Goal: Task Accomplishment & Management: Manage account settings

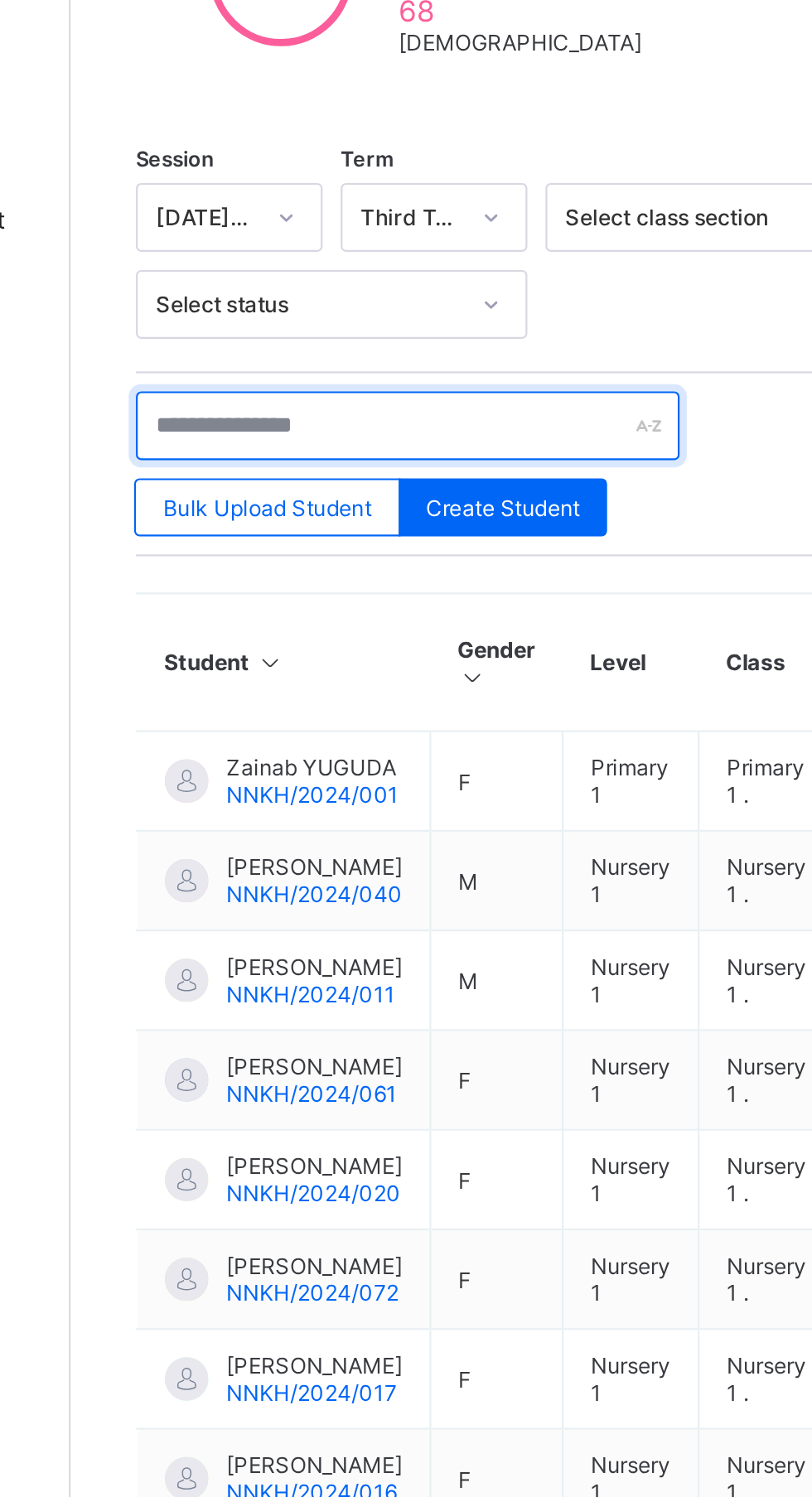
click at [339, 555] on input "text" at bounding box center [353, 558] width 249 height 31
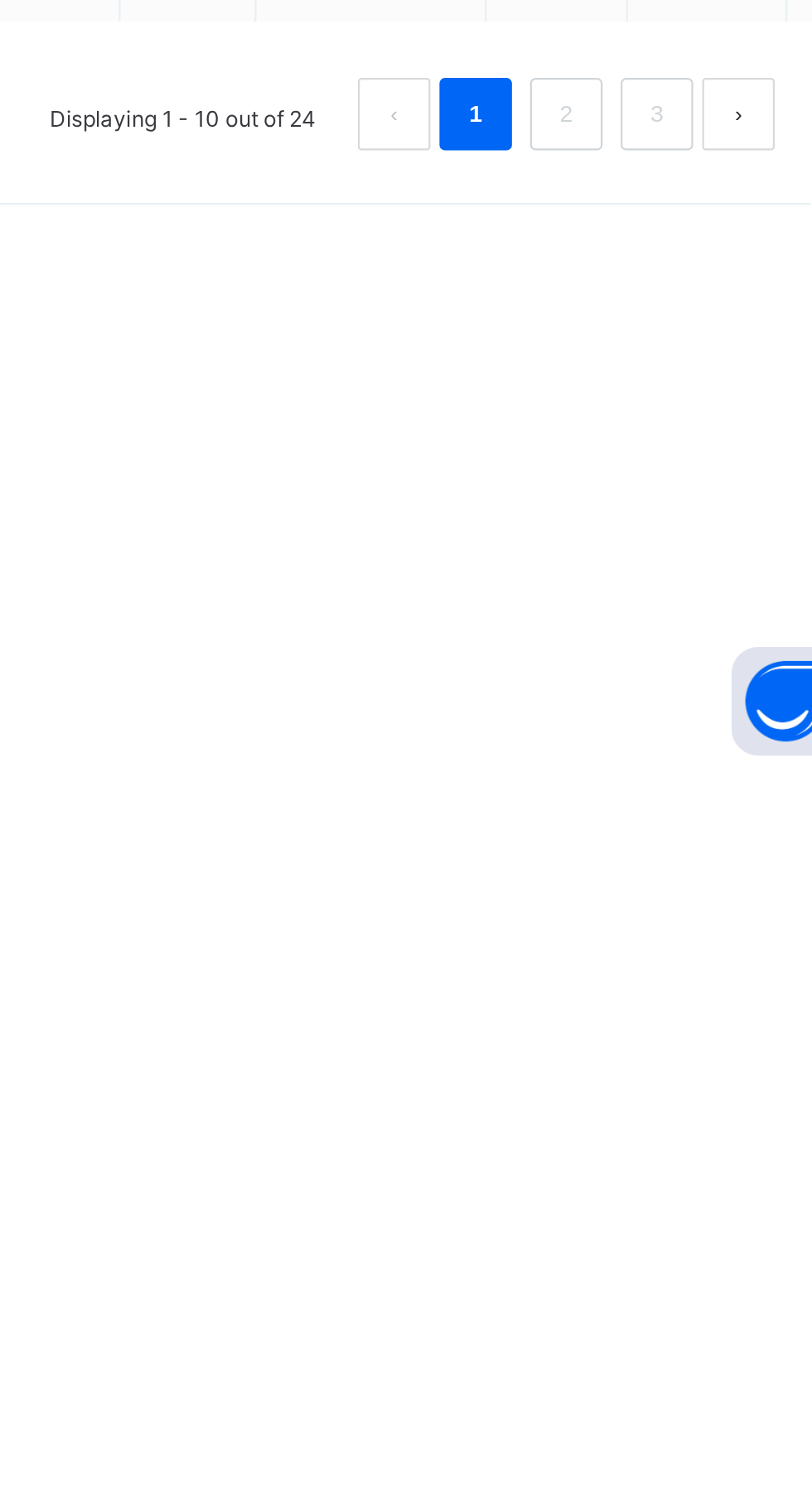
click at [668, 1206] on link "2" at bounding box center [670, 1195] width 16 height 22
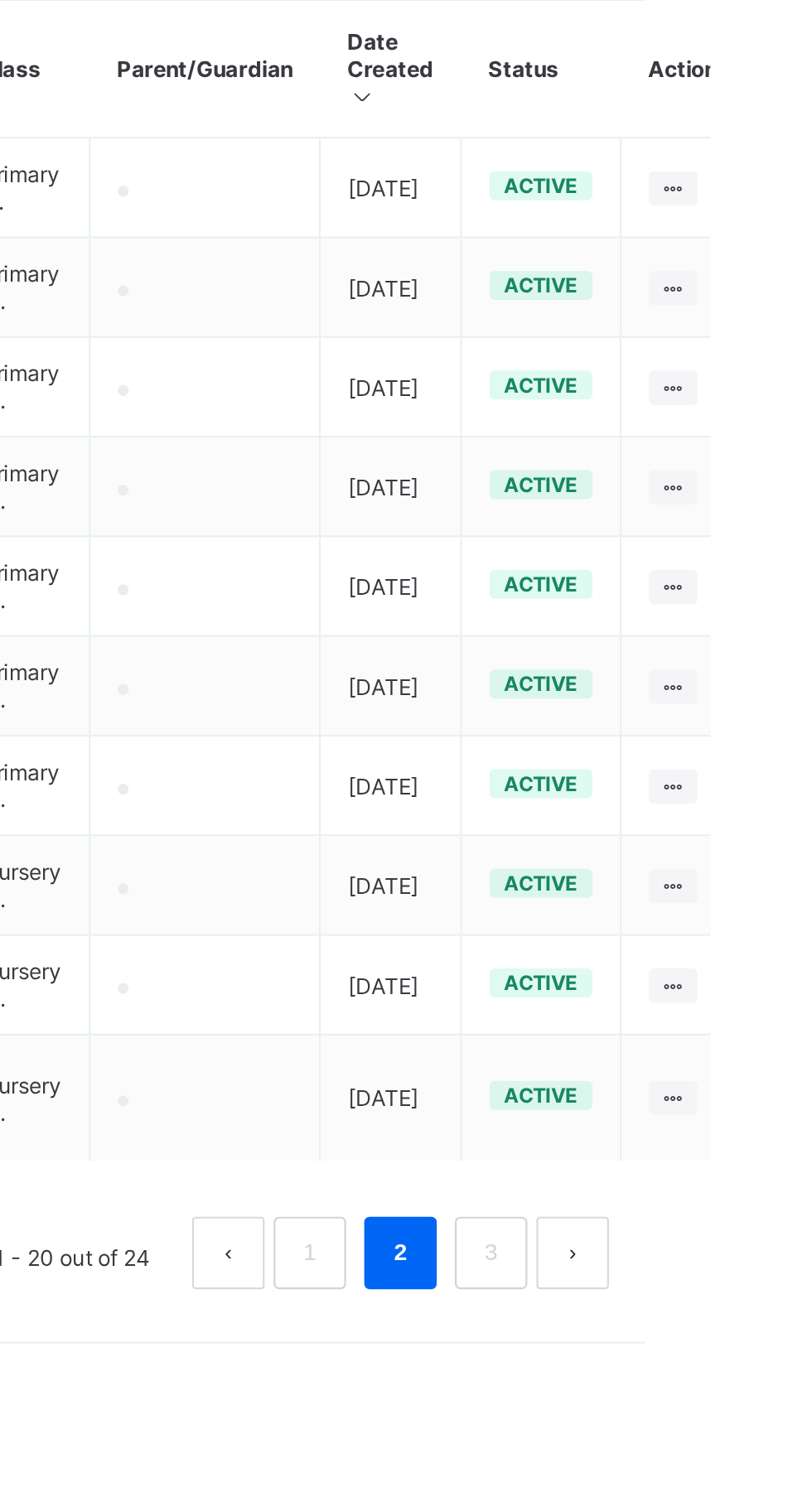
click at [633, 1219] on link "1" at bounding box center [628, 1208] width 16 height 22
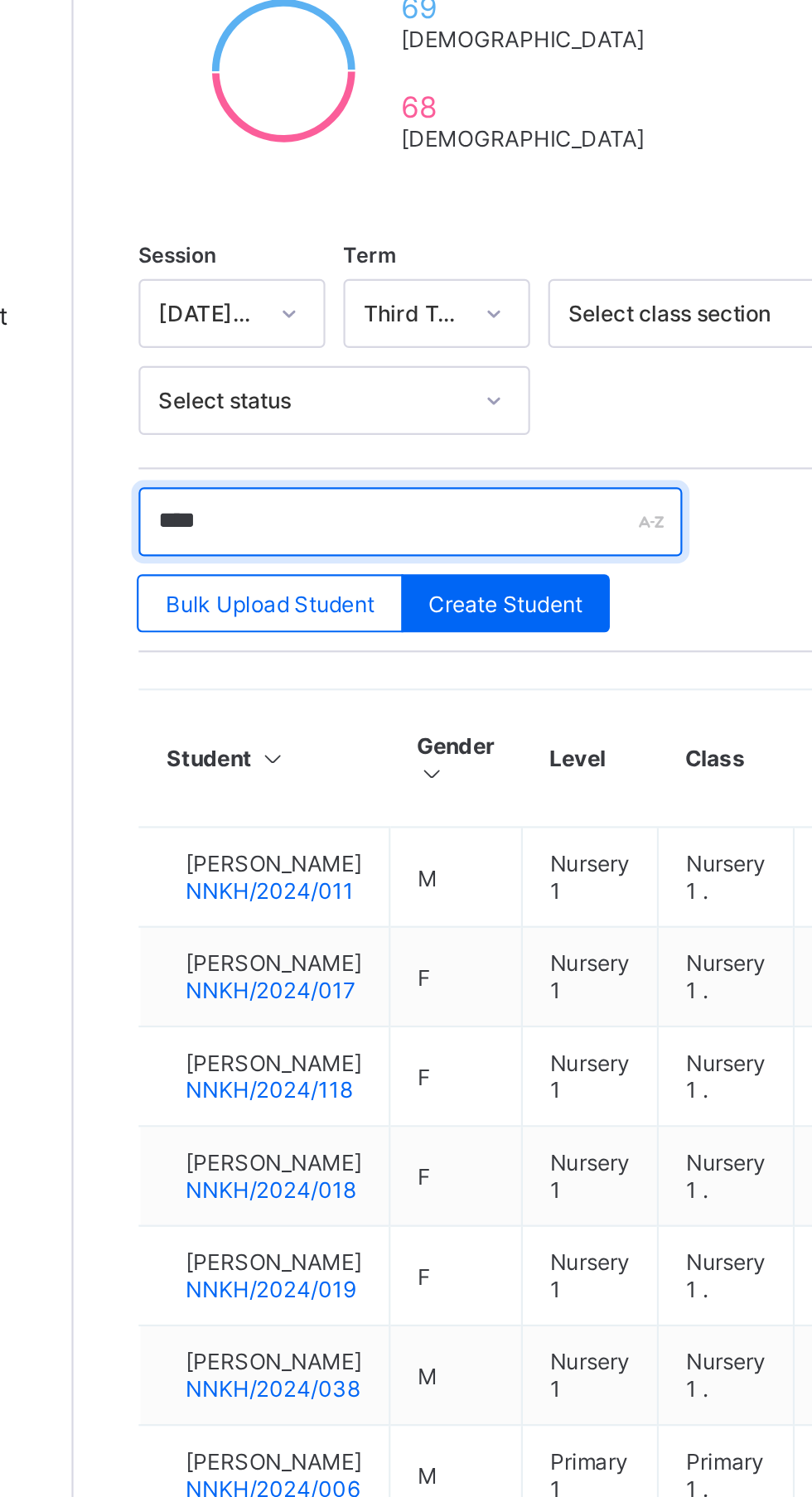
click at [287, 552] on input "****" at bounding box center [353, 558] width 249 height 31
type input "*"
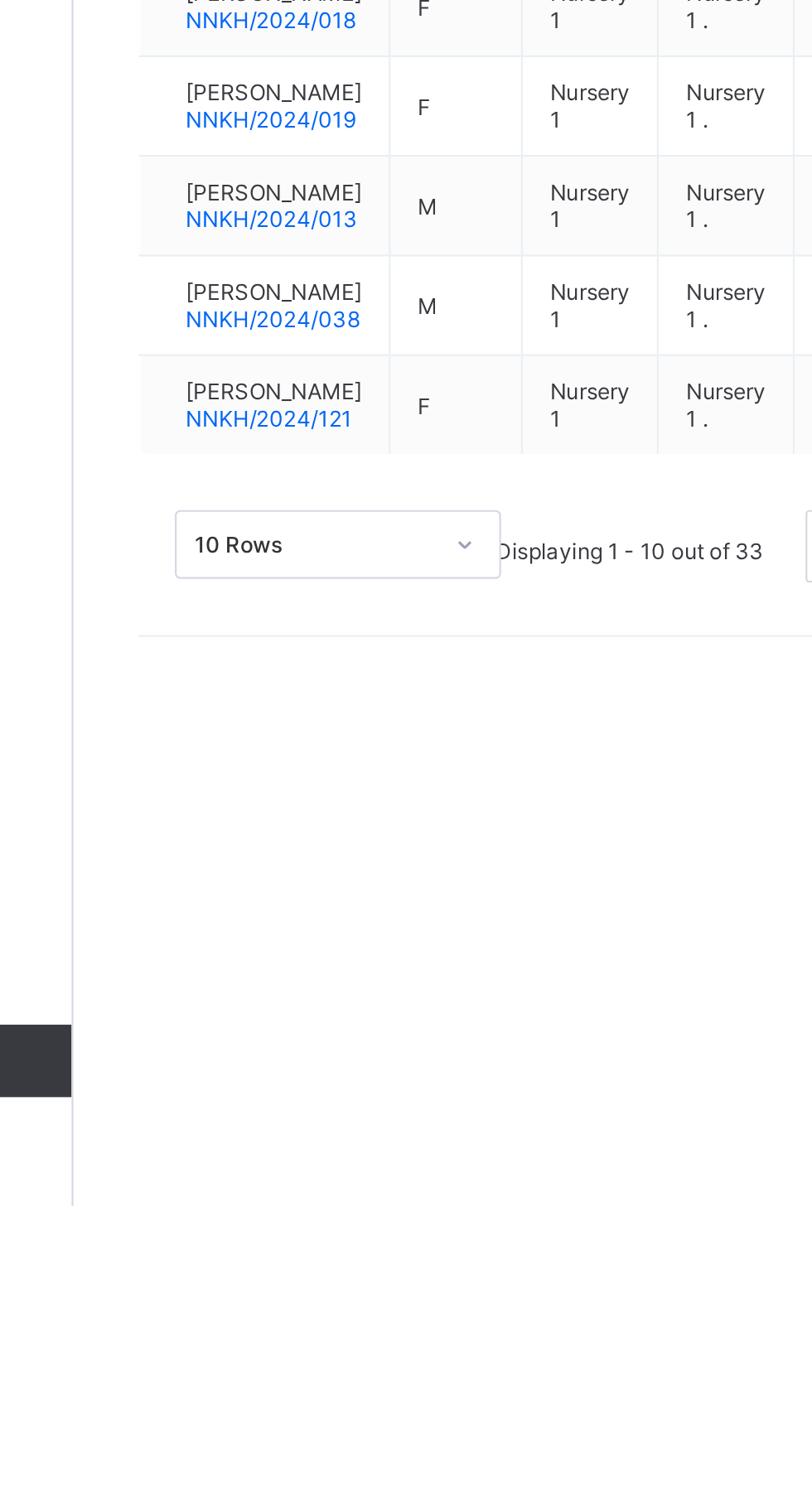
type input "**********"
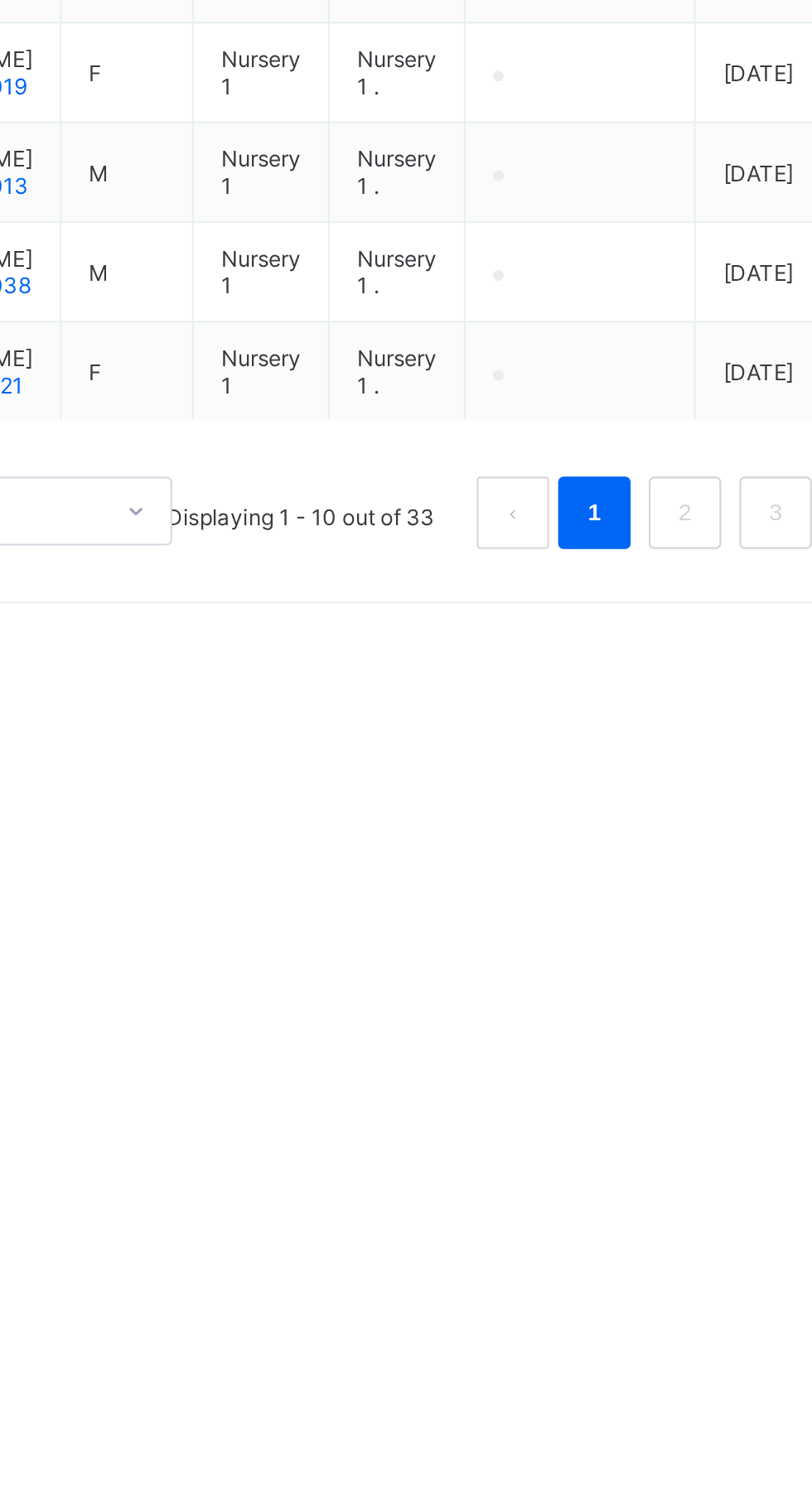
click at [633, 1206] on link "2" at bounding box center [628, 1195] width 16 height 22
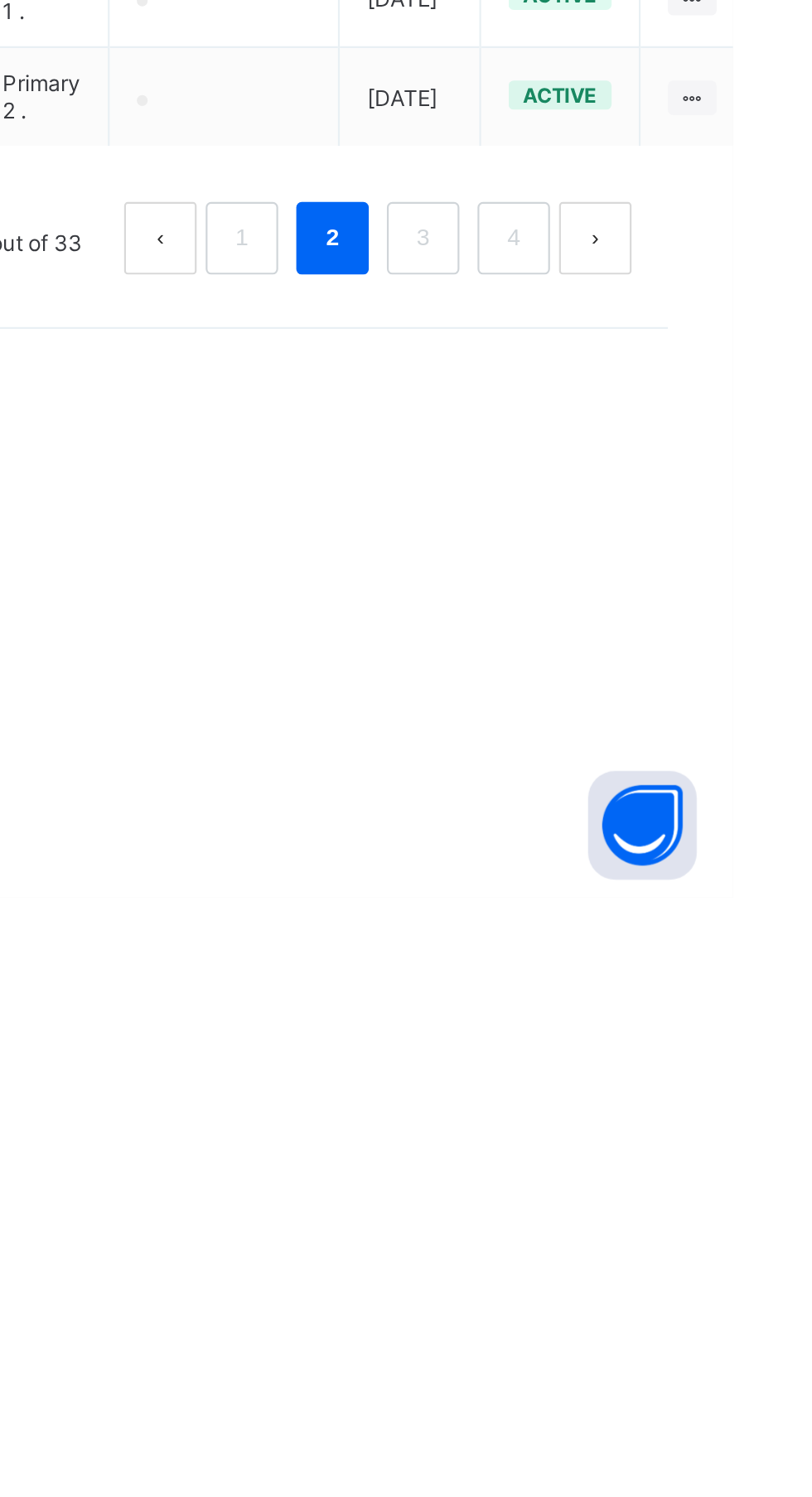
click at [668, 1206] on link "3" at bounding box center [670, 1195] width 16 height 22
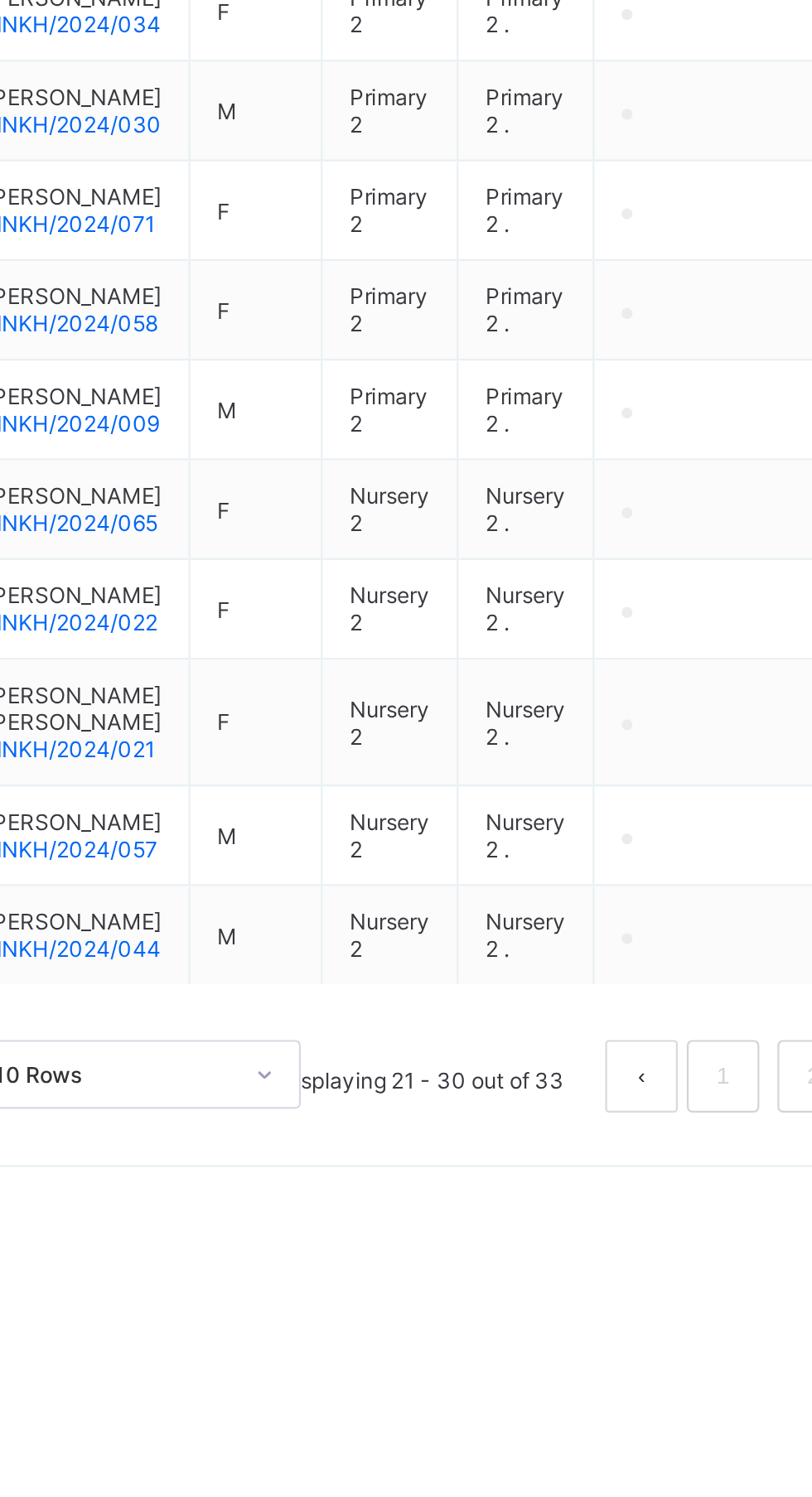
click at [711, 1219] on link "4" at bounding box center [711, 1208] width 16 height 22
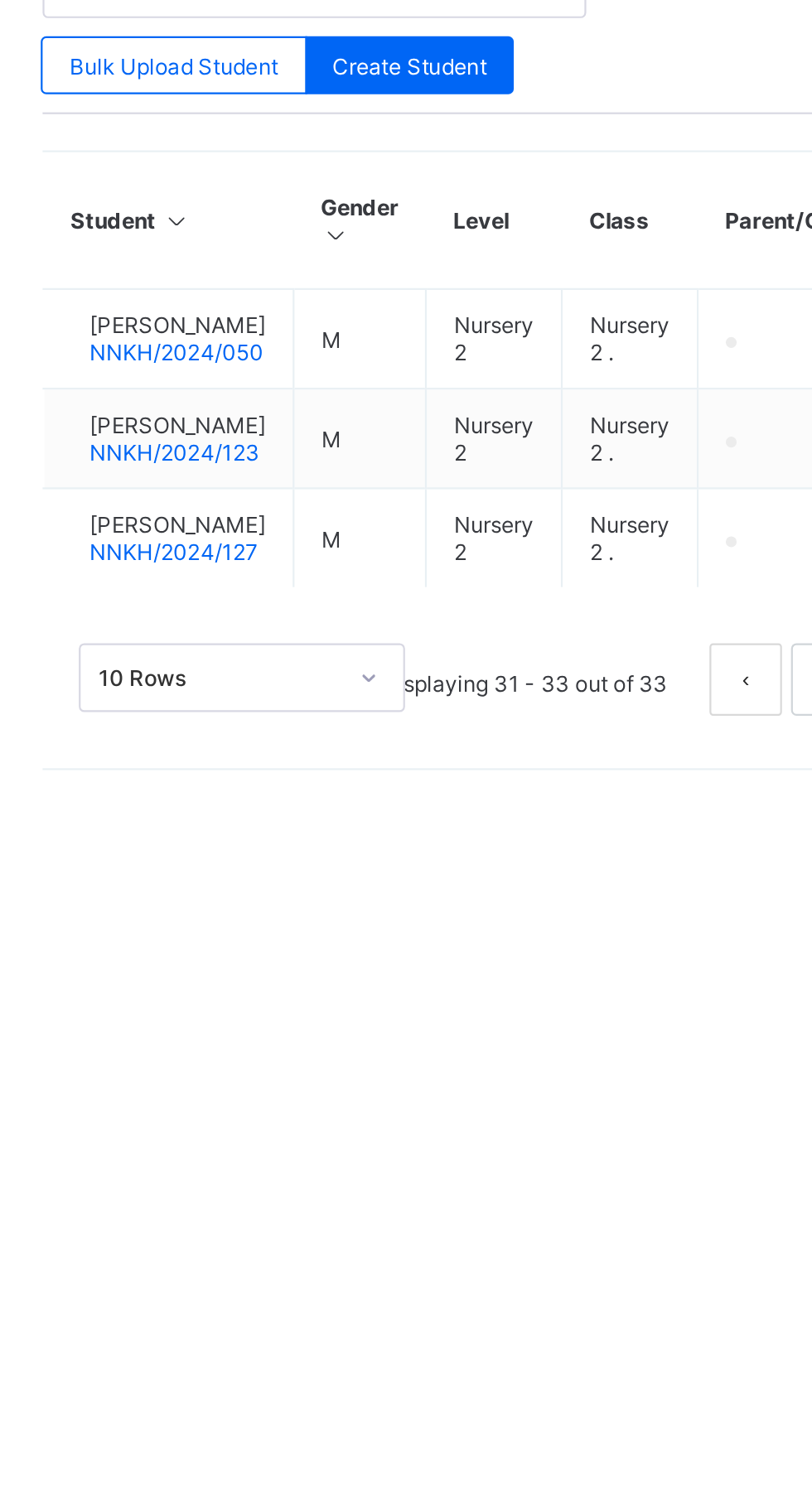
click at [313, 812] on span "[PERSON_NAME]" at bounding box center [290, 805] width 80 height 13
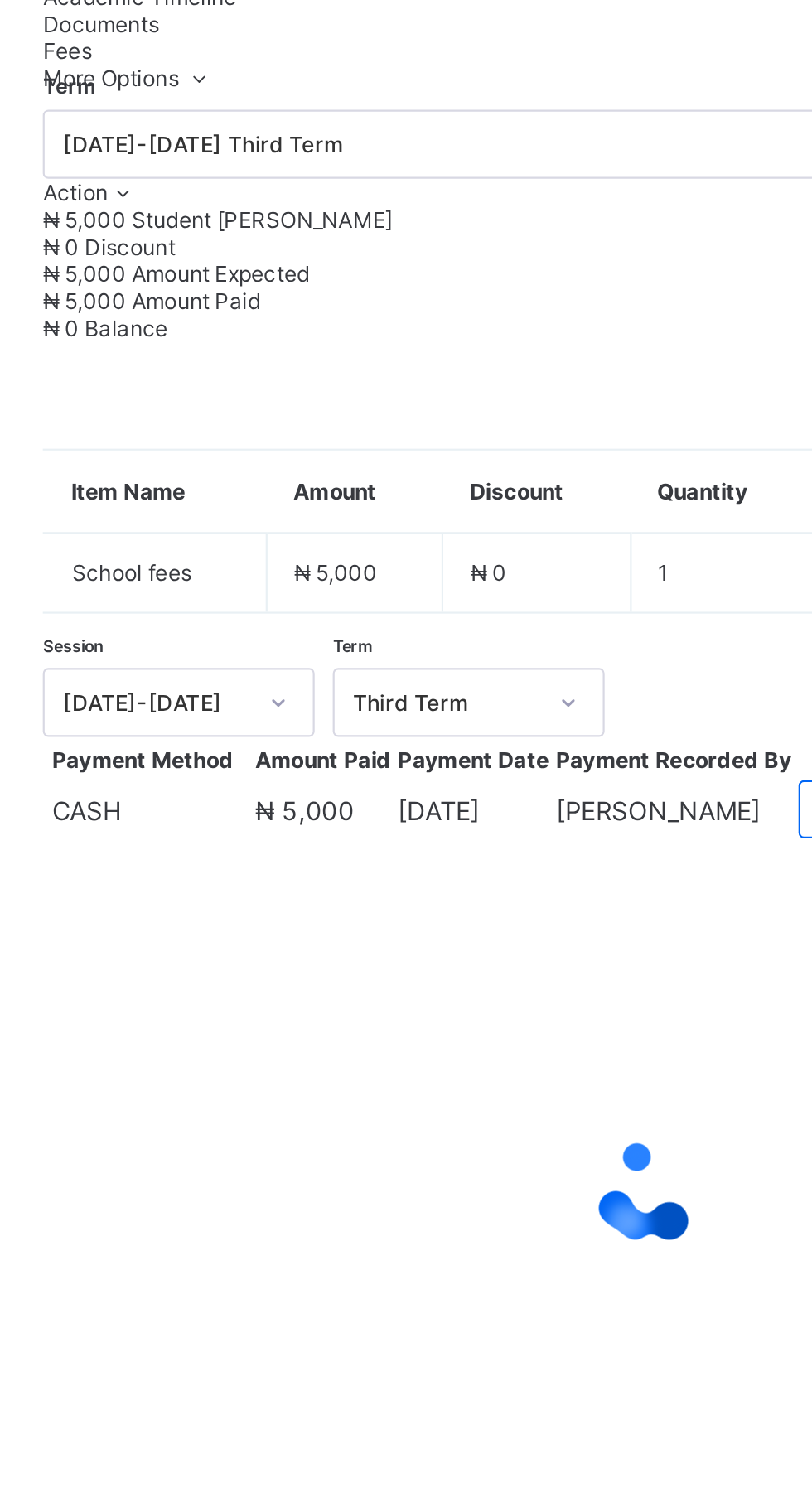
click at [258, 534] on span "Action" at bounding box center [243, 527] width 29 height 13
click at [0, 0] on li "Receive Payment" at bounding box center [0, 0] width 0 height 0
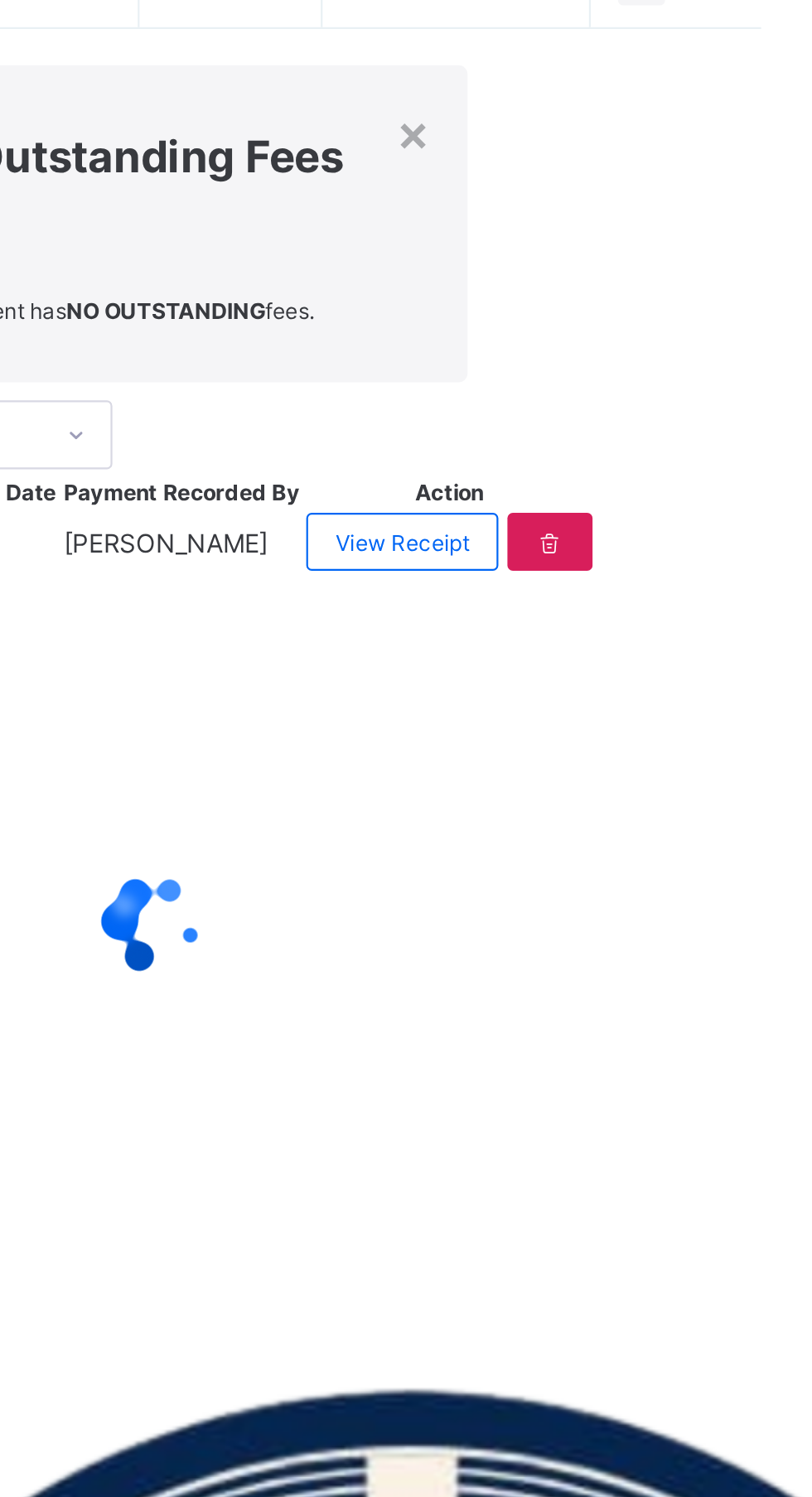
click at [631, 781] on div "×" at bounding box center [623, 767] width 16 height 28
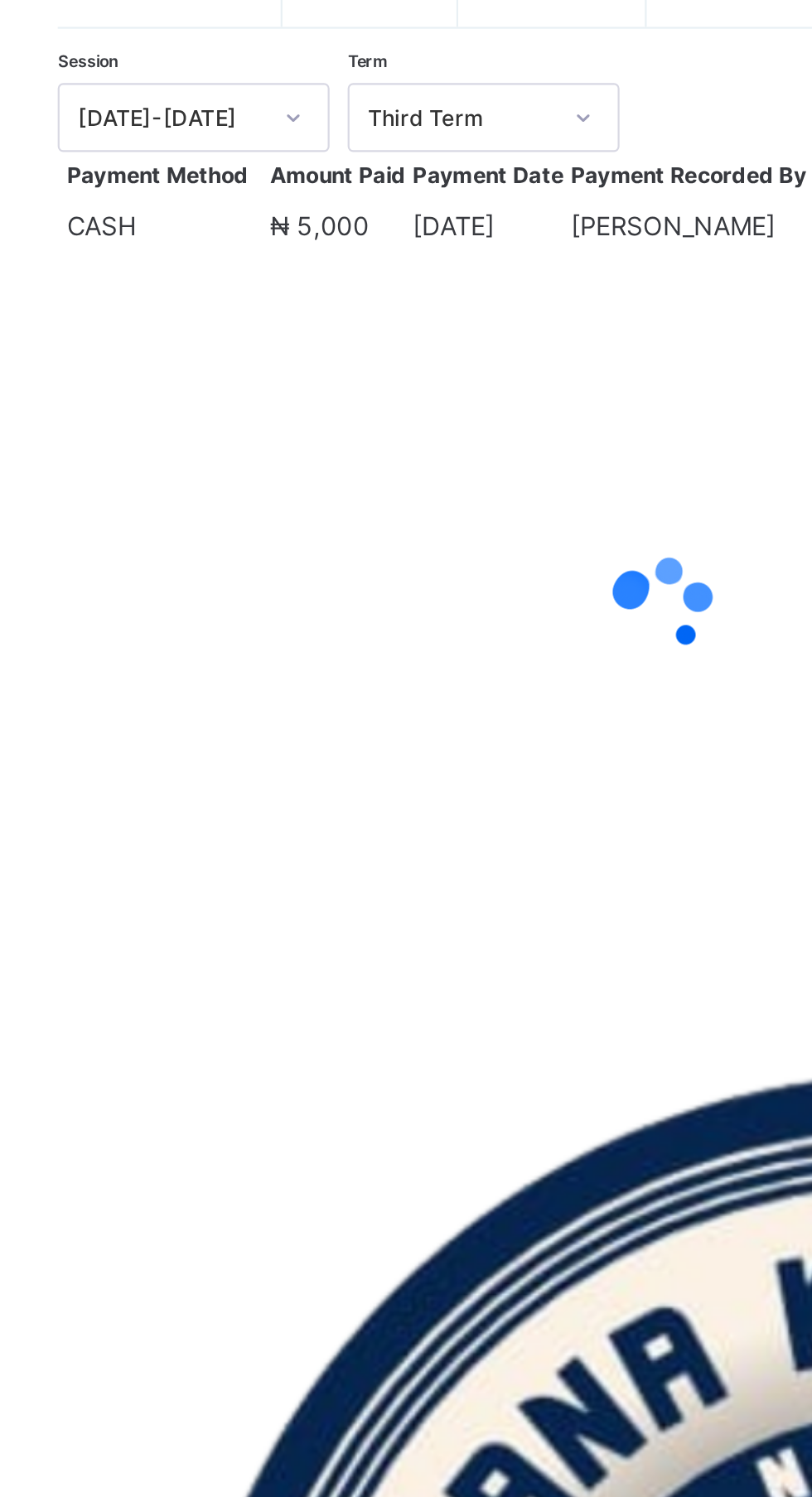
click at [259, 534] on span "Action" at bounding box center [243, 527] width 29 height 13
click at [264, 534] on div "Action" at bounding box center [250, 527] width 44 height 13
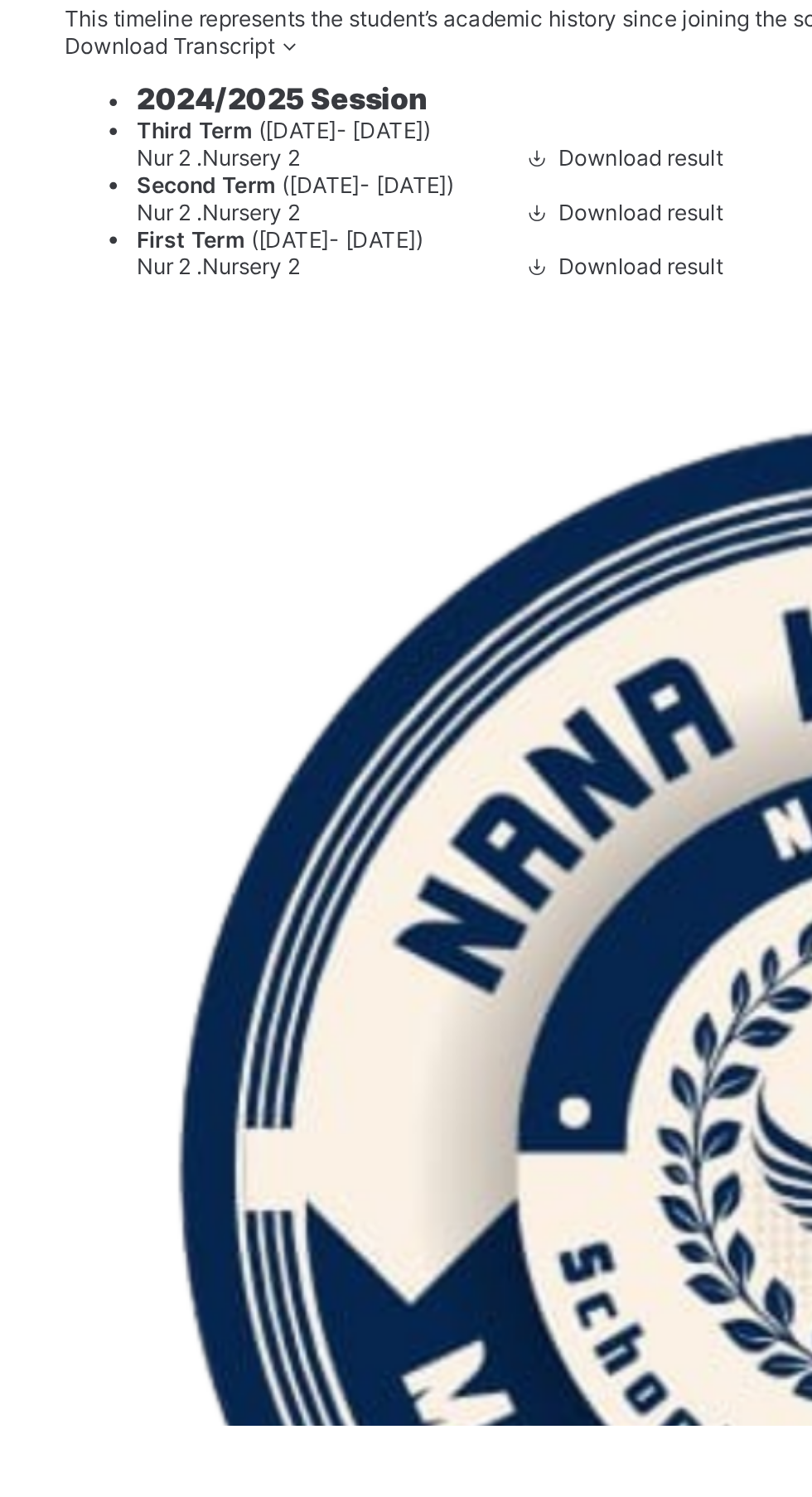
click at [0, 0] on ul "Receive Payment Manage Discount Send Email Reminder" at bounding box center [0, 0] width 0 height 0
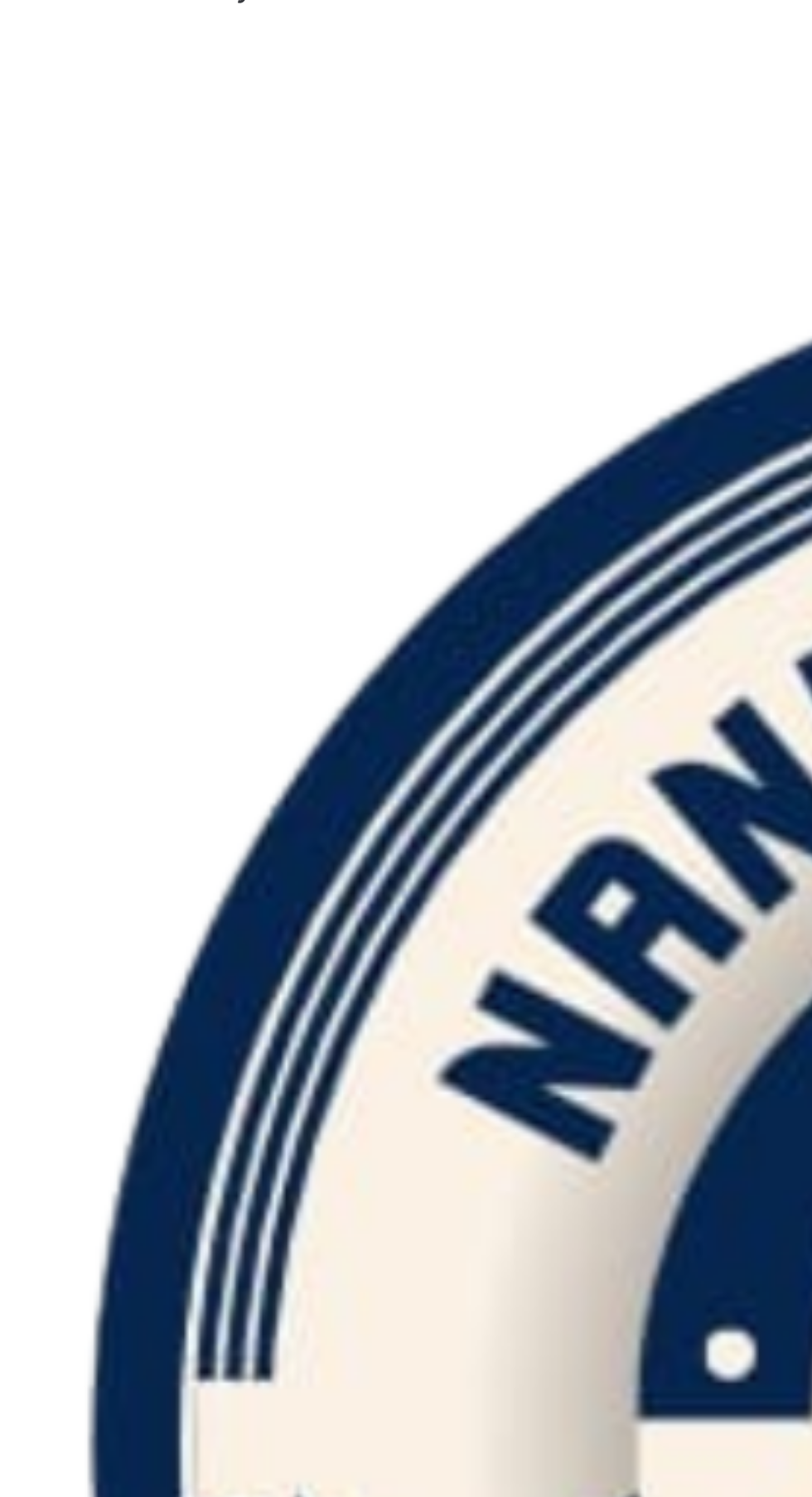
click at [0, 0] on li "Receive Payment" at bounding box center [0, 0] width 0 height 0
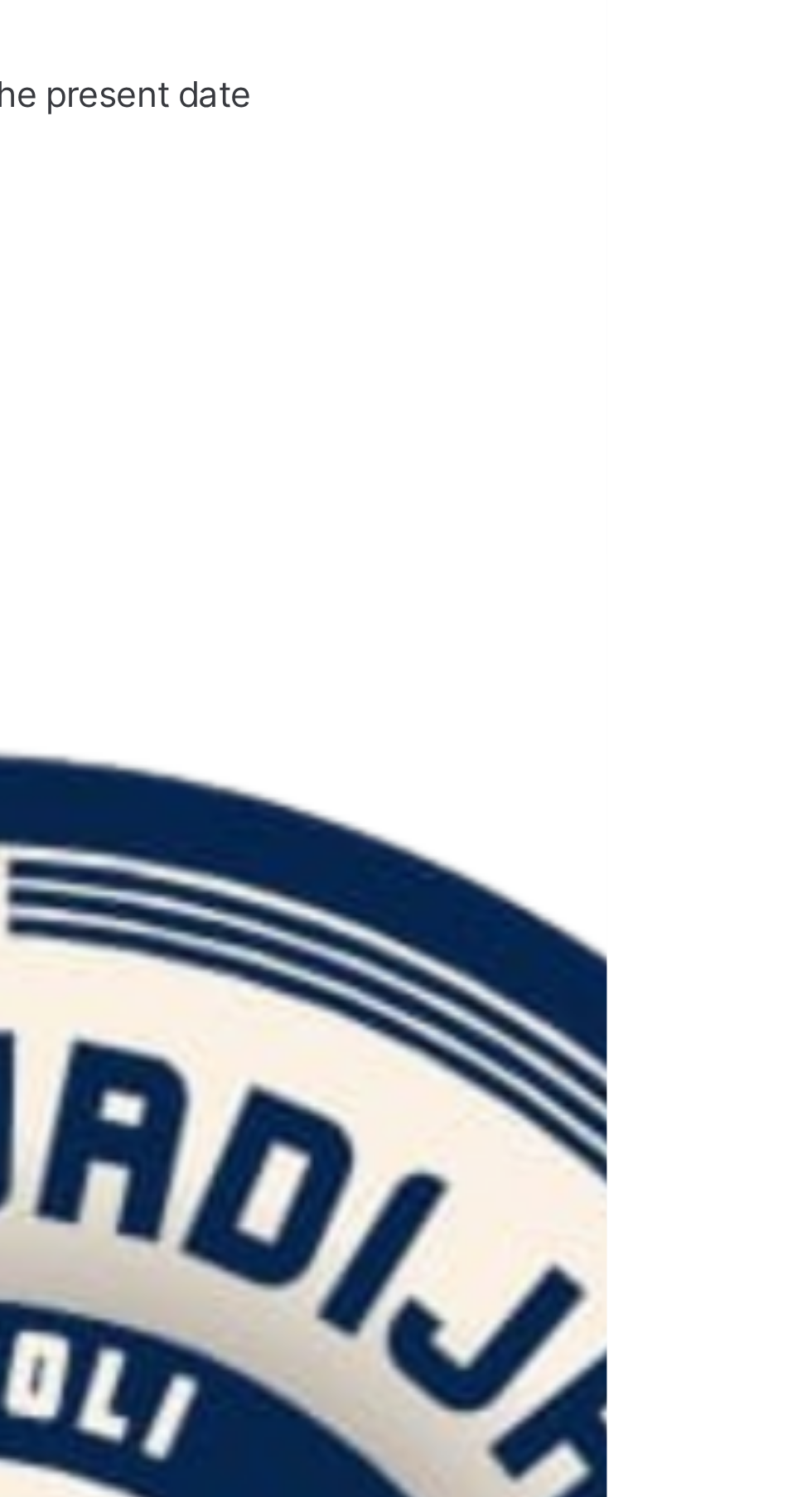
click at [631, 781] on div "×" at bounding box center [623, 767] width 16 height 28
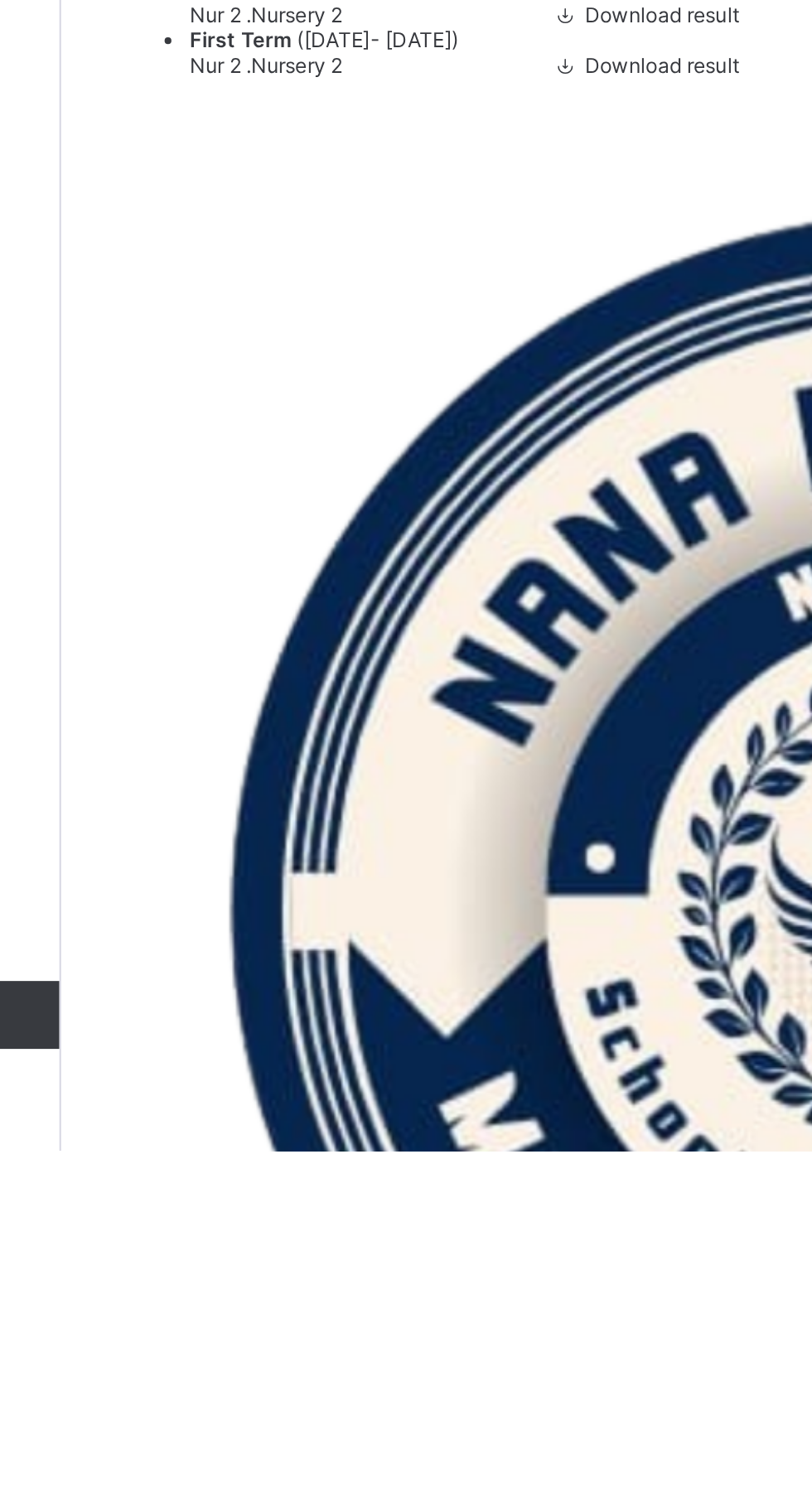
click at [248, 534] on div "Action" at bounding box center [250, 527] width 44 height 13
click at [0, 0] on ul "Receive Payment Manage Discount Send Email Reminder" at bounding box center [0, 0] width 0 height 0
click at [0, 0] on li "Receive Payment" at bounding box center [0, 0] width 0 height 0
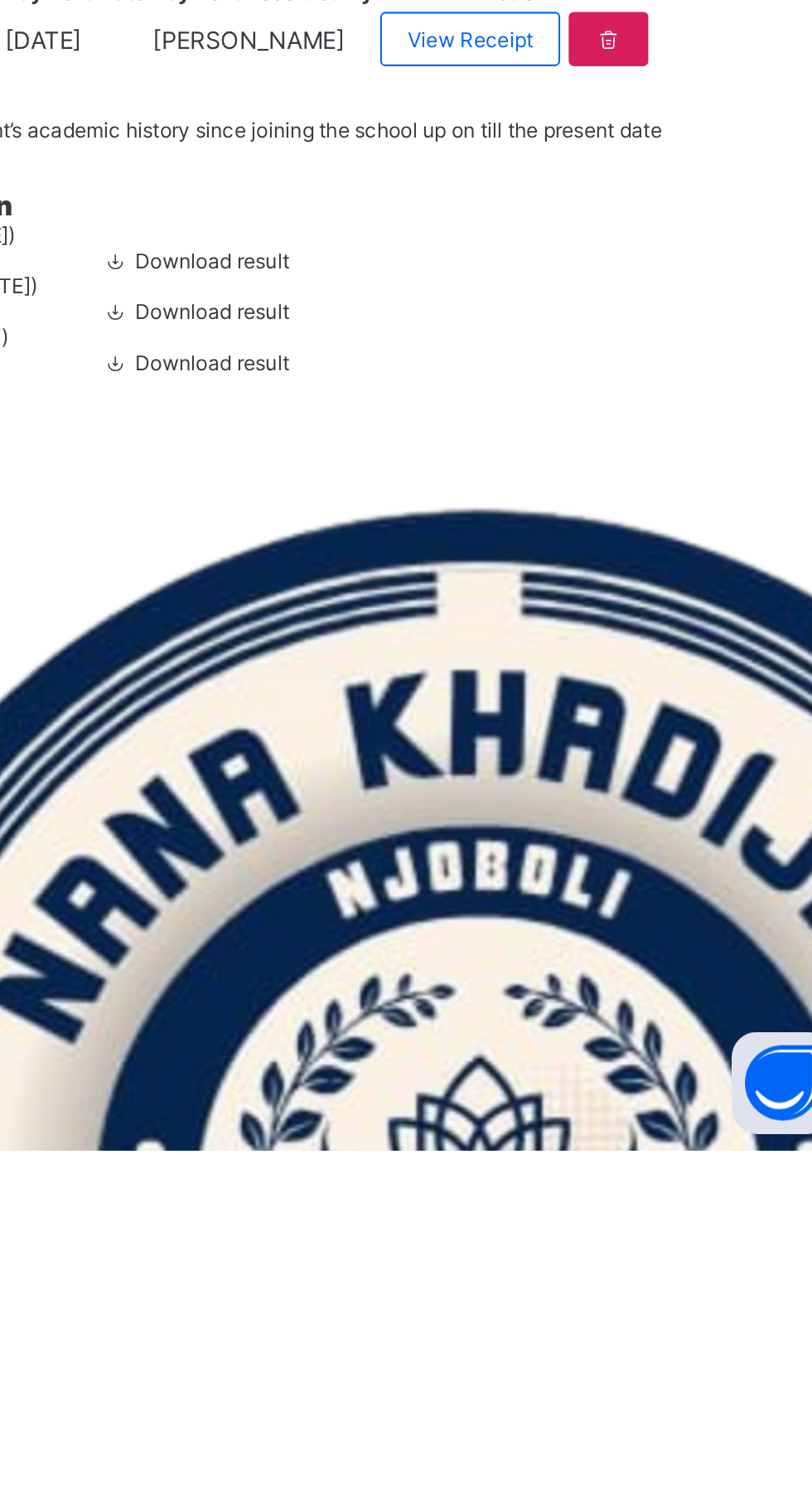
click at [631, 781] on div "×" at bounding box center [623, 767] width 16 height 28
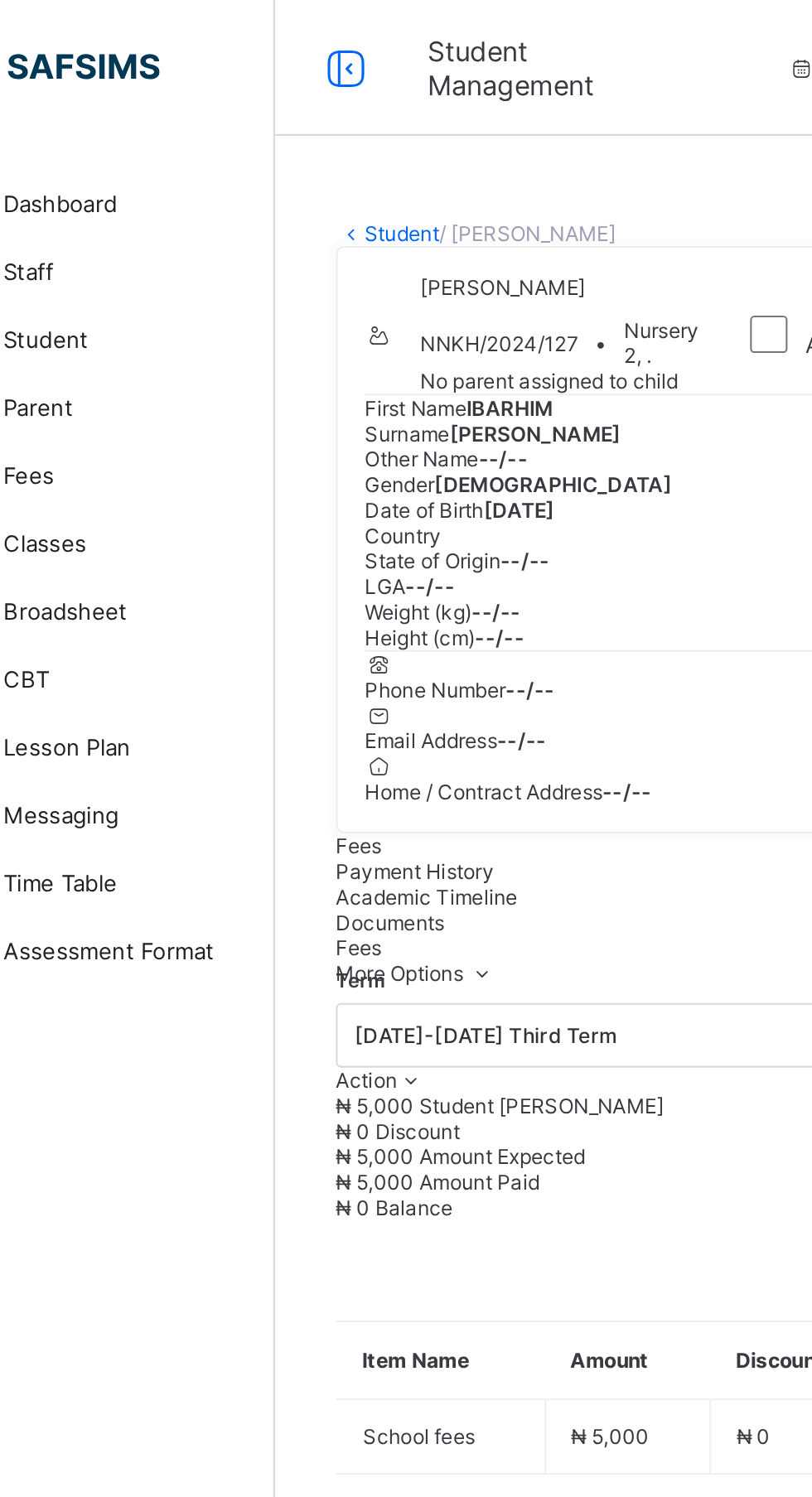
click at [119, 160] on span "Student" at bounding box center [132, 166] width 132 height 14
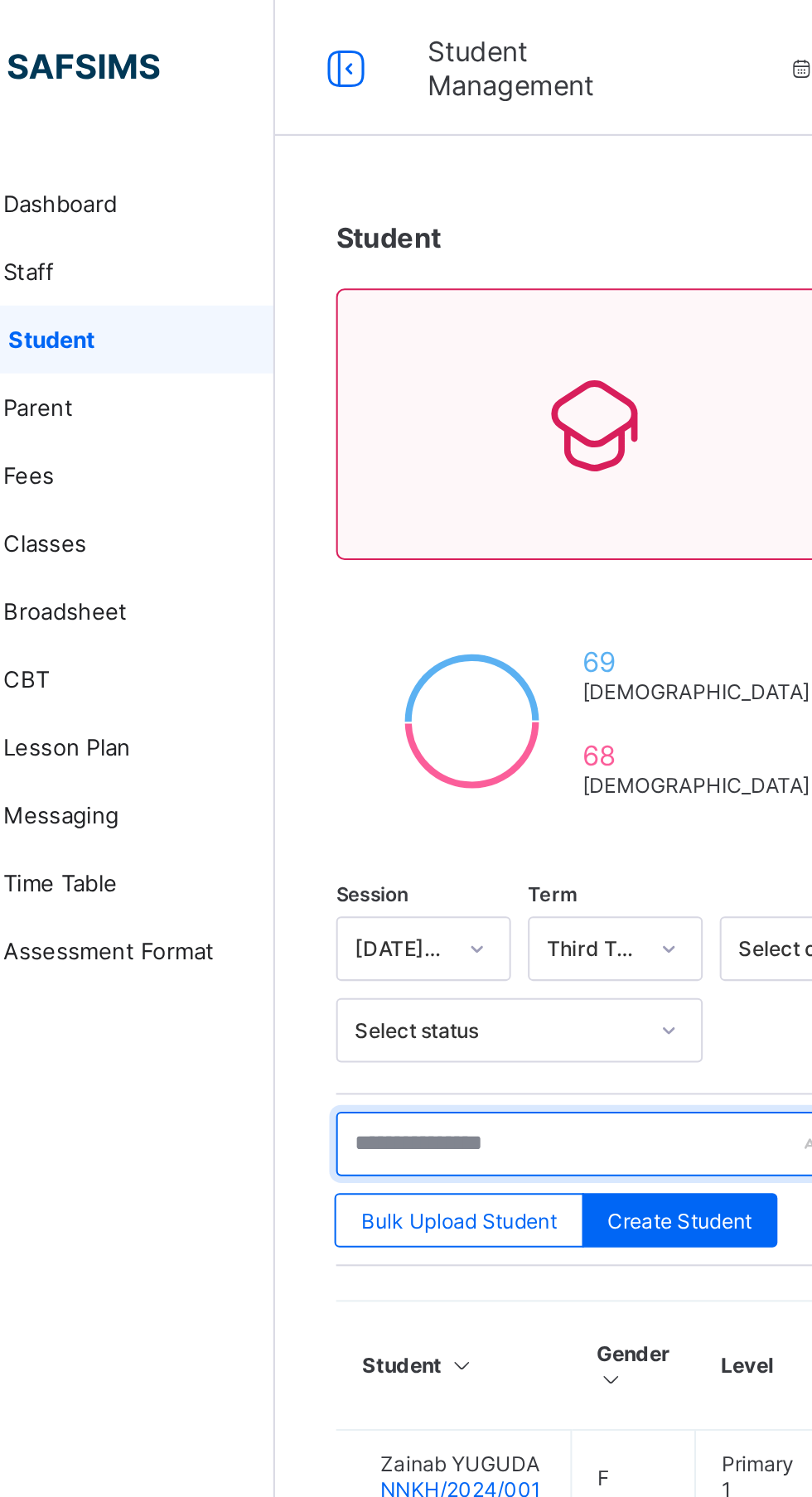
click at [362, 553] on input "text" at bounding box center [353, 558] width 249 height 31
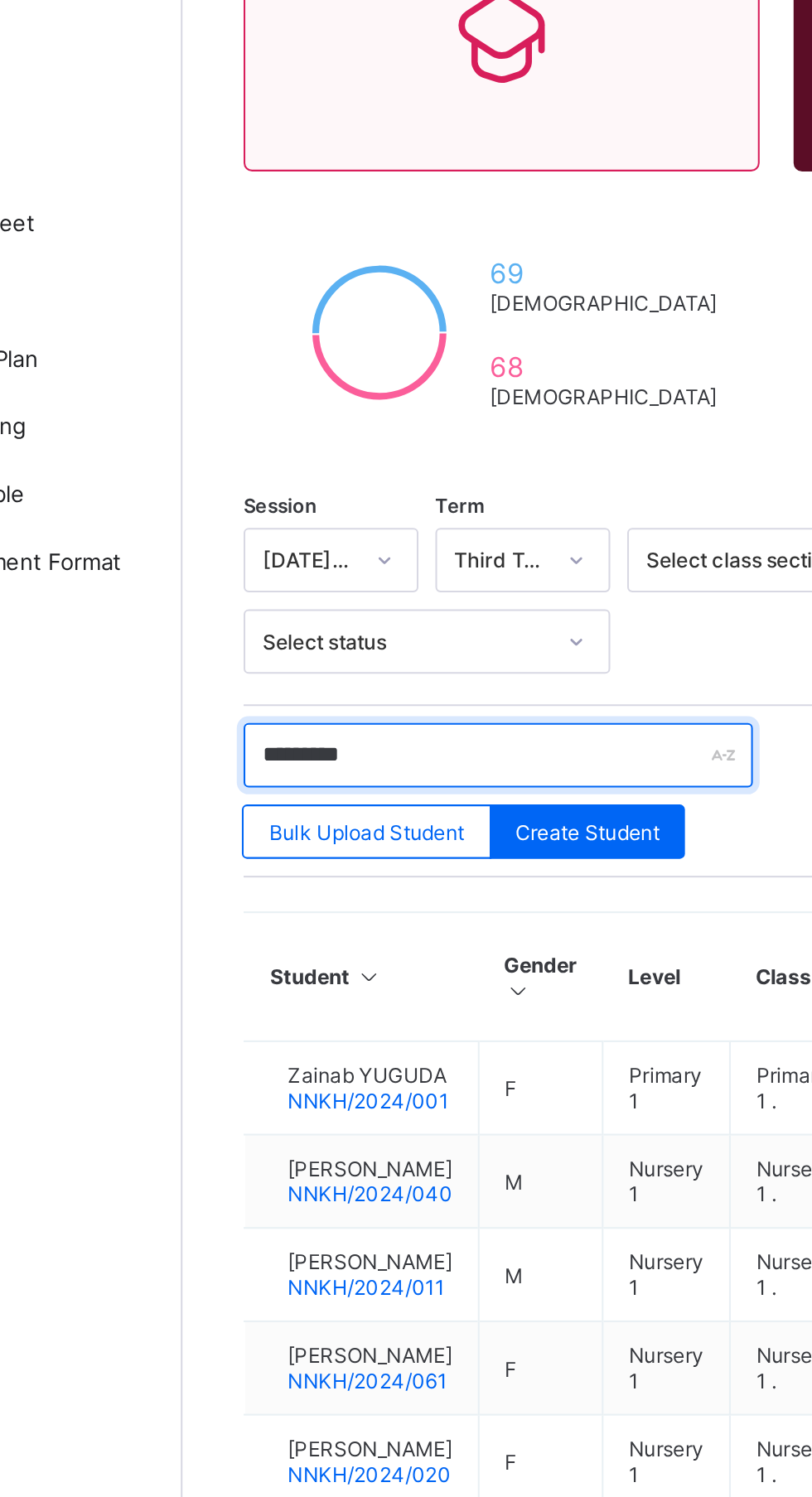
type input "**********"
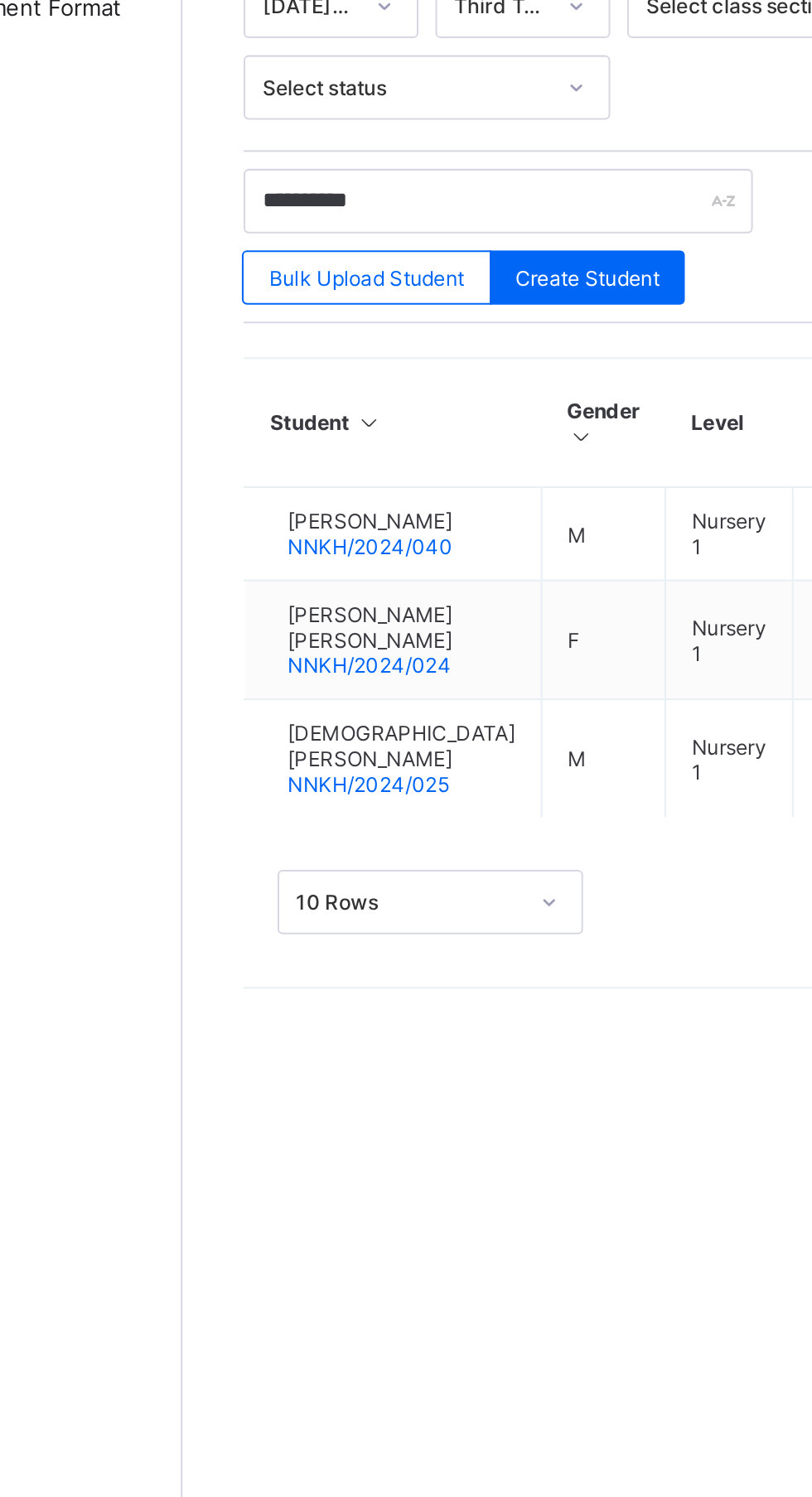
click at [311, 786] on span "NNKH/2024/024" at bounding box center [289, 785] width 79 height 13
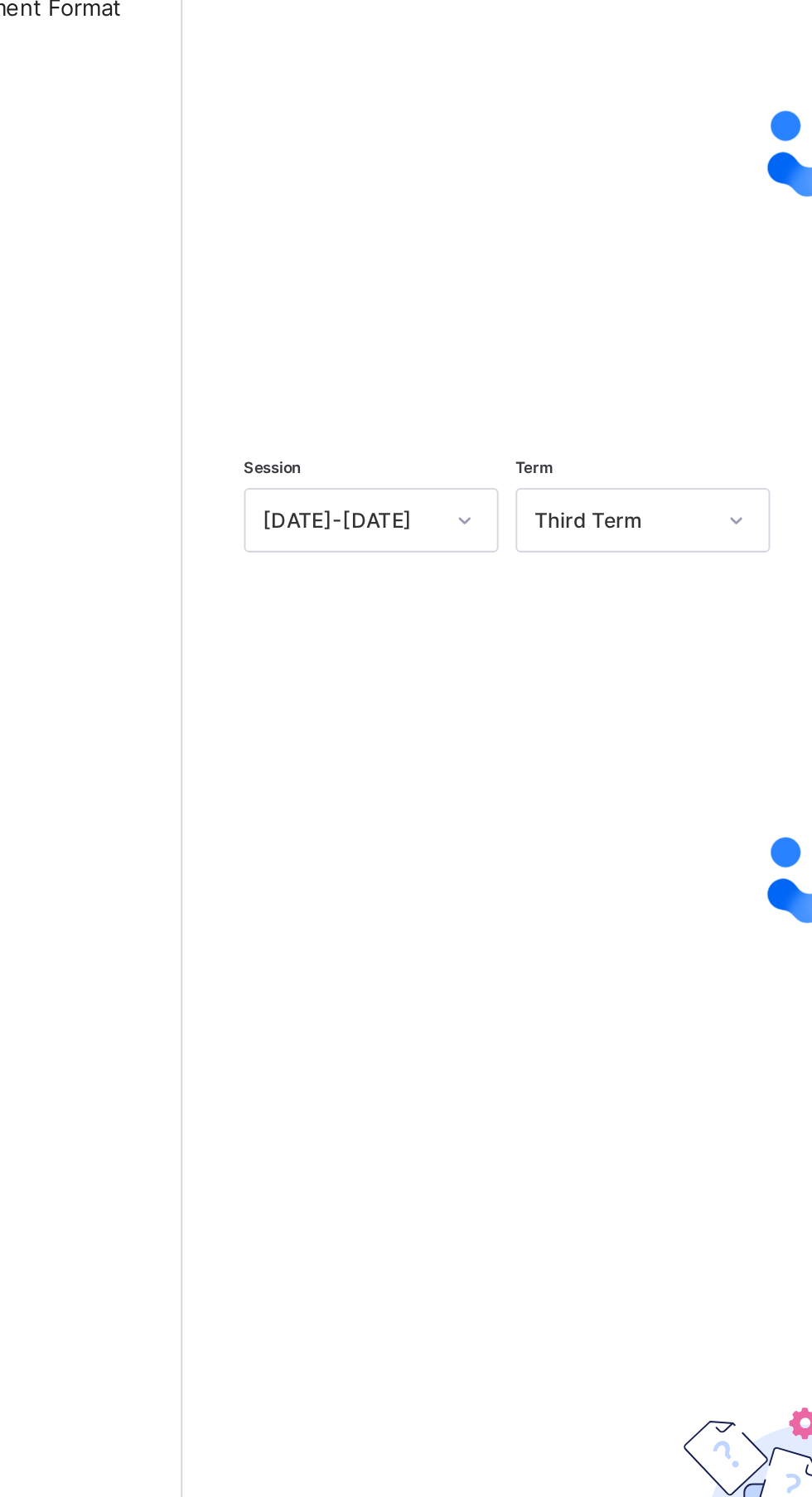
click at [259, 314] on span "Action" at bounding box center [243, 307] width 29 height 13
click at [0, 0] on li "Receive Payment" at bounding box center [0, 0] width 0 height 0
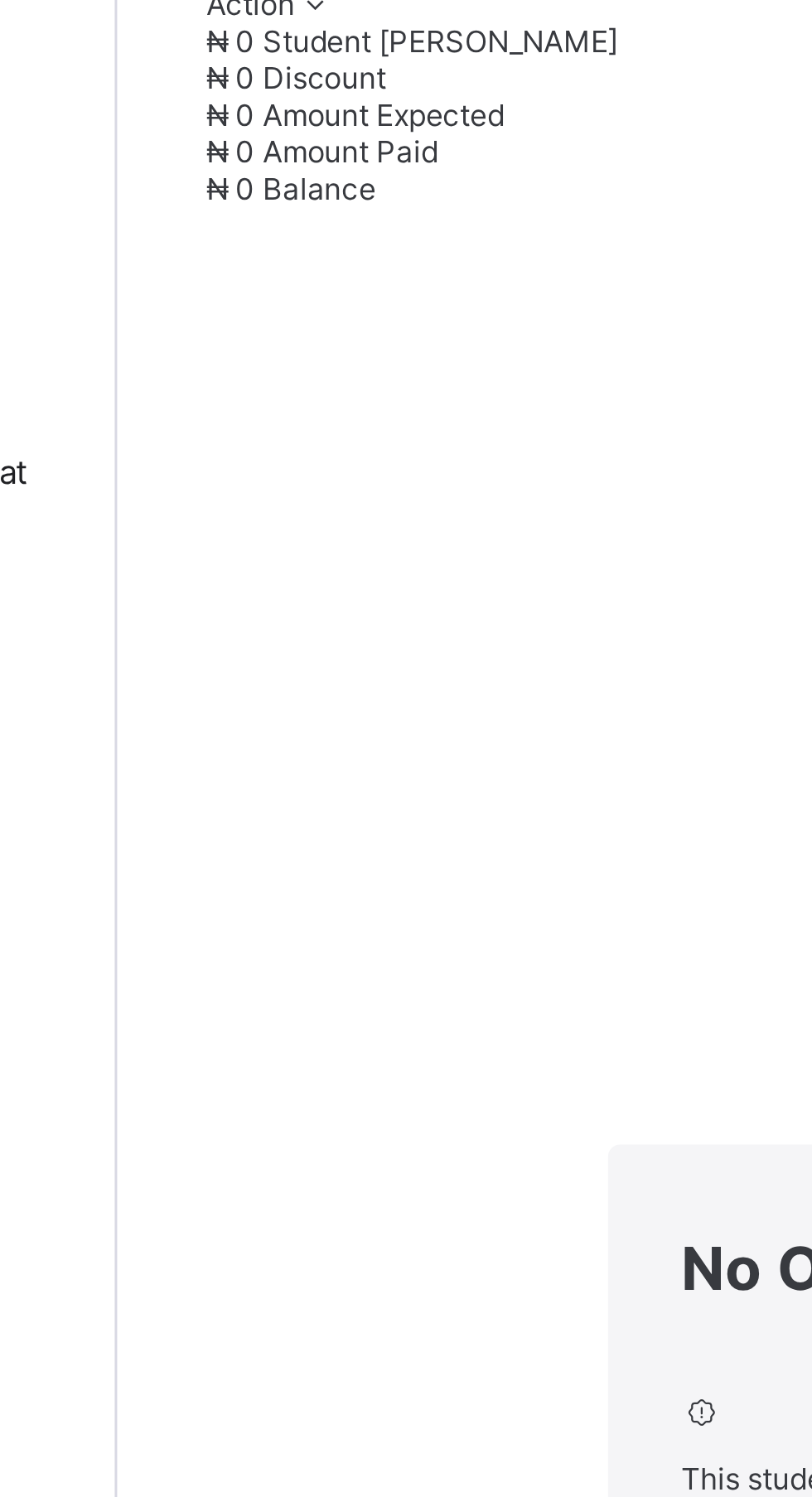
click at [374, 690] on div "× No Outstanding Fees This student has NO OUTSTANDING fees." at bounding box center [504, 762] width 553 height 145
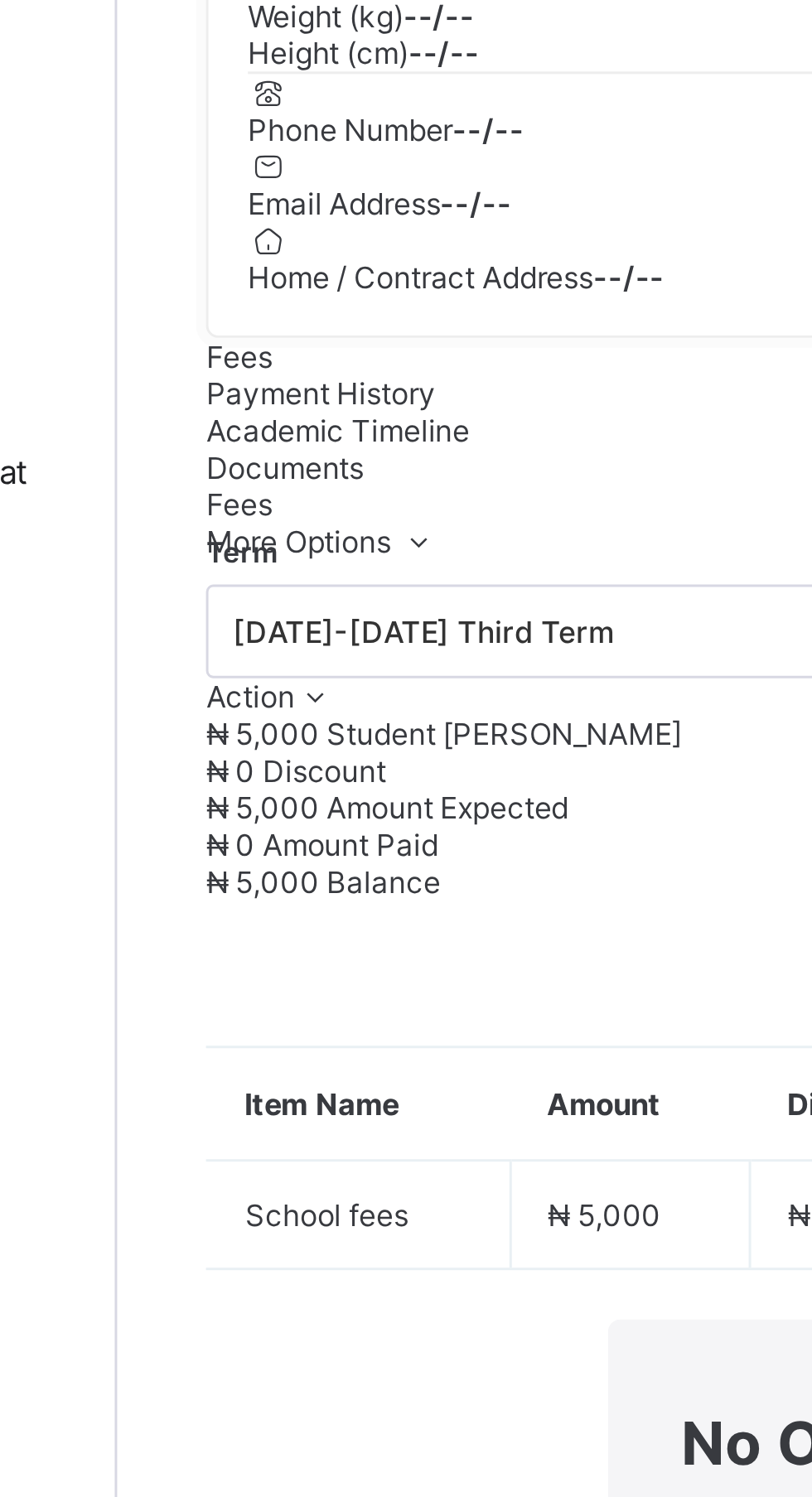
click at [260, 893] on div "× No Outstanding Fees This student has NO OUTSTANDING fees." at bounding box center [504, 821] width 553 height 145
click at [256, 893] on div "× No Outstanding Fees This student has NO OUTSTANDING fees." at bounding box center [504, 821] width 553 height 145
click at [737, 893] on div "× No Outstanding Fees This student has NO OUTSTANDING fees." at bounding box center [504, 821] width 553 height 145
click at [631, 794] on div "×" at bounding box center [623, 779] width 16 height 28
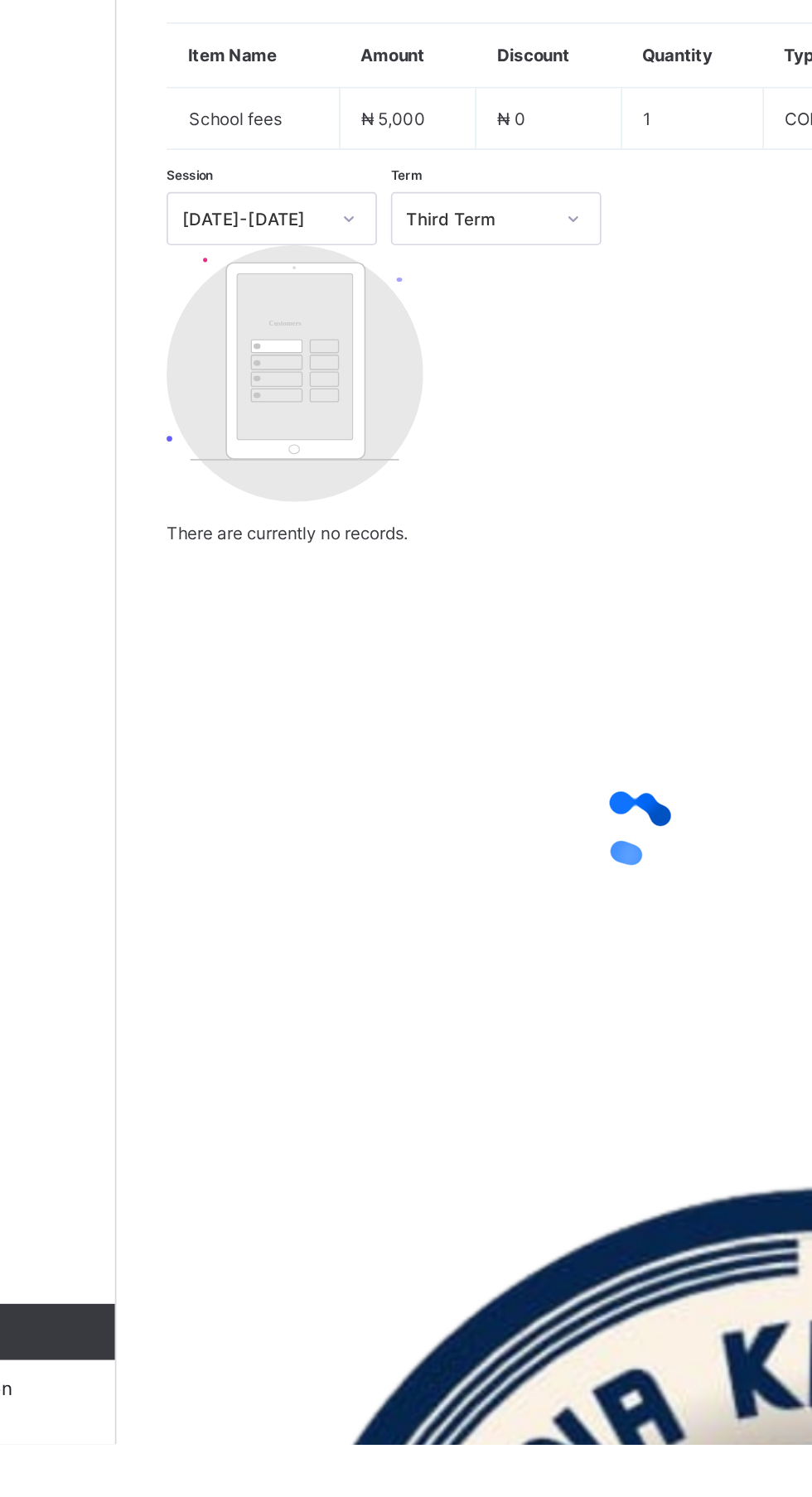
click at [259, 546] on span "Action" at bounding box center [243, 540] width 29 height 13
click at [0, 0] on ul "Receive Payment Manage Discount Send Email Reminder" at bounding box center [0, 0] width 0 height 0
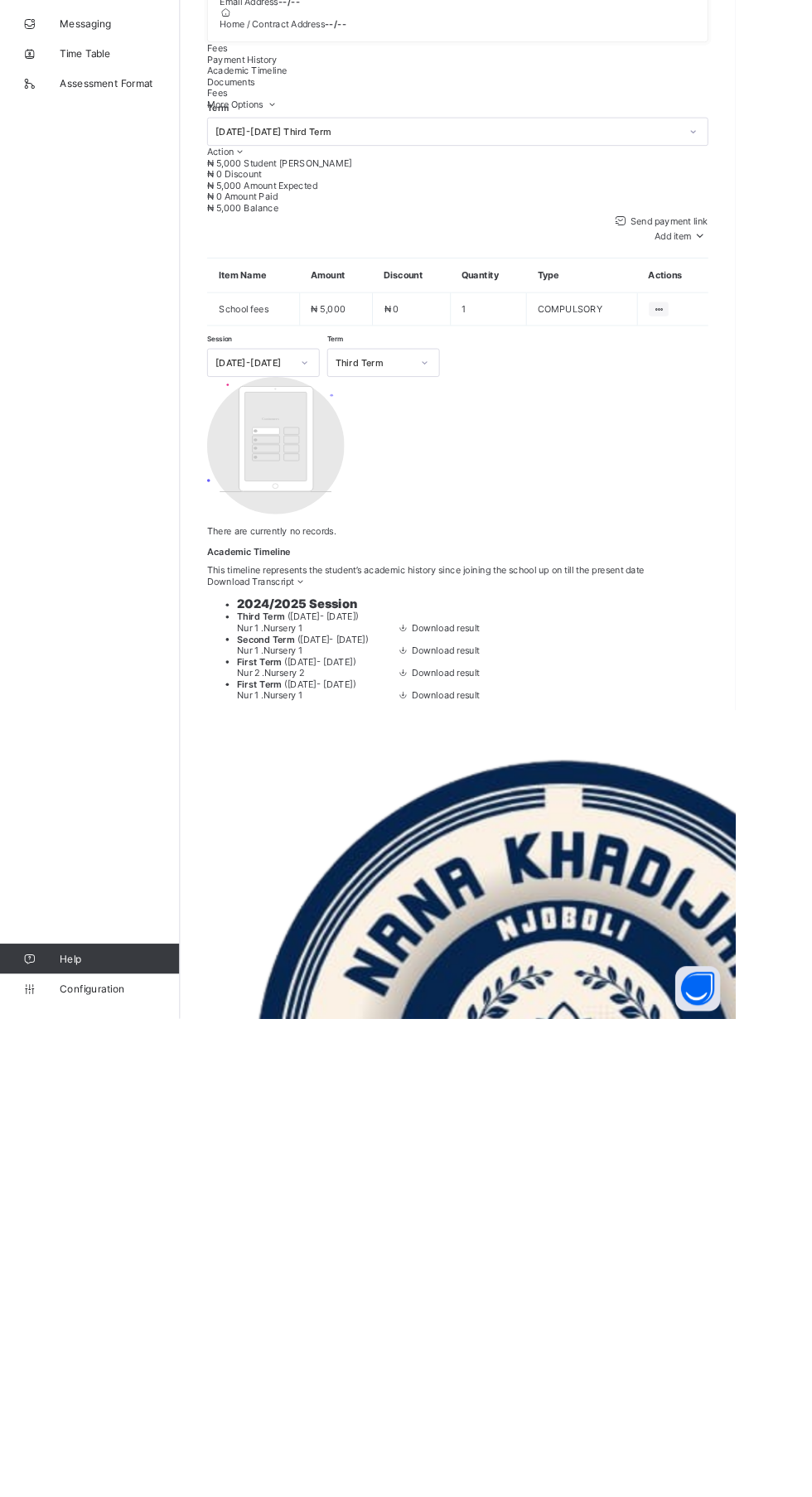
click at [0, 0] on li "Receive Payment" at bounding box center [0, 0] width 0 height 0
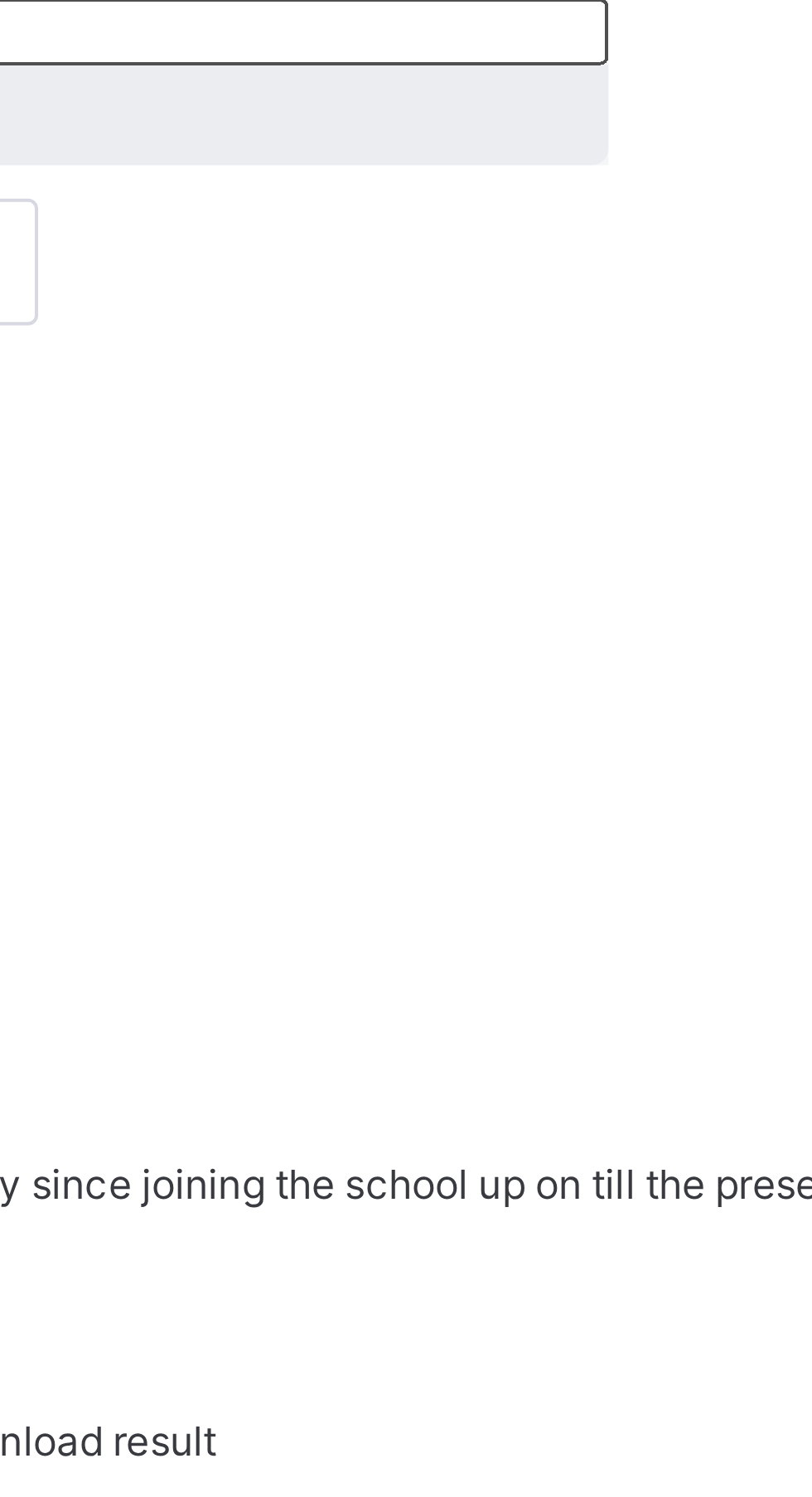
click at [596, 965] on input "text" at bounding box center [504, 956] width 244 height 17
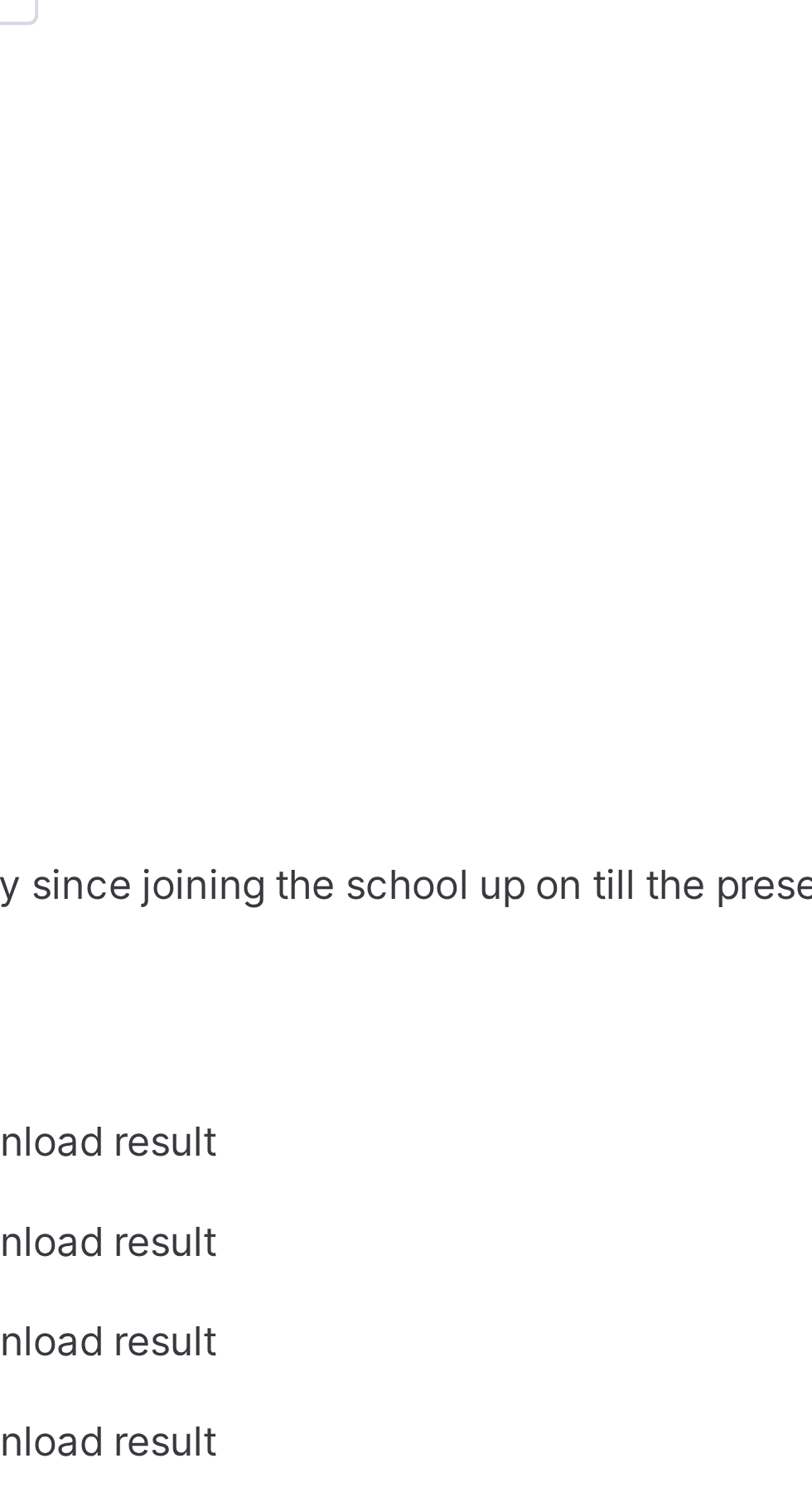
type input "*****"
click at [520, 995] on input "date" at bounding box center [504, 987] width 244 height 19
type input "**********"
click at [626, 1025] on input "currency" at bounding box center [504, 1016] width 244 height 17
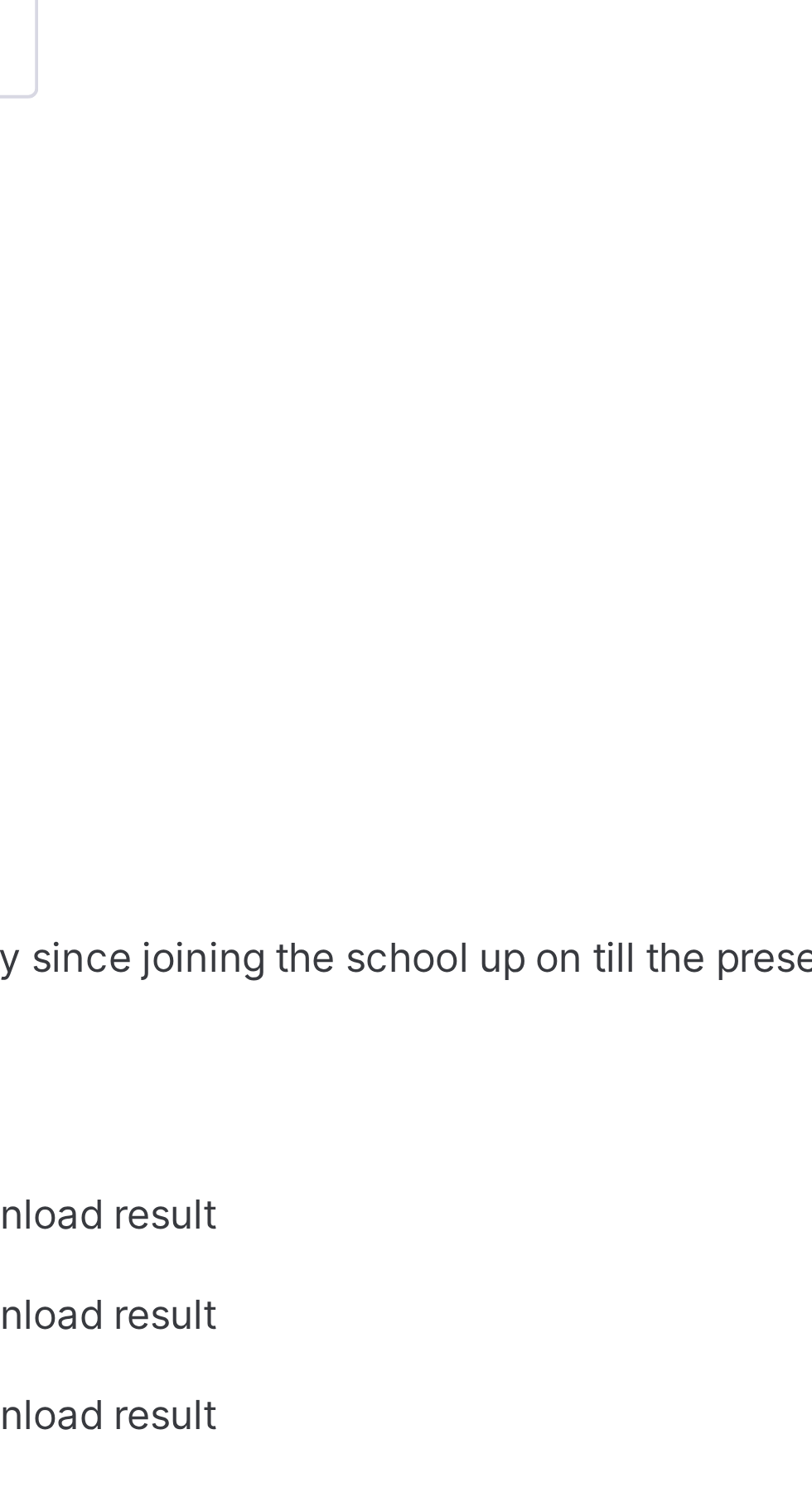
scroll to position [0, 18]
type input "*******"
click at [627, 1068] on div "Save" at bounding box center [504, 1061] width 244 height 13
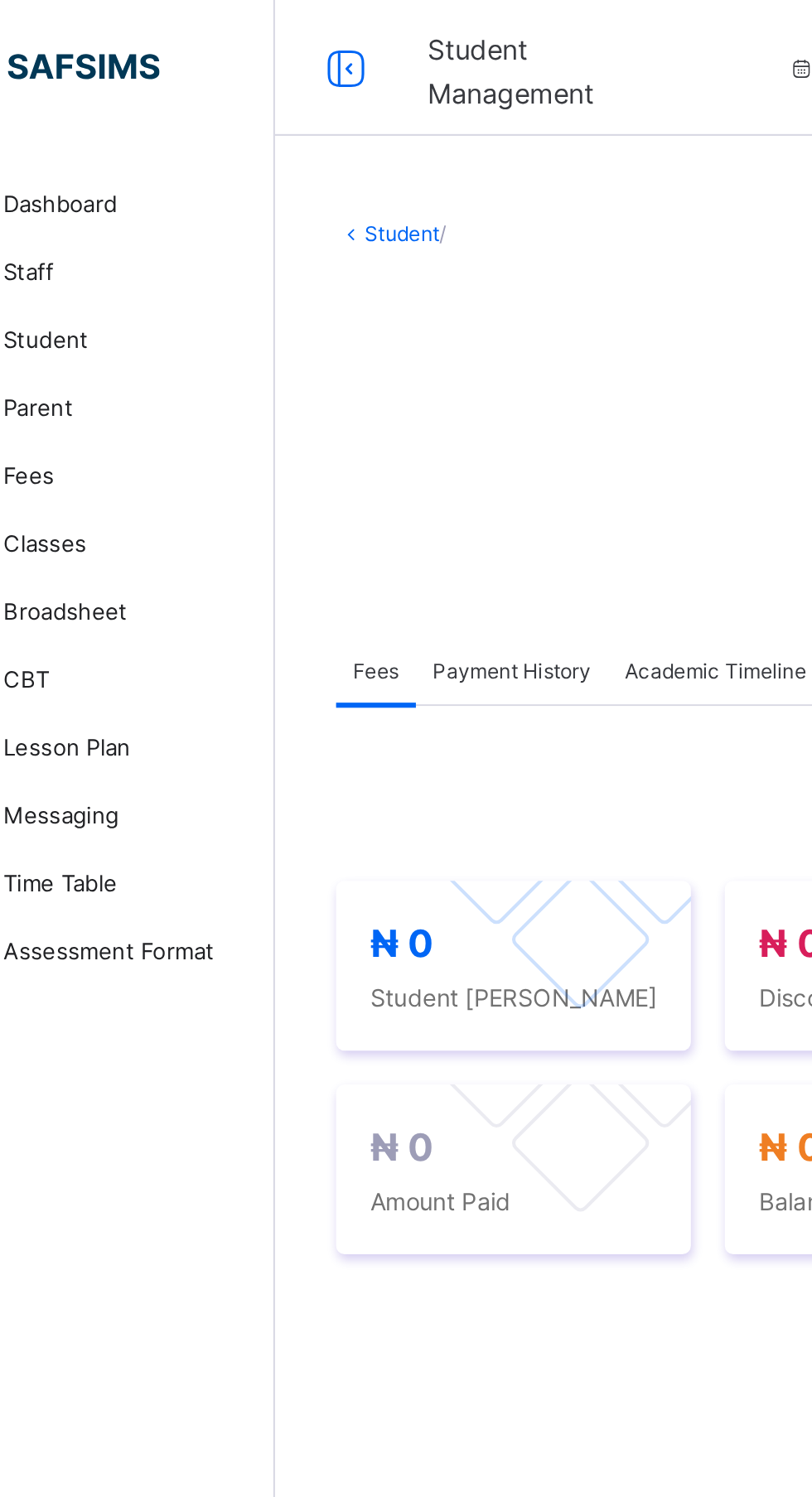
click at [142, 159] on span "Student" at bounding box center [132, 166] width 132 height 14
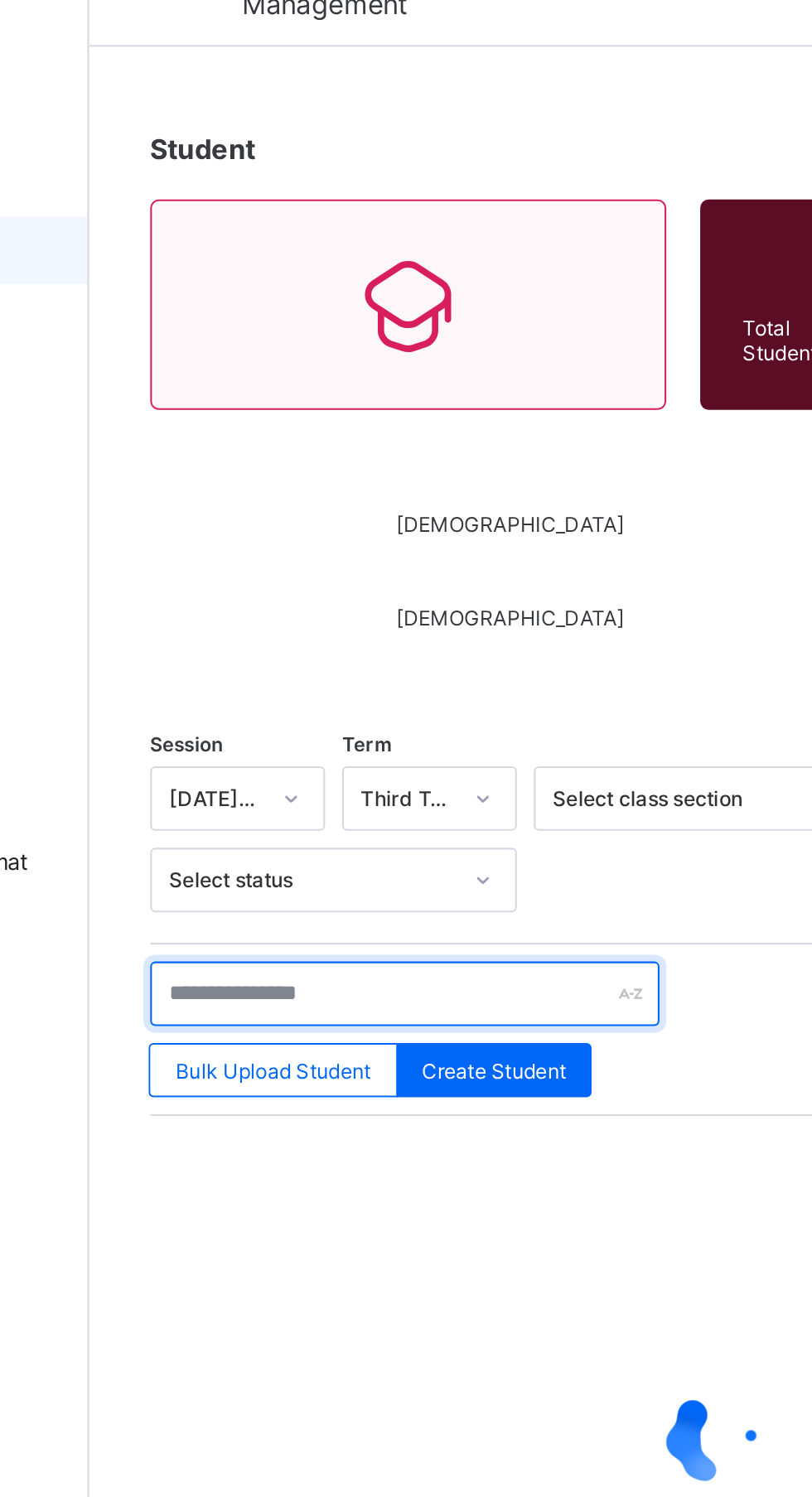
click at [356, 534] on input "text" at bounding box center [353, 528] width 249 height 31
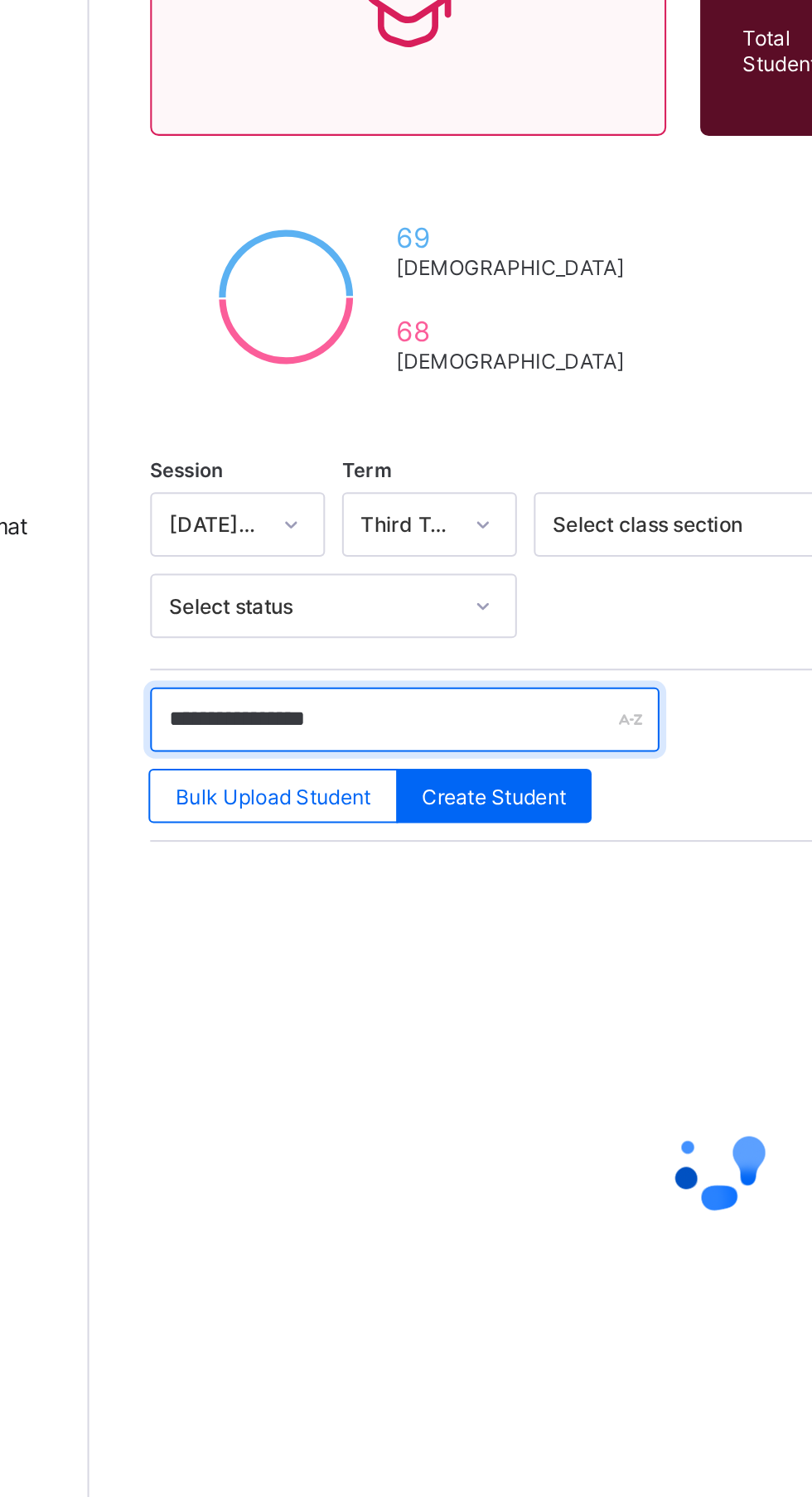
type input "**********"
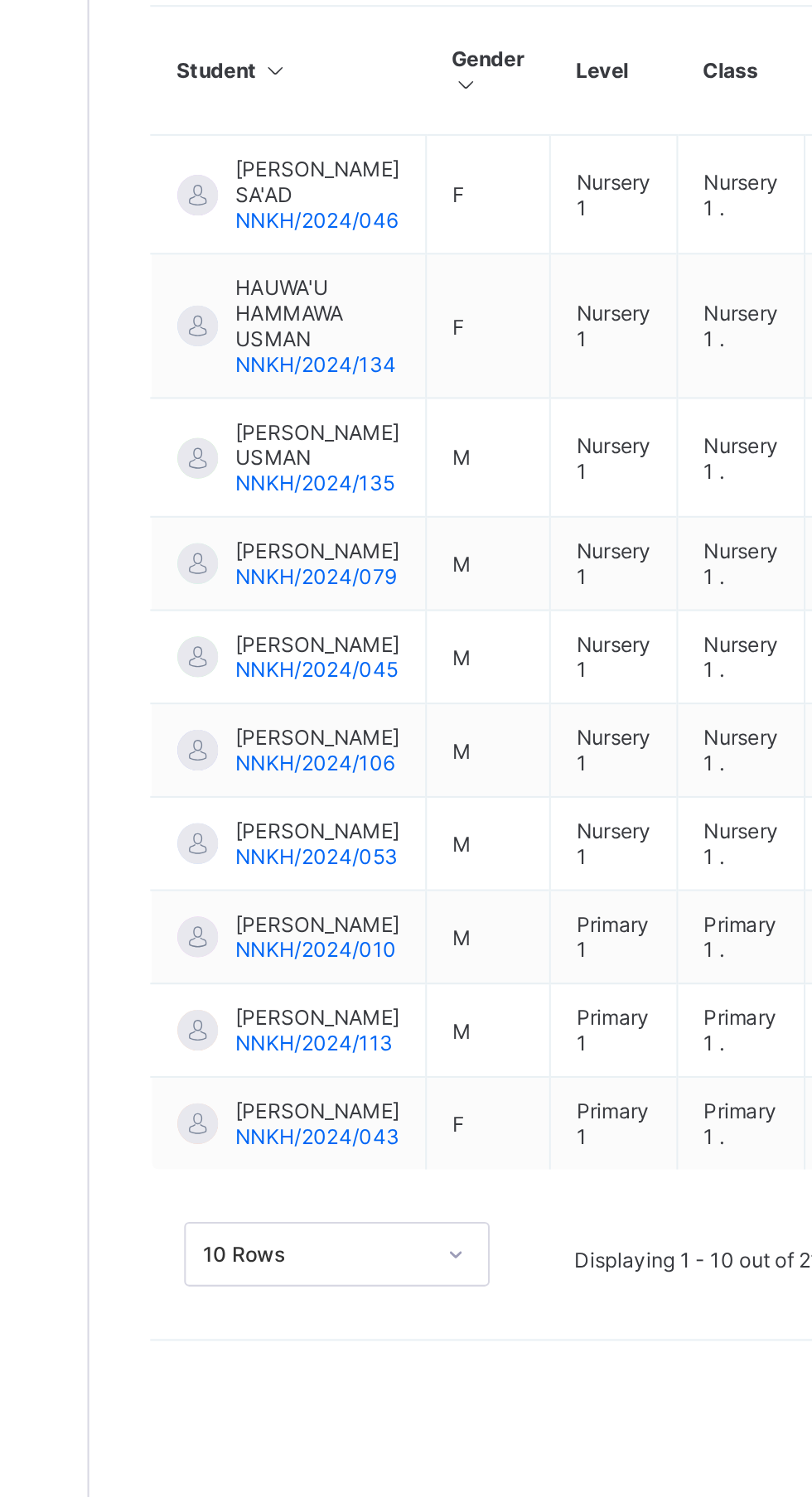
click at [293, 952] on span "[PERSON_NAME]" at bounding box center [310, 946] width 80 height 13
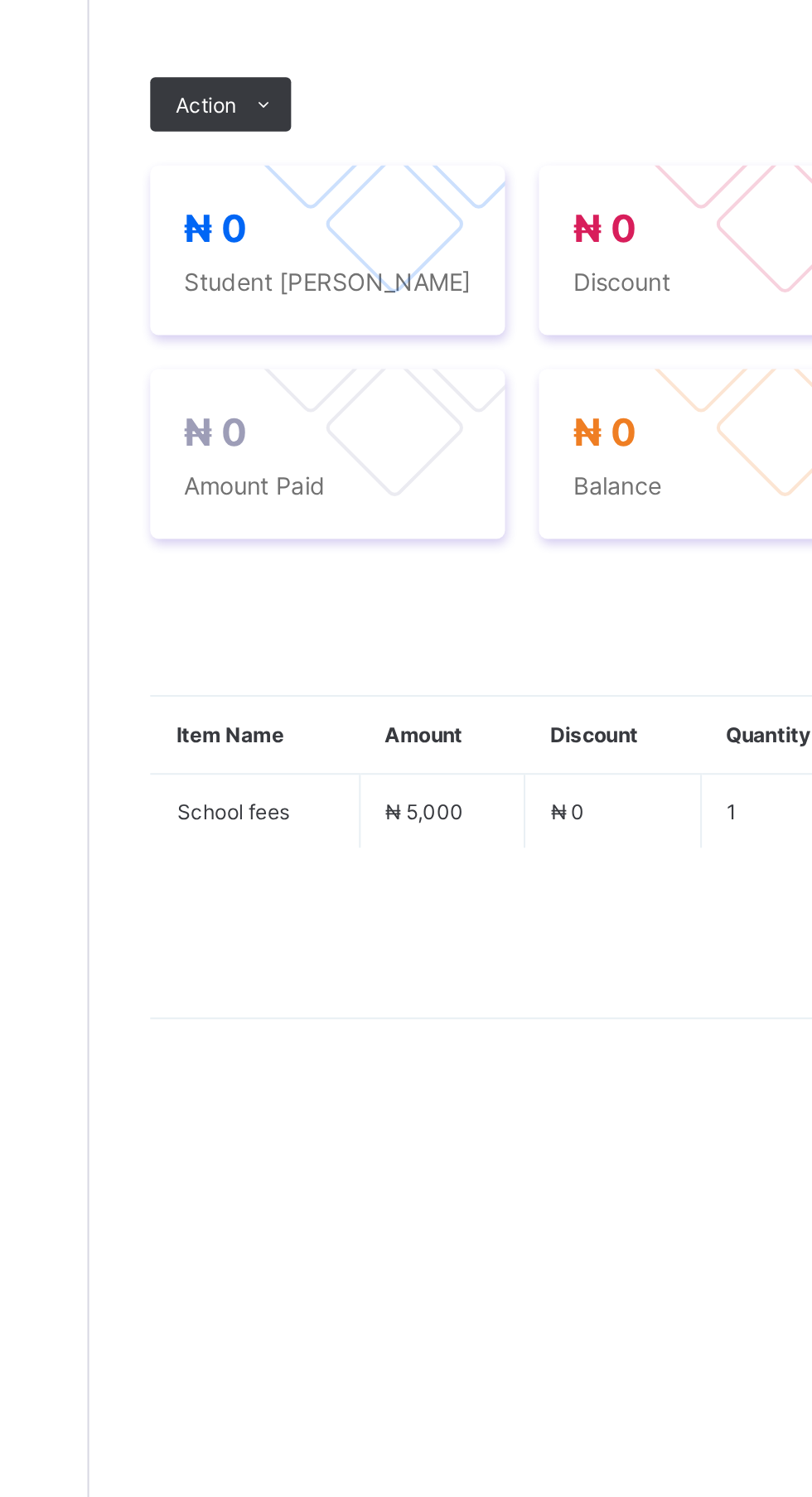
click at [261, 606] on span "Action" at bounding box center [256, 600] width 29 height 13
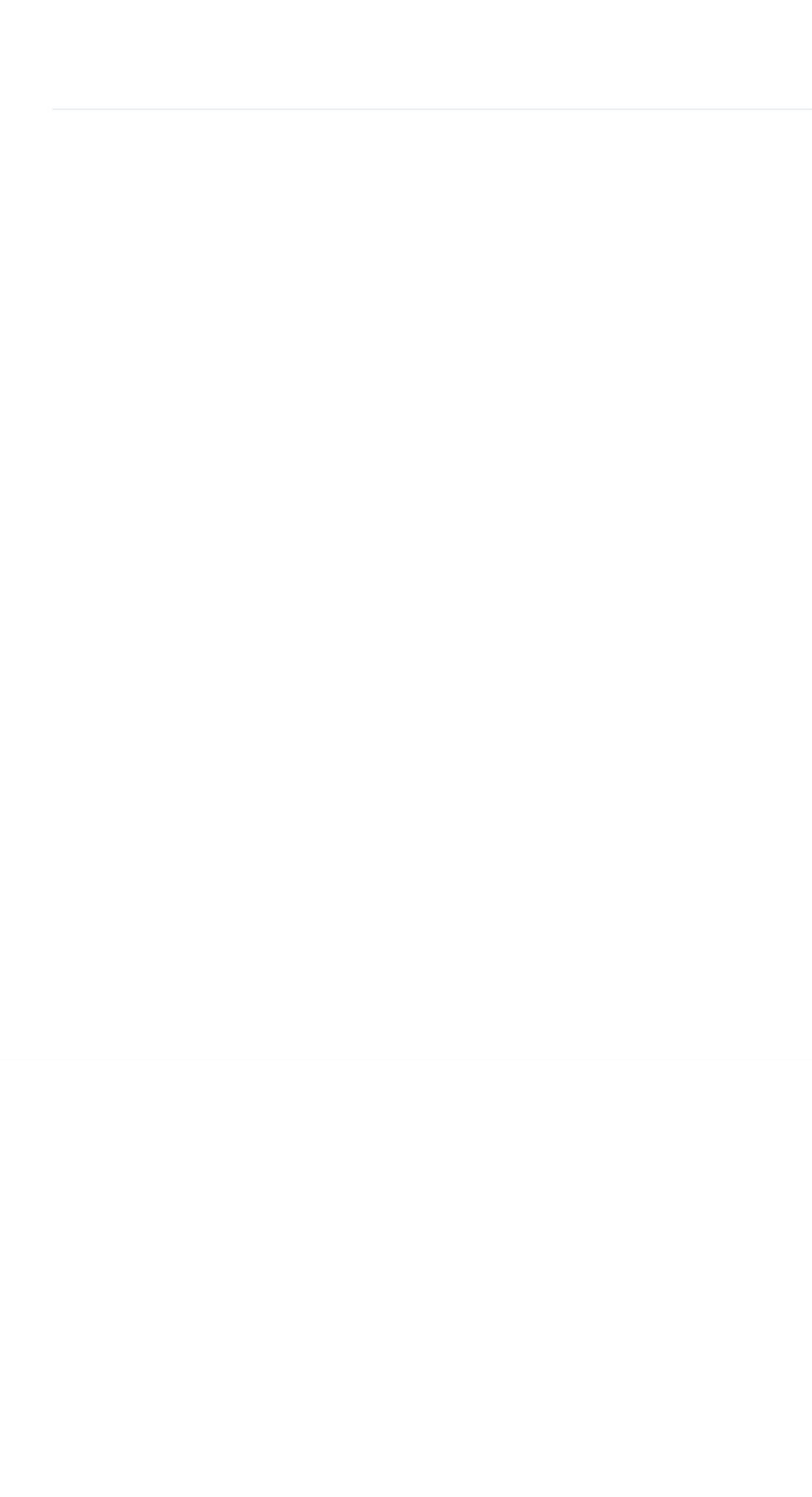
click at [0, 0] on ul "Receive Payment Manage Discount Send Email Reminder" at bounding box center [0, 0] width 0 height 0
click at [0, 0] on li "Receive Payment" at bounding box center [0, 0] width 0 height 0
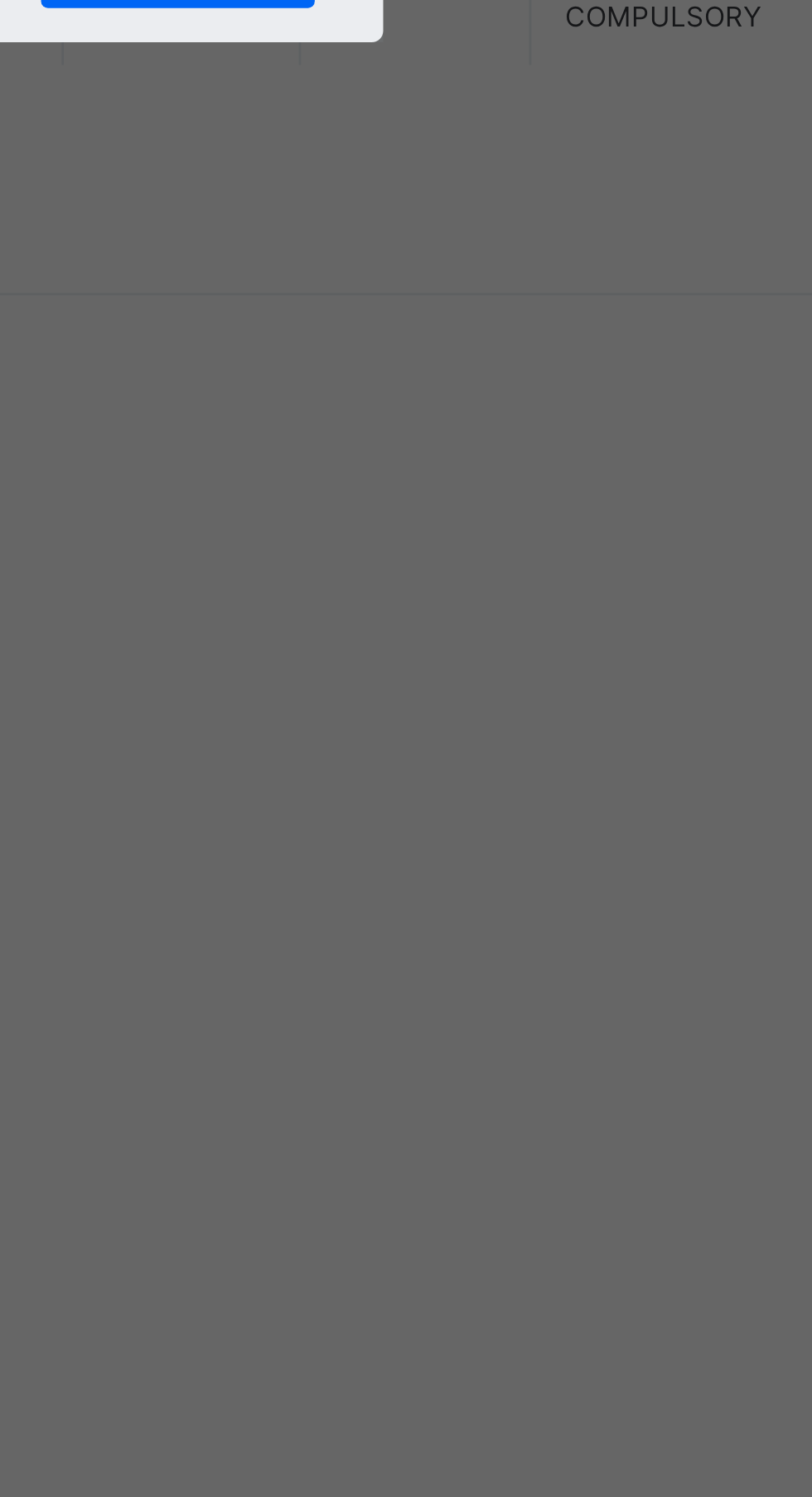
click at [435, 801] on div at bounding box center [406, 785] width 59 height 35
type input "***"
click at [414, 870] on input "date" at bounding box center [360, 852] width 105 height 35
type input "**********"
click at [458, 878] on input "currency" at bounding box center [440, 861] width 35 height 35
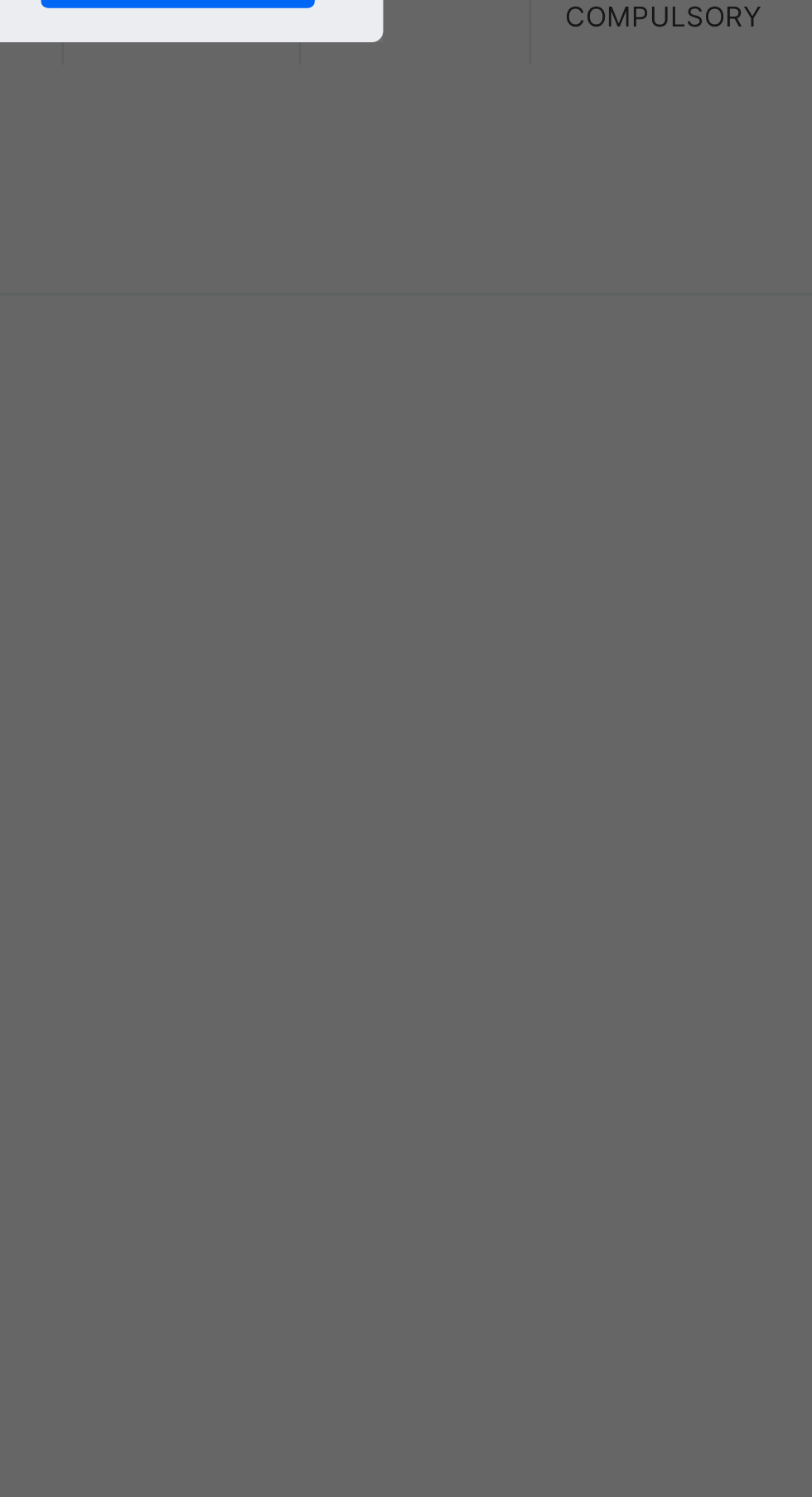
type input "*******"
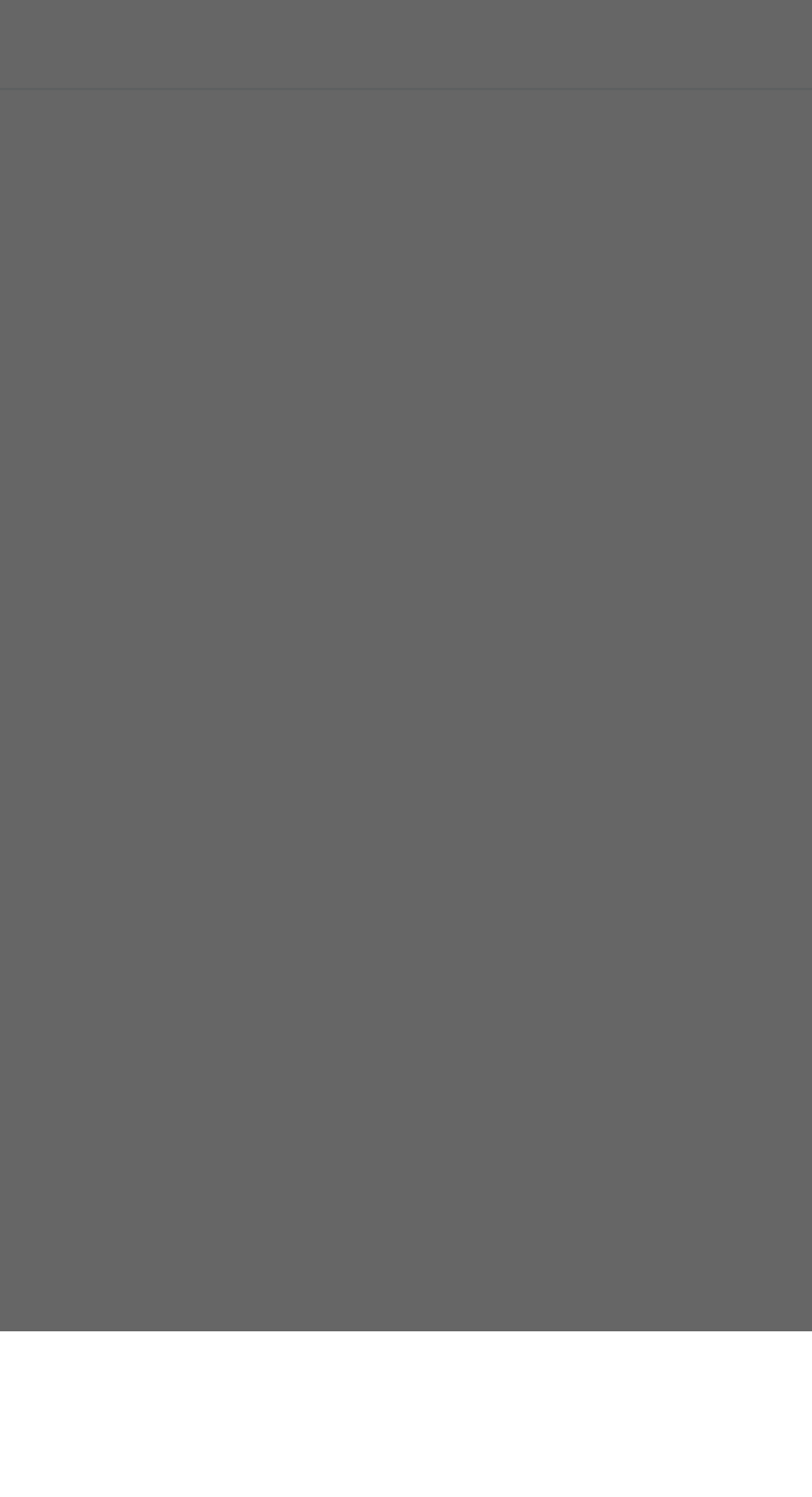
click at [491, 935] on span "Save" at bounding box center [453, 928] width 74 height 13
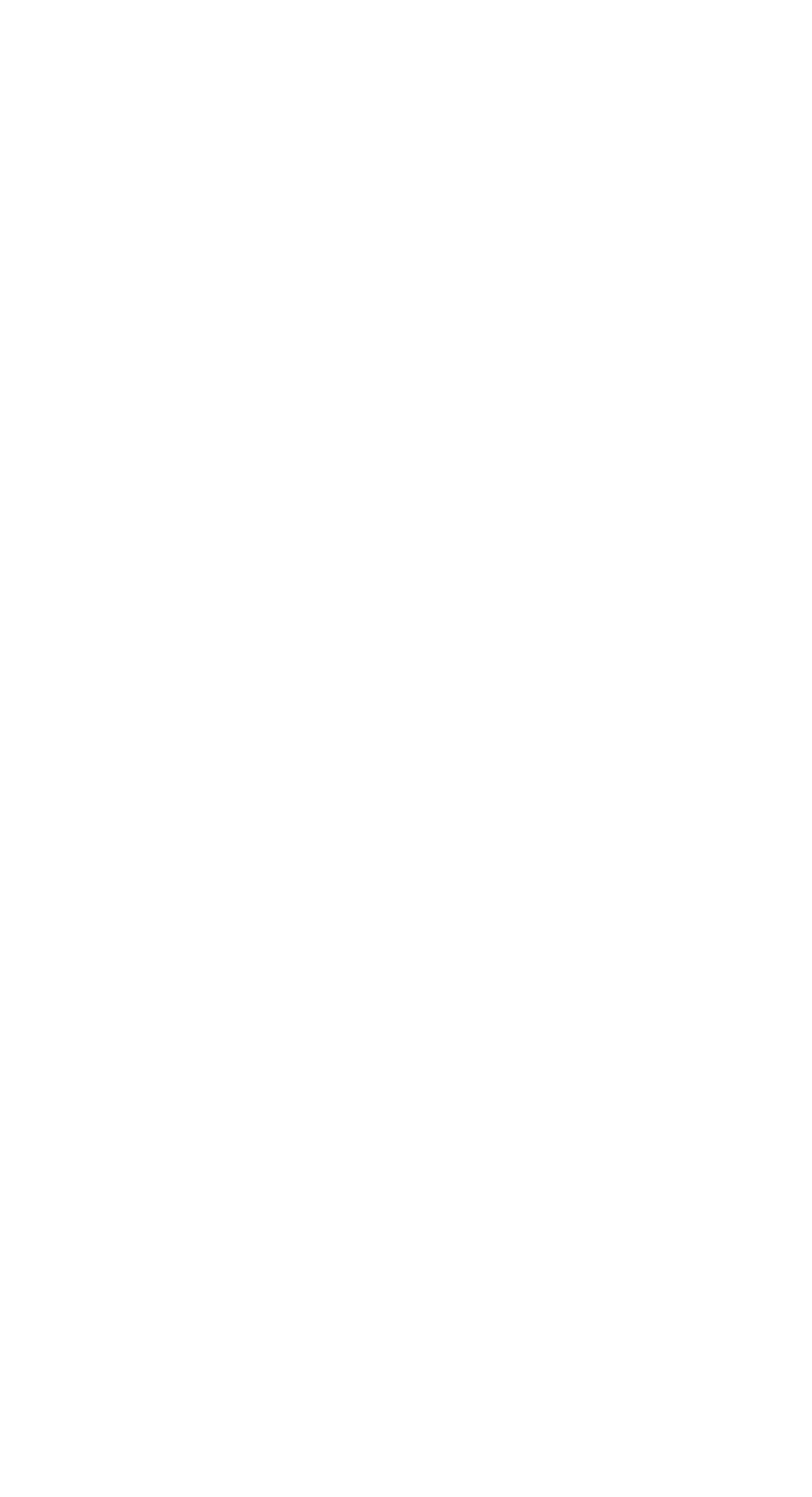
scroll to position [0, 0]
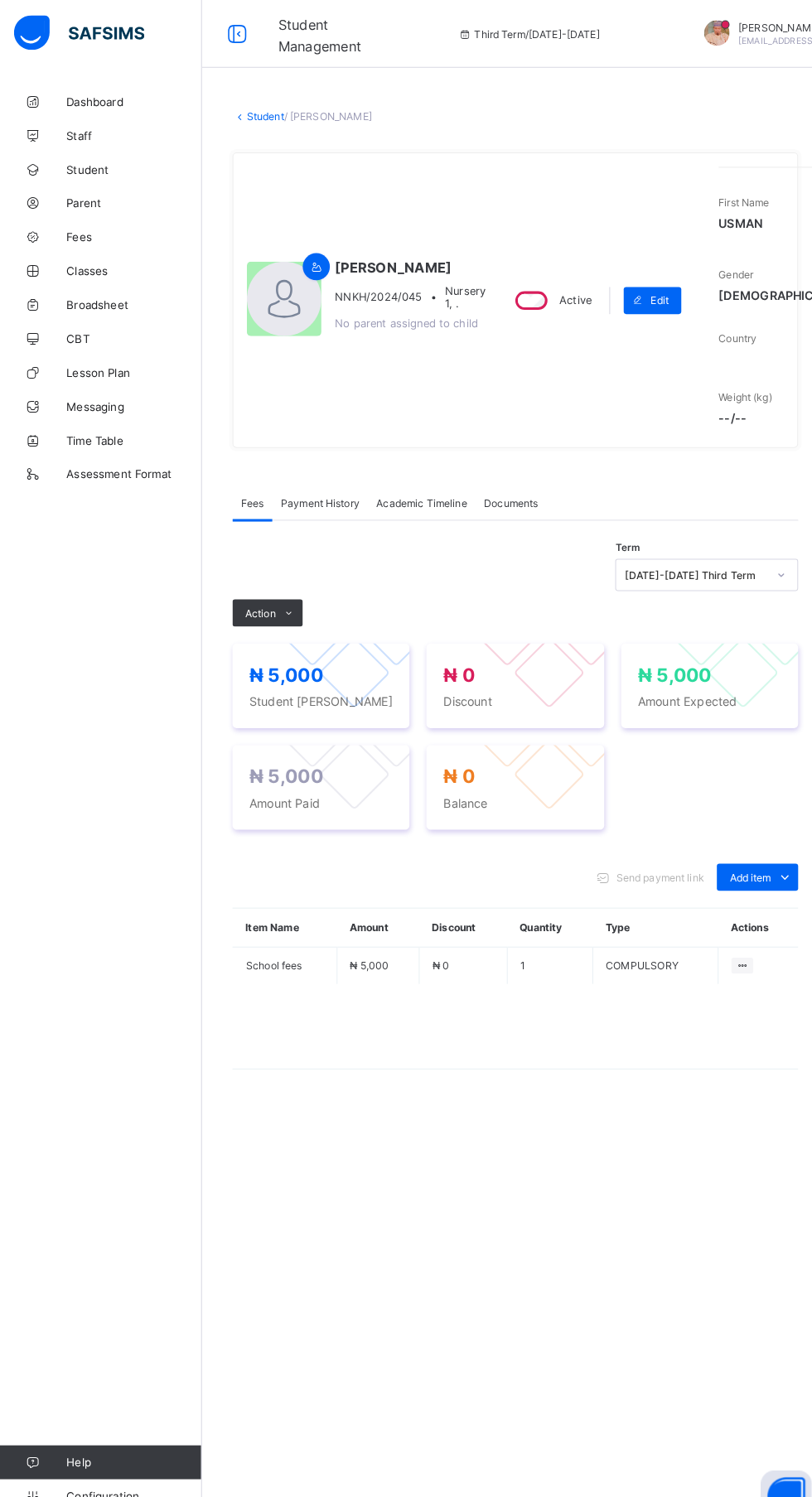
click at [1, 604] on div "Dashboard Staff Student Parent Fees Classes Broadsheet CBT Lesson Plan Messagin…" at bounding box center [99, 782] width 199 height 1430
click at [6, 617] on div "Dashboard Staff Student Parent Fees Classes Broadsheet CBT Lesson Plan Messagin…" at bounding box center [99, 782] width 199 height 1430
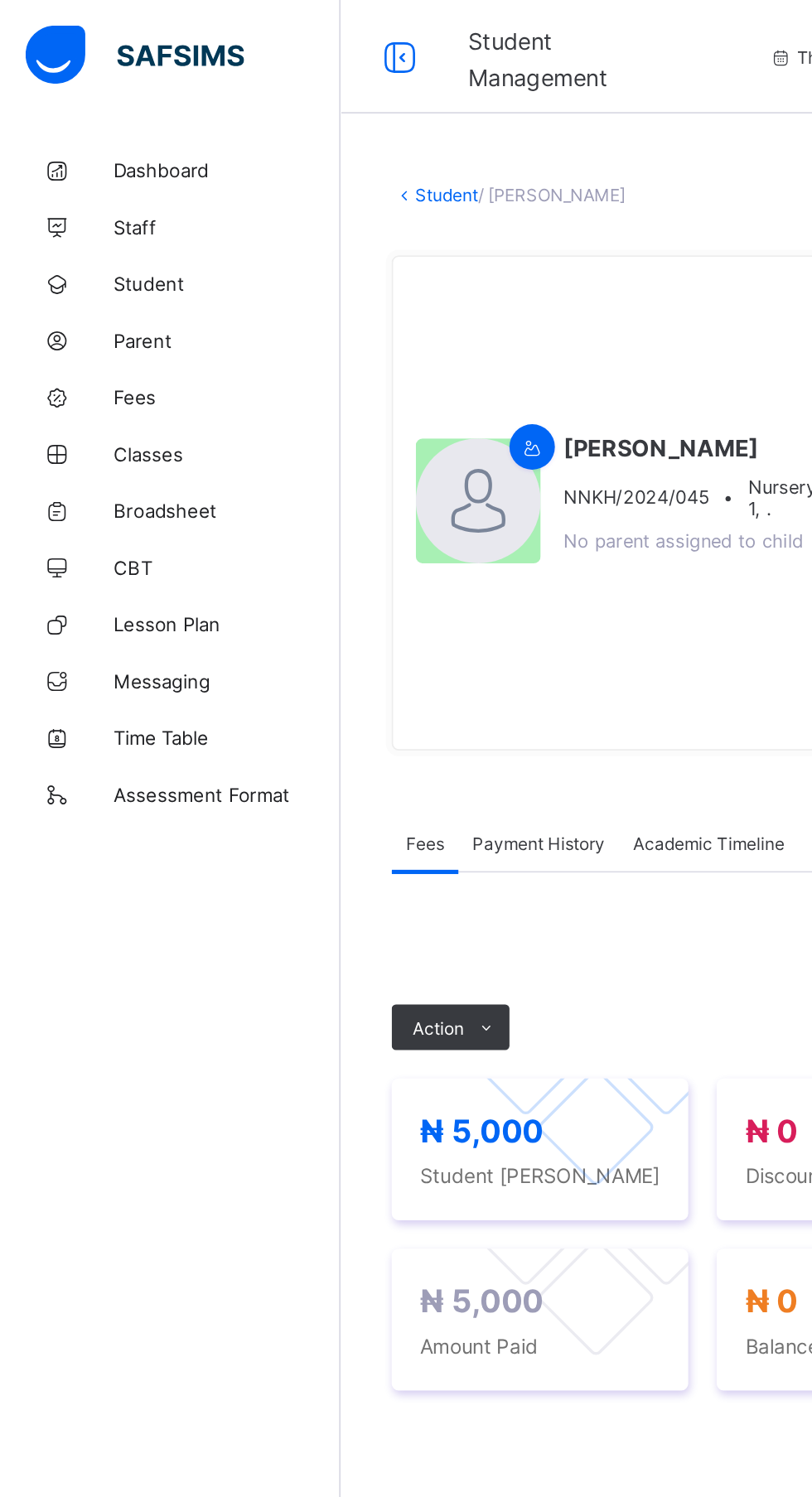
click at [166, 169] on span "Student" at bounding box center [132, 166] width 132 height 14
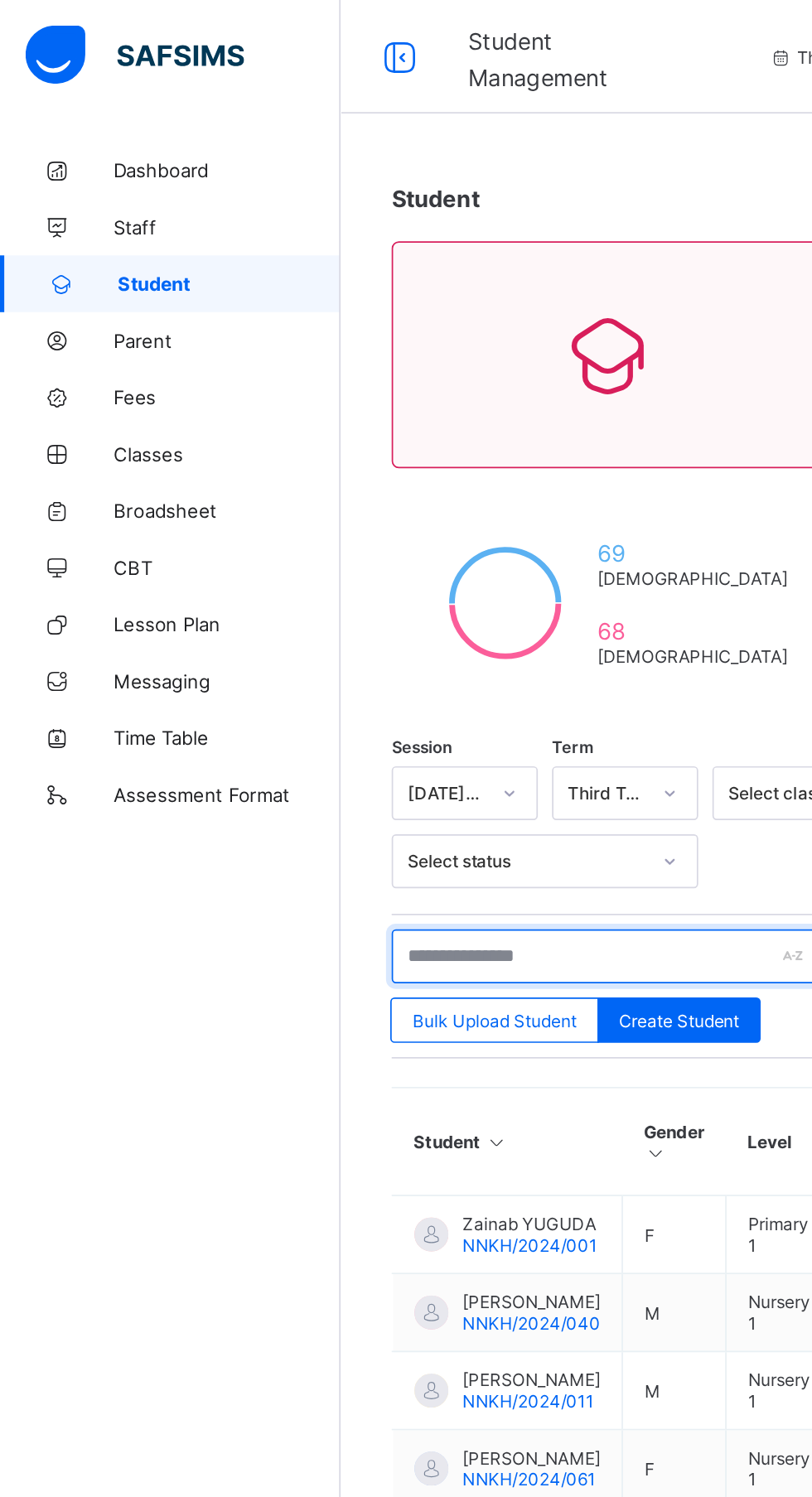
click at [371, 557] on input "text" at bounding box center [353, 558] width 249 height 31
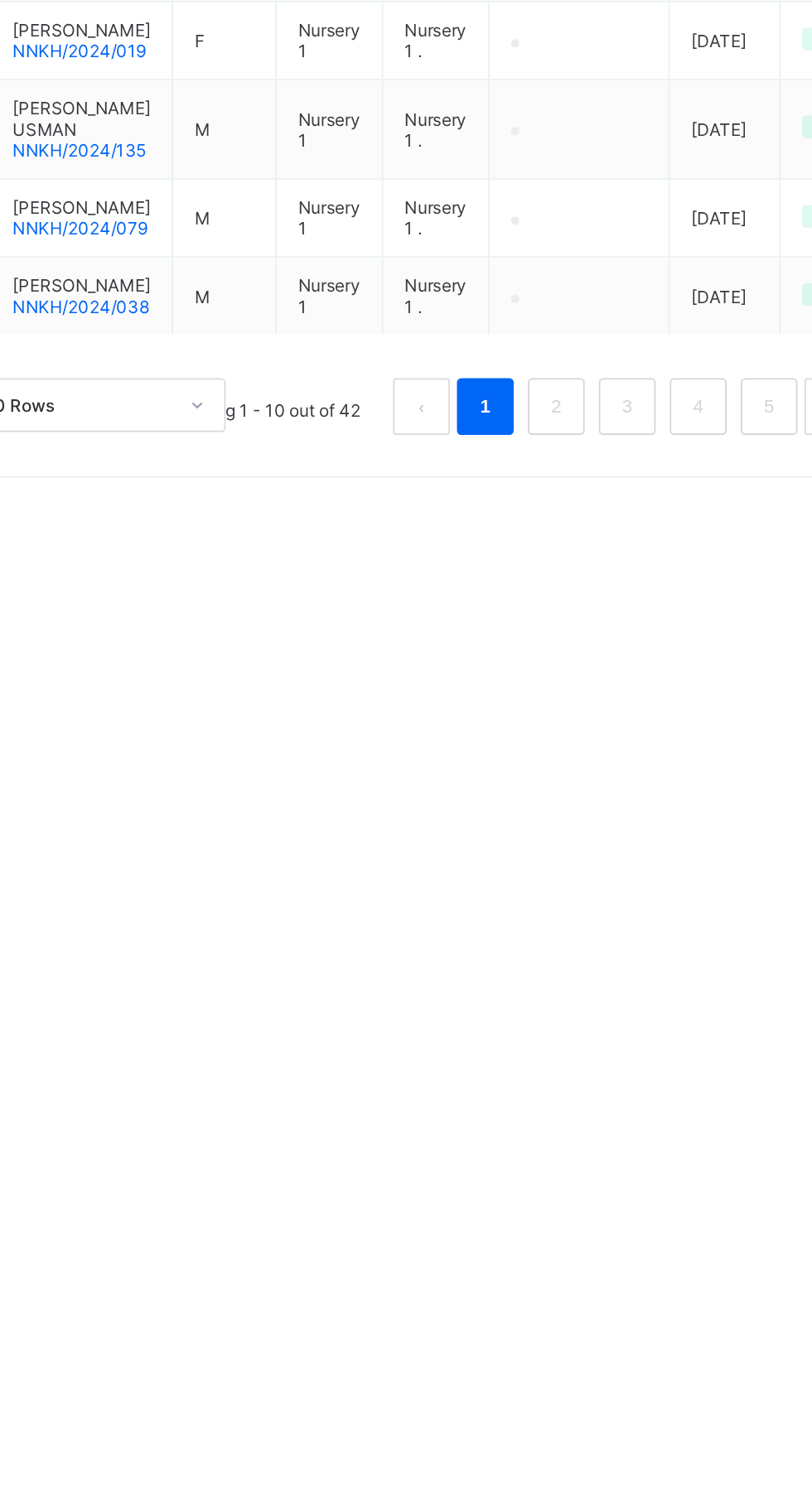
type input "**********"
click at [587, 1256] on link "2" at bounding box center [587, 1245] width 16 height 22
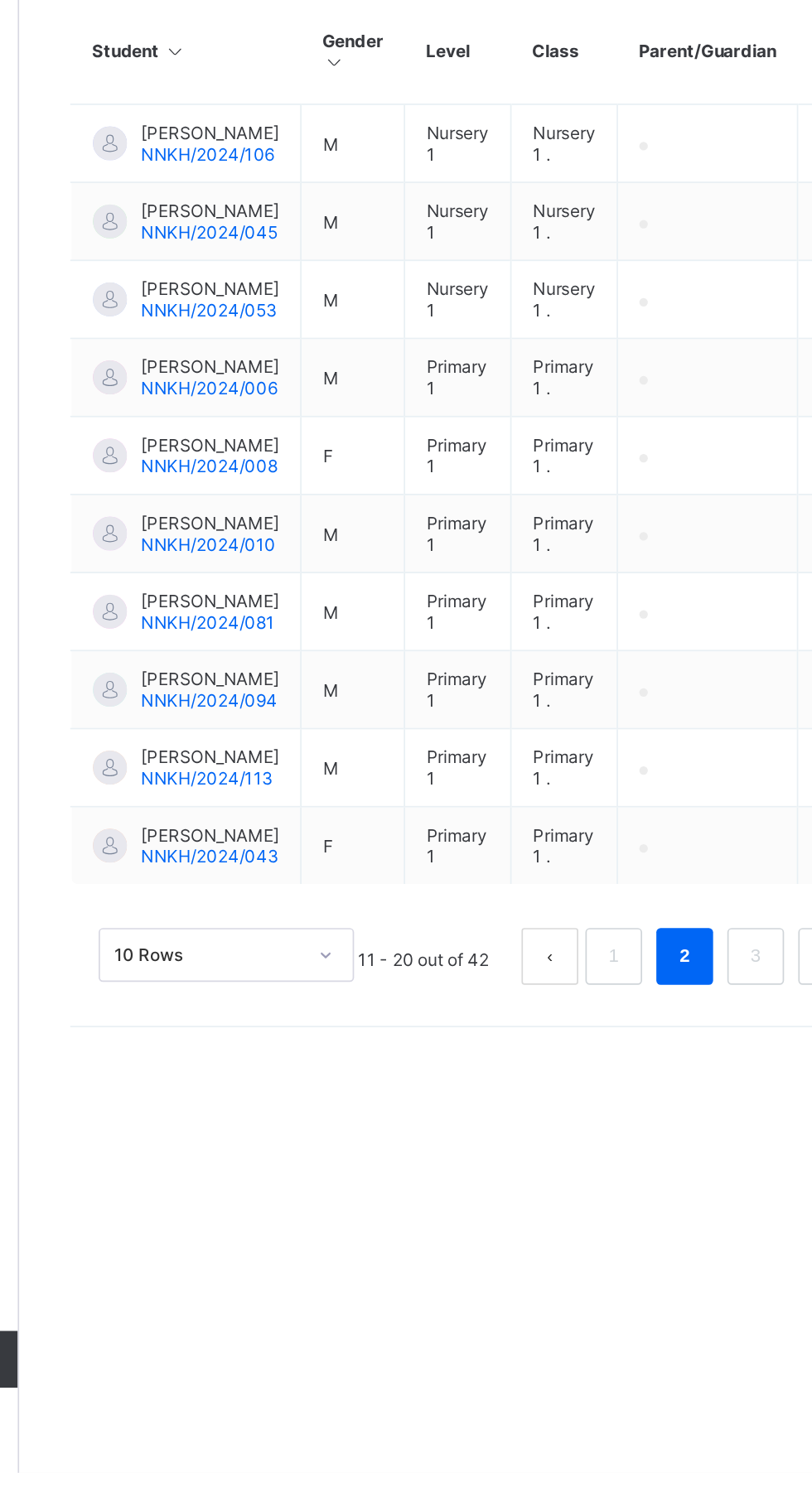
click at [629, 1206] on link "3" at bounding box center [628, 1195] width 16 height 22
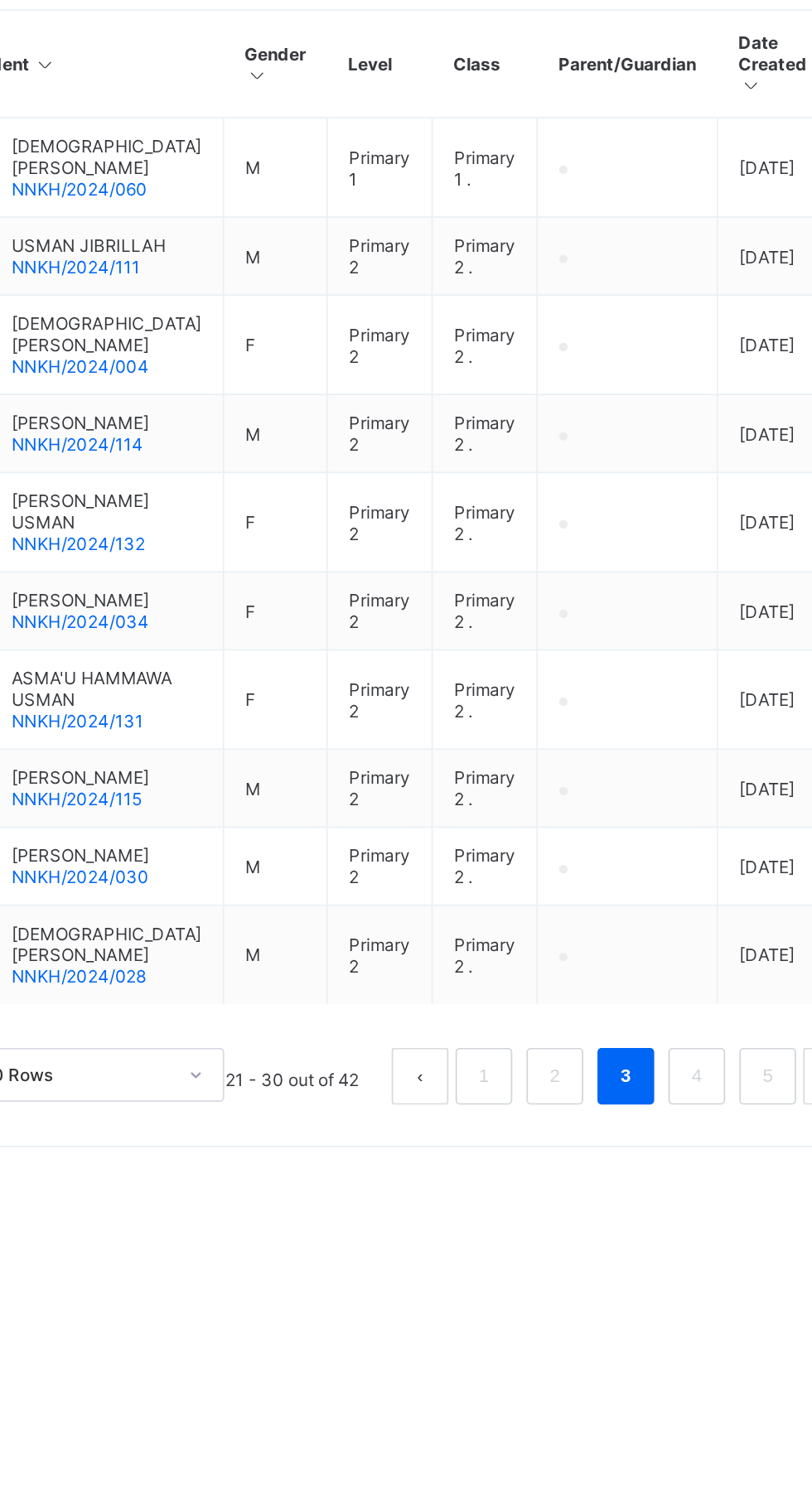
click at [670, 1269] on link "4" at bounding box center [670, 1258] width 16 height 22
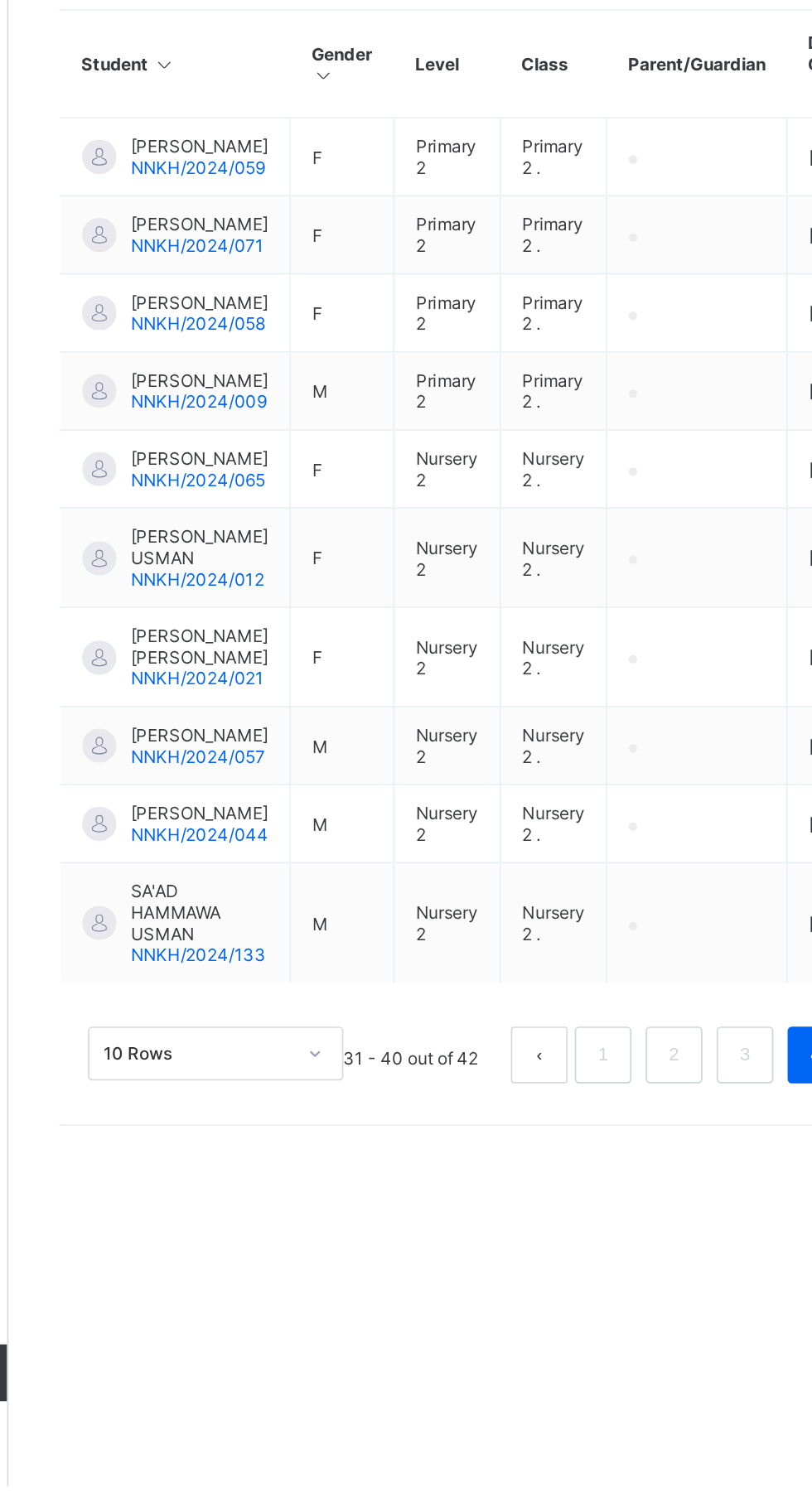
click at [300, 1181] on span "SA'AD HAMMAWA USMAN" at bounding box center [310, 1162] width 80 height 37
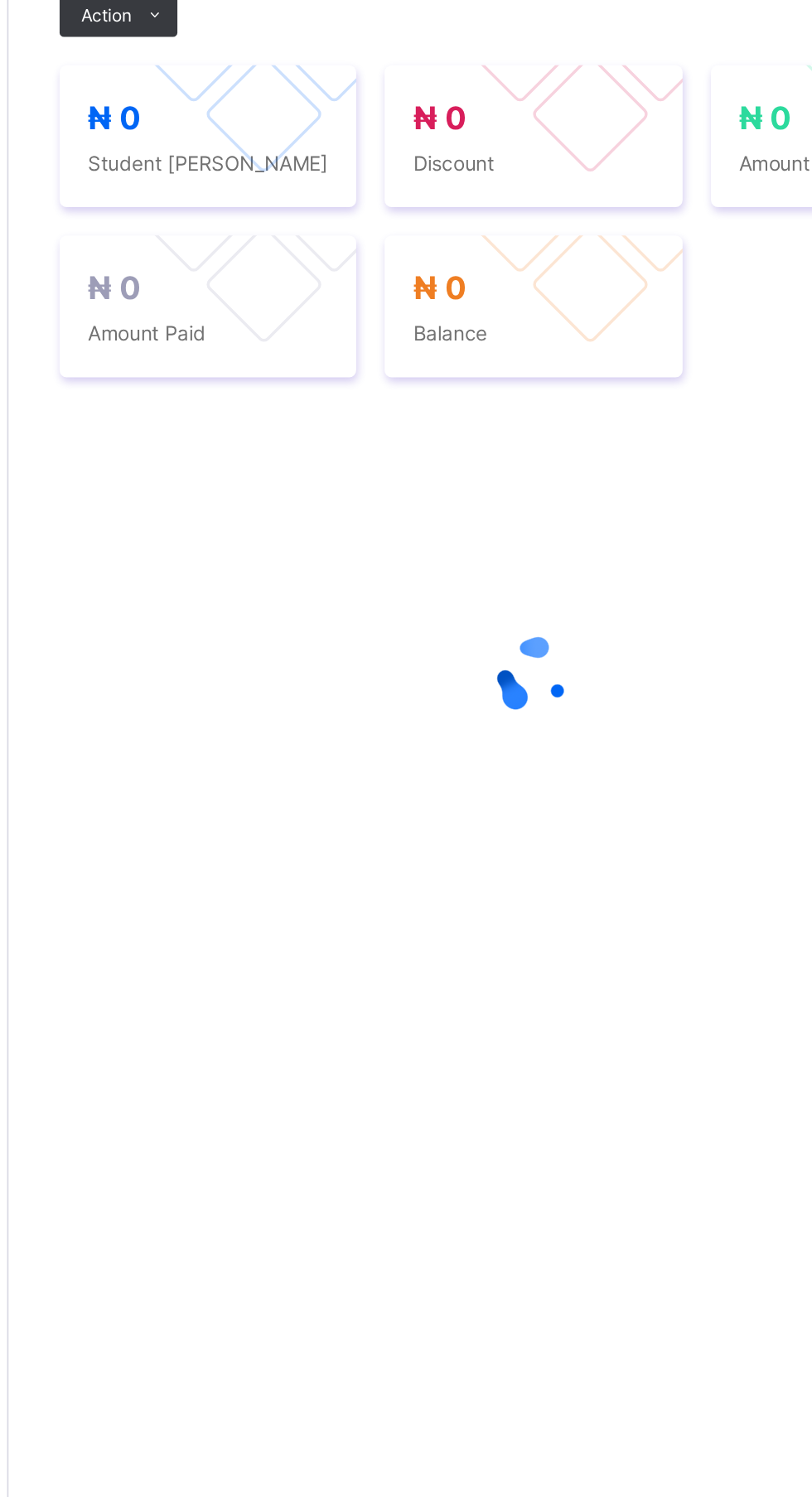
click at [261, 435] on span "Action" at bounding box center [256, 435] width 29 height 13
click at [0, 0] on li "Receive Payment" at bounding box center [0, 0] width 0 height 0
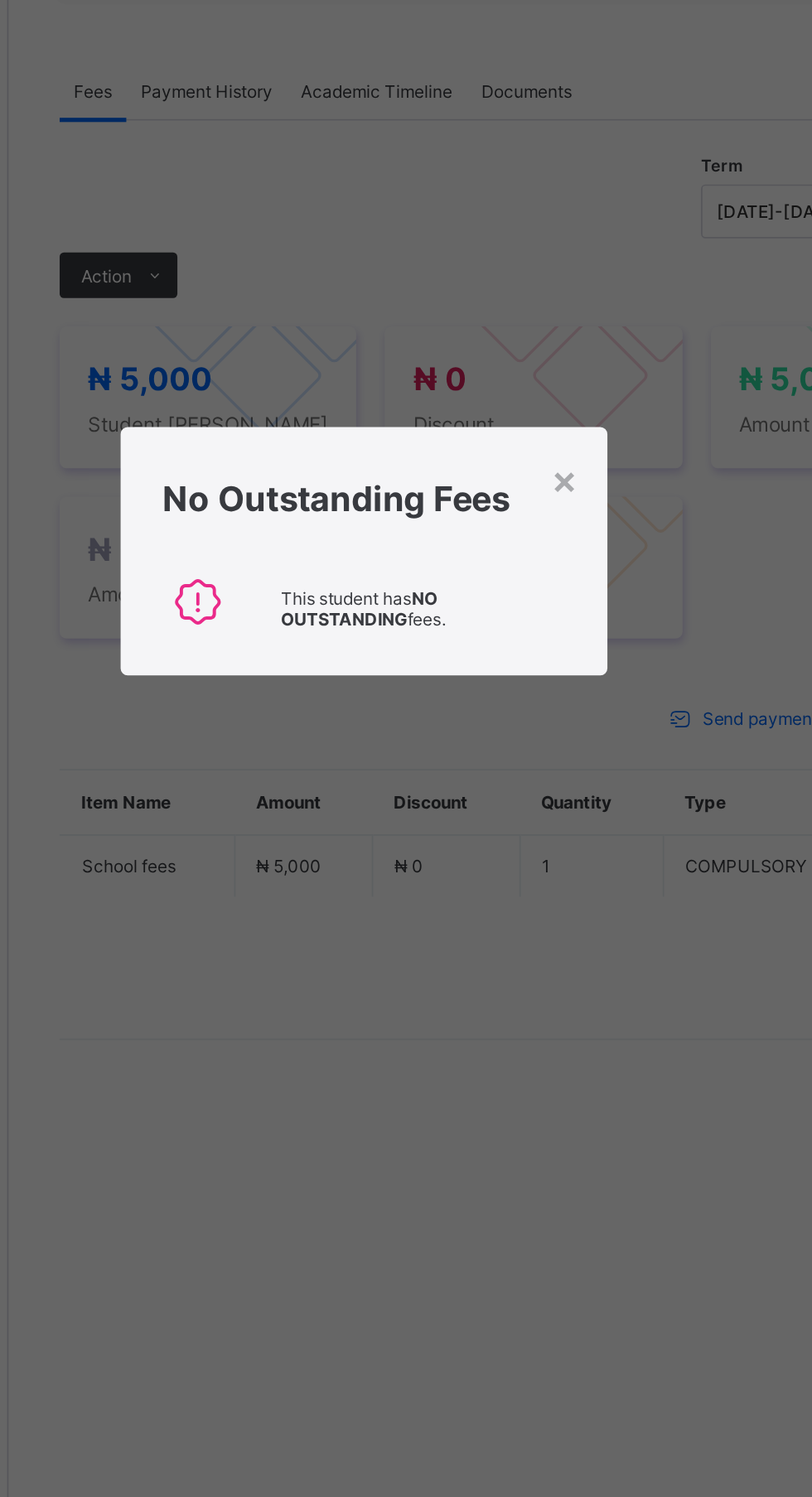
click at [532, 721] on div "×" at bounding box center [524, 706] width 16 height 28
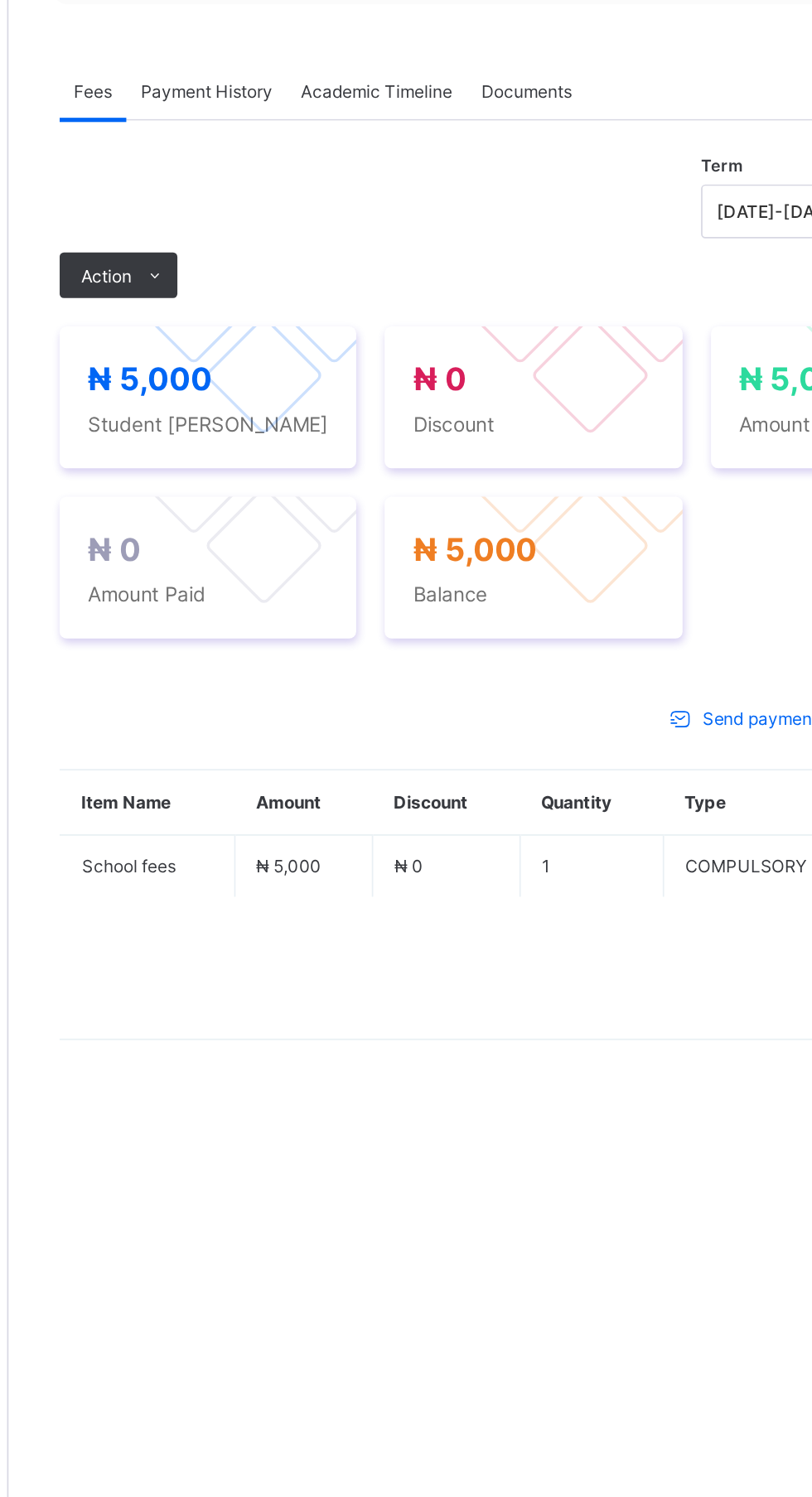
click at [257, 601] on div "Action" at bounding box center [263, 587] width 69 height 26
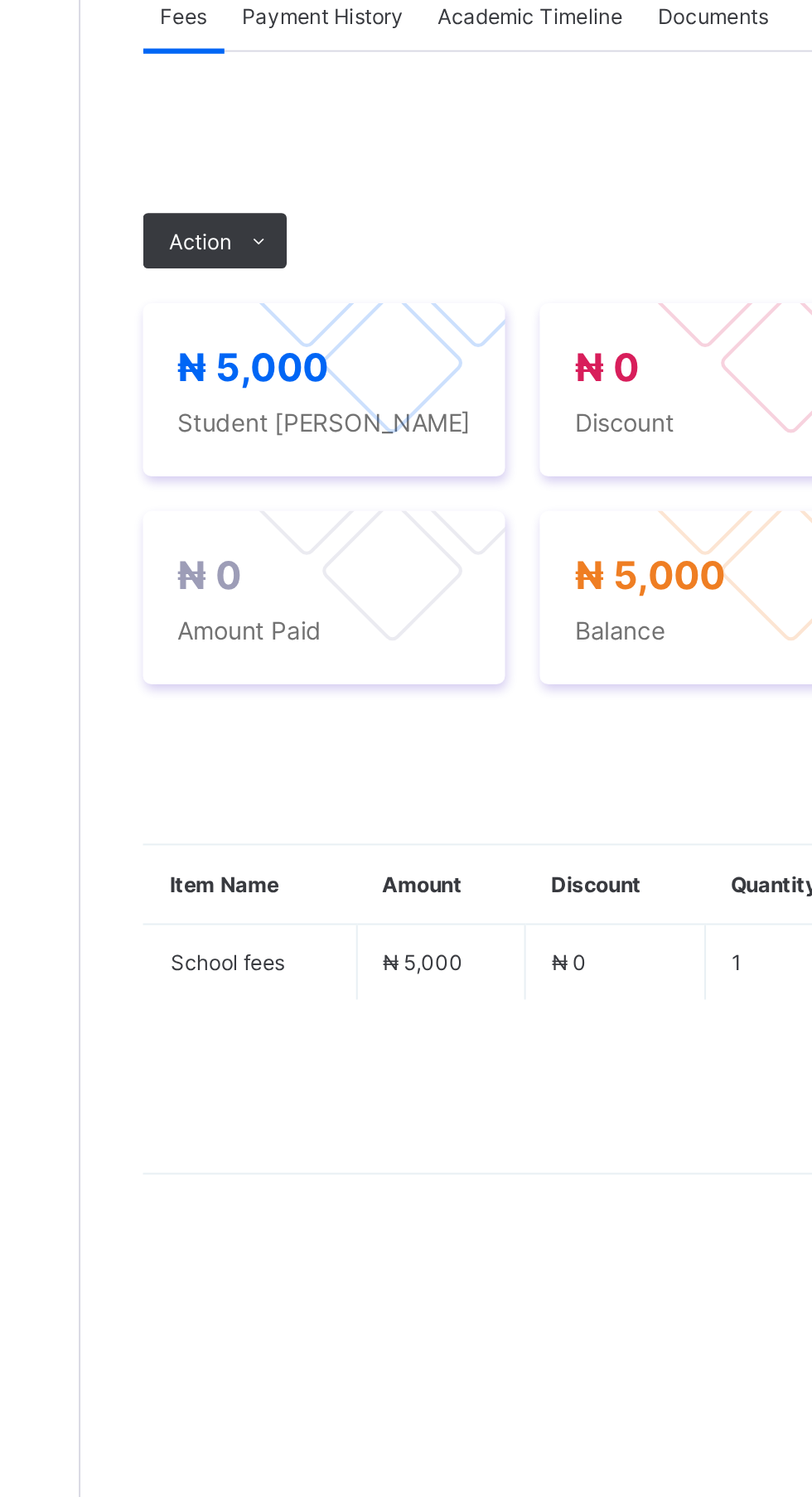
click at [0, 0] on li "Receive Payment" at bounding box center [0, 0] width 0 height 0
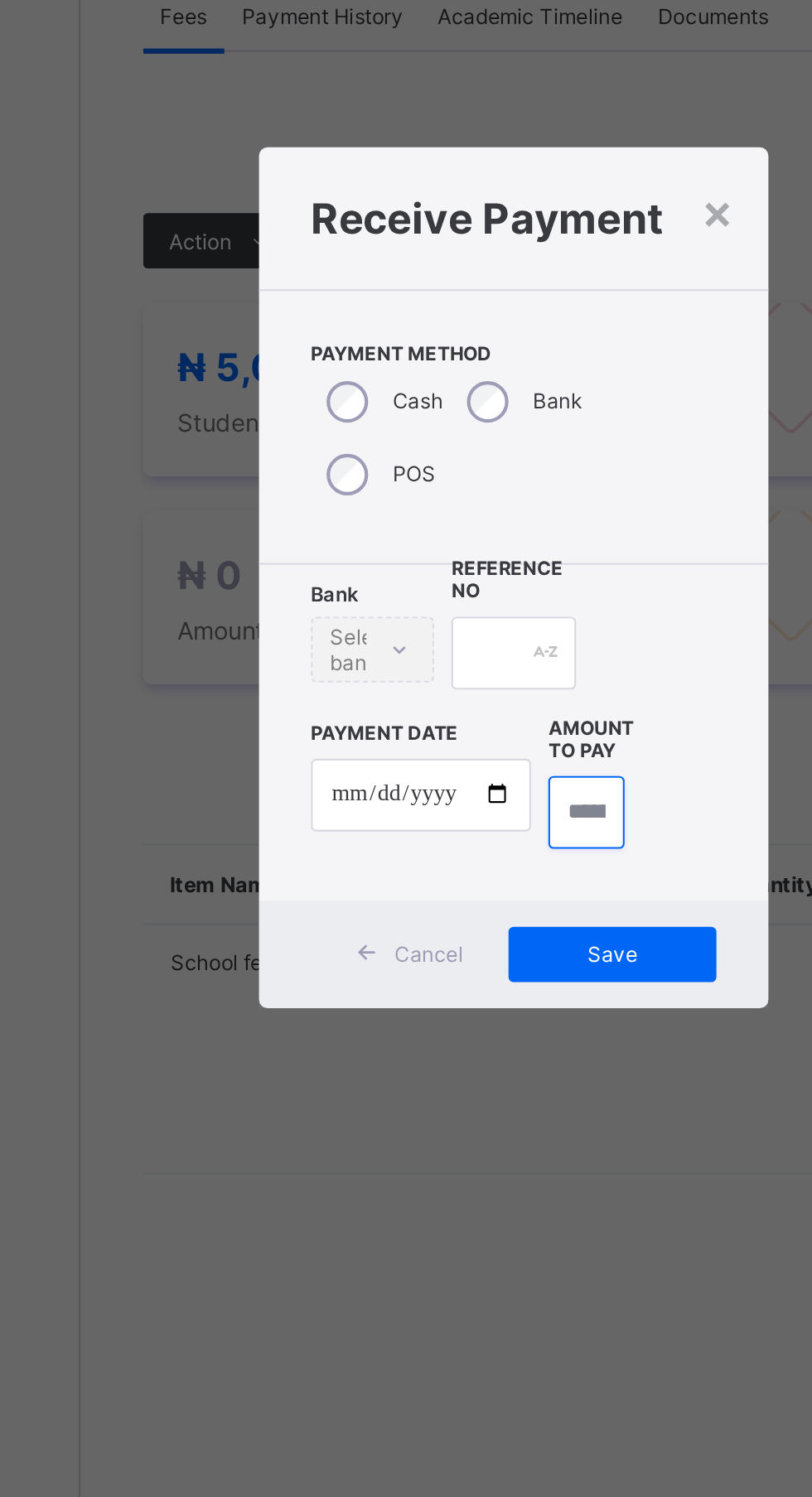
click at [458, 878] on input "currency" at bounding box center [440, 861] width 35 height 35
click at [435, 801] on div at bounding box center [406, 785] width 59 height 35
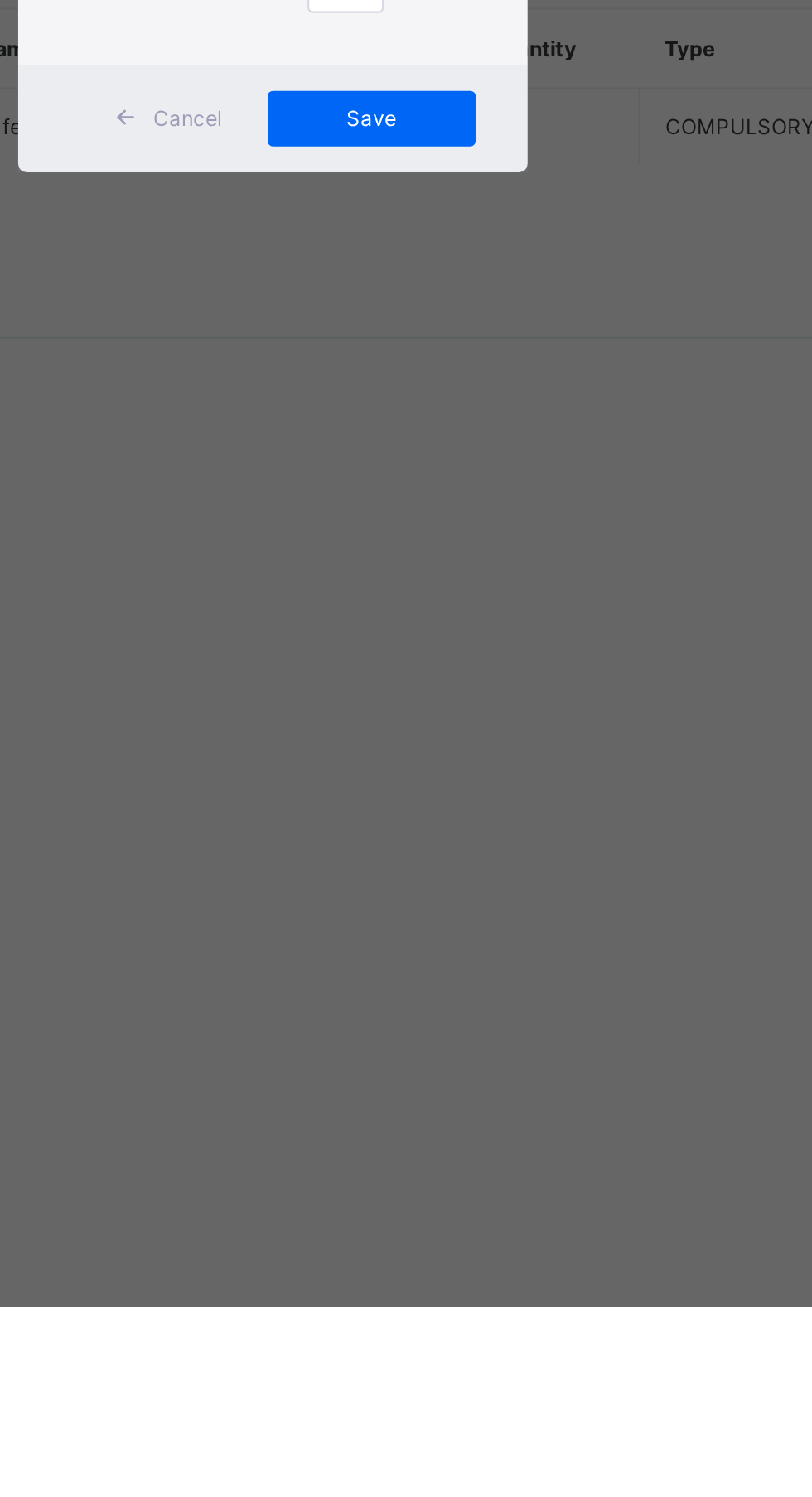
type input "*****"
click at [414, 870] on input "date" at bounding box center [360, 852] width 105 height 35
type input "**********"
click at [458, 878] on input "currency" at bounding box center [440, 861] width 35 height 35
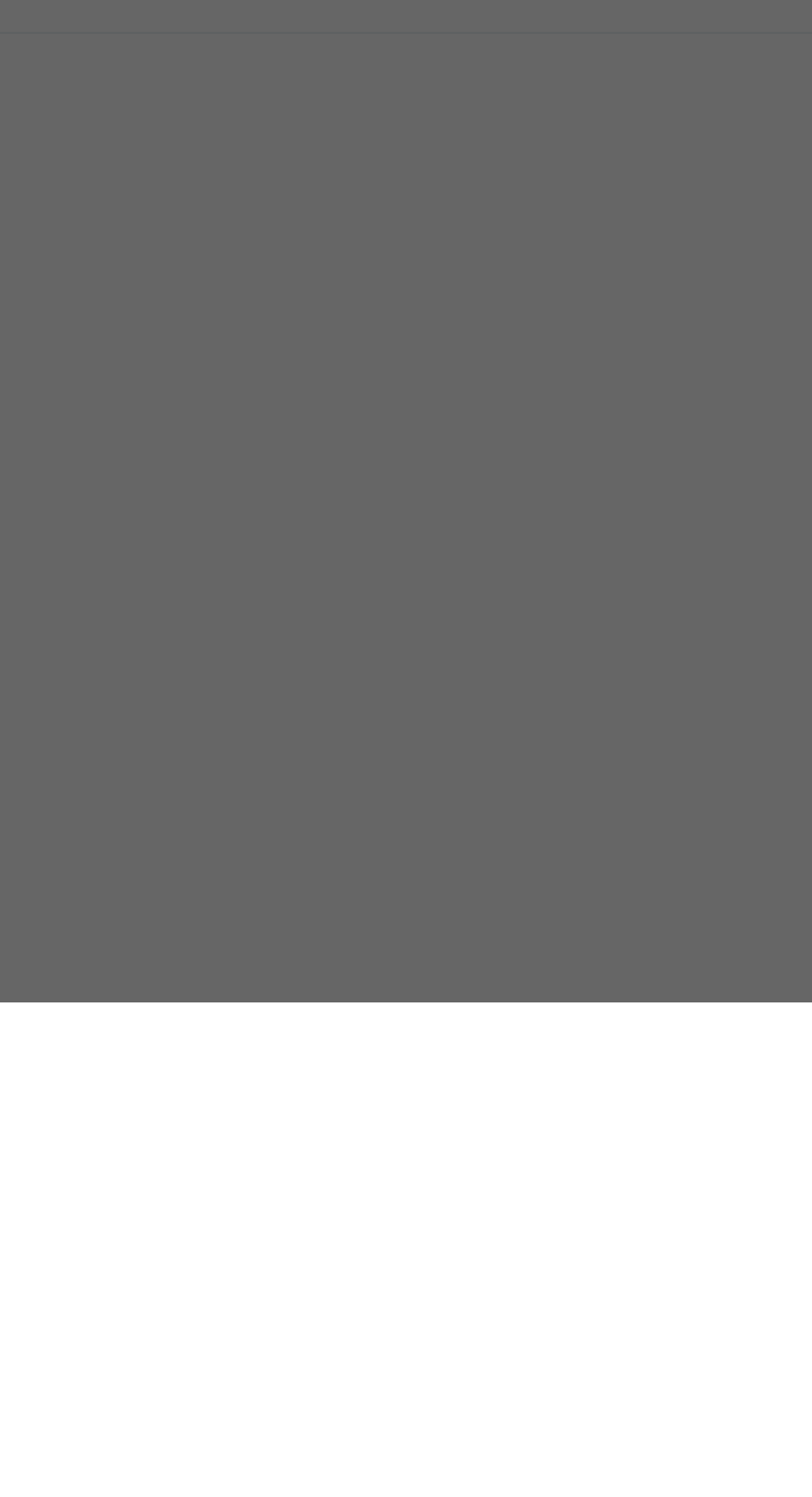
scroll to position [0, 18]
type input "*******"
click at [502, 942] on div "Save" at bounding box center [453, 928] width 99 height 26
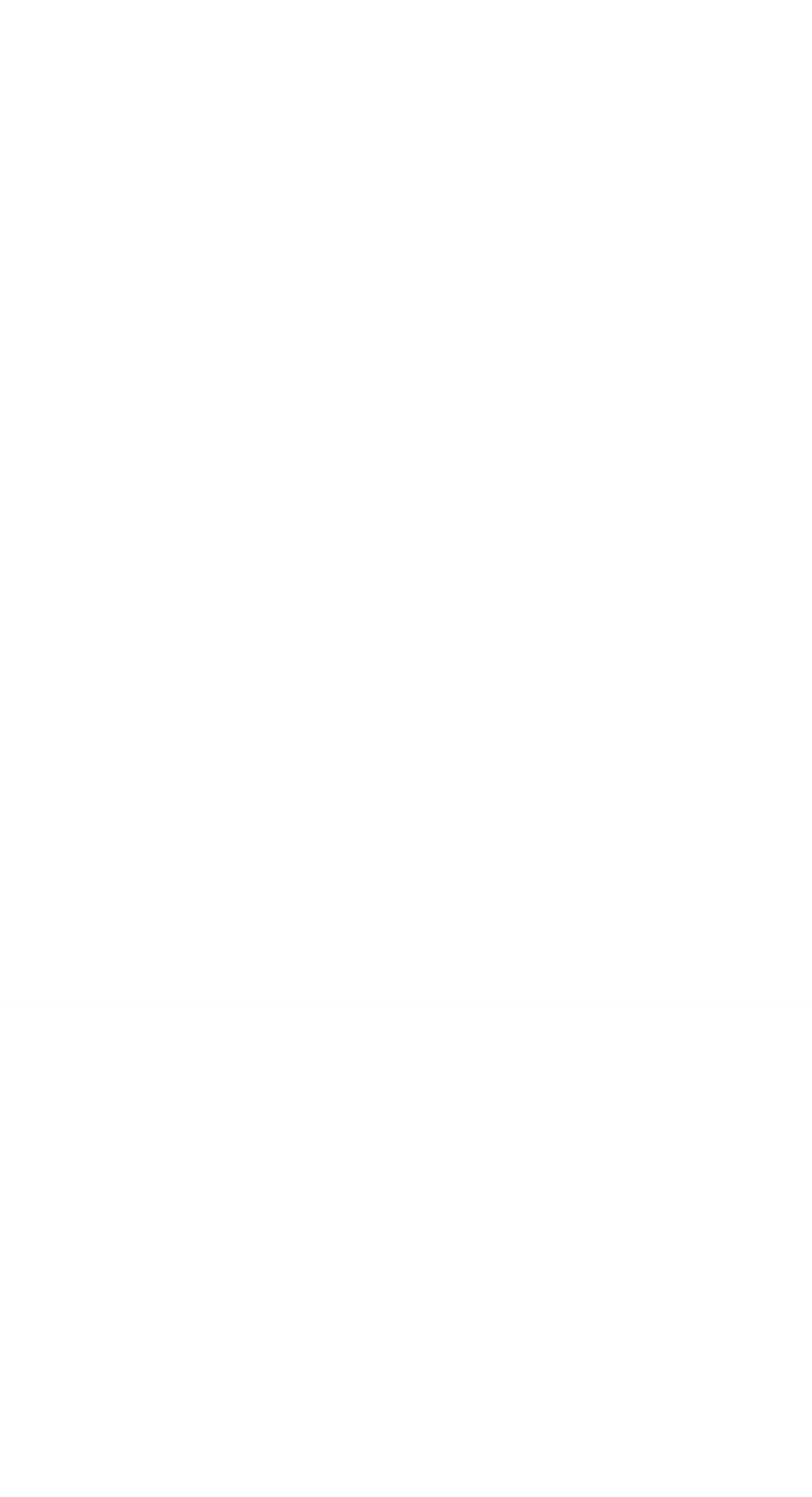
scroll to position [0, 0]
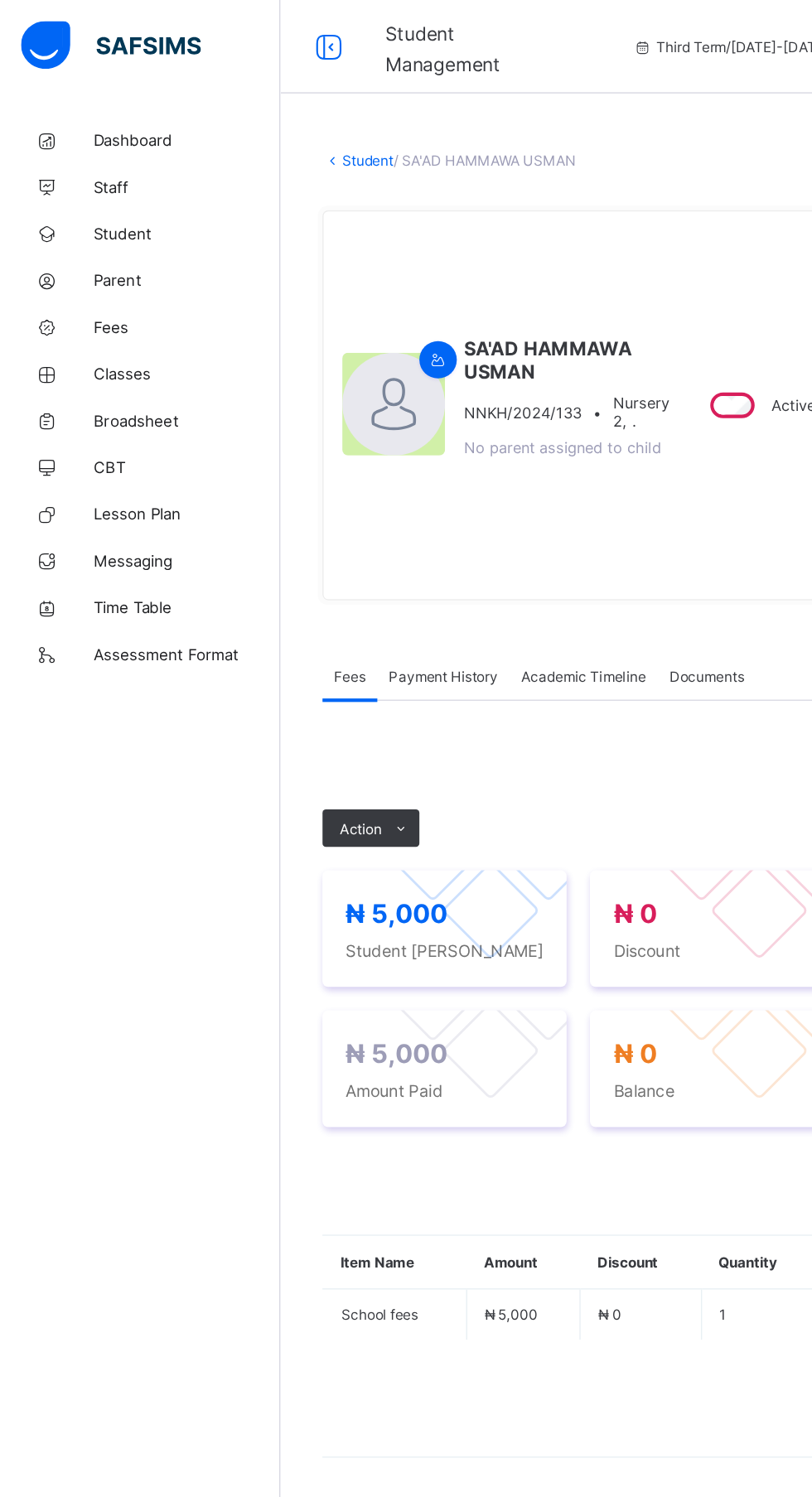
click at [159, 166] on span "Student" at bounding box center [132, 166] width 132 height 14
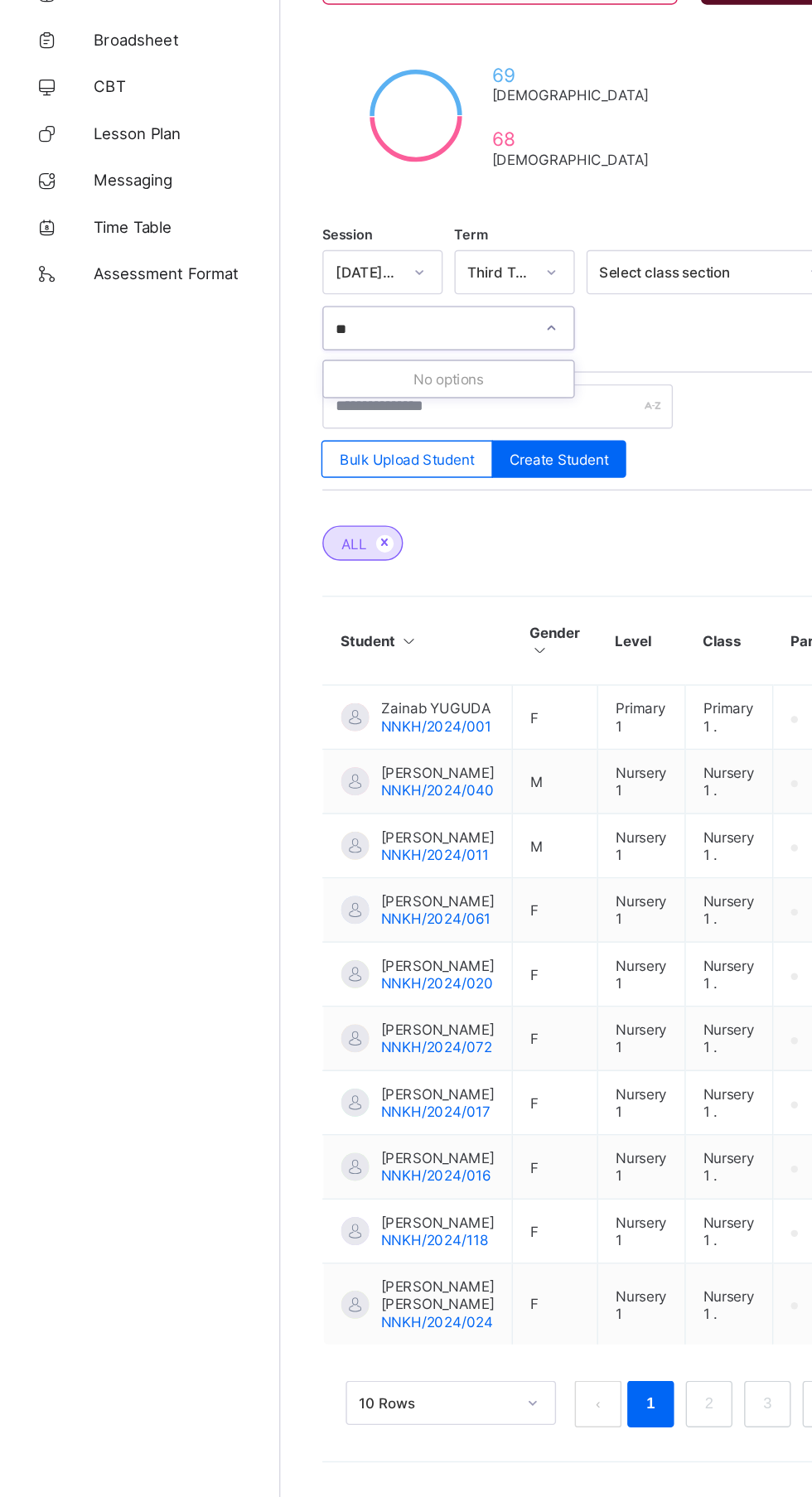
type input "*"
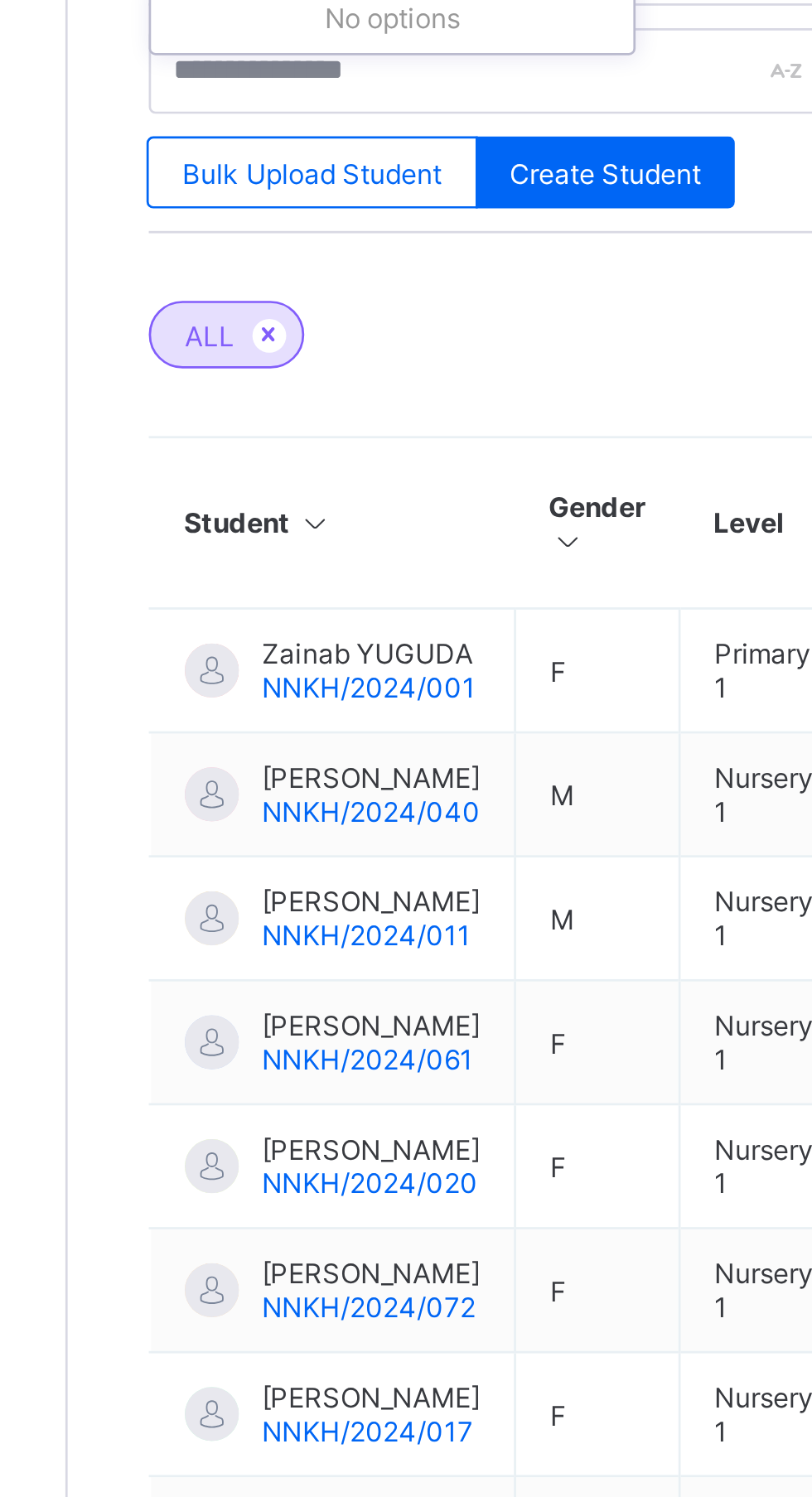
type input "**********"
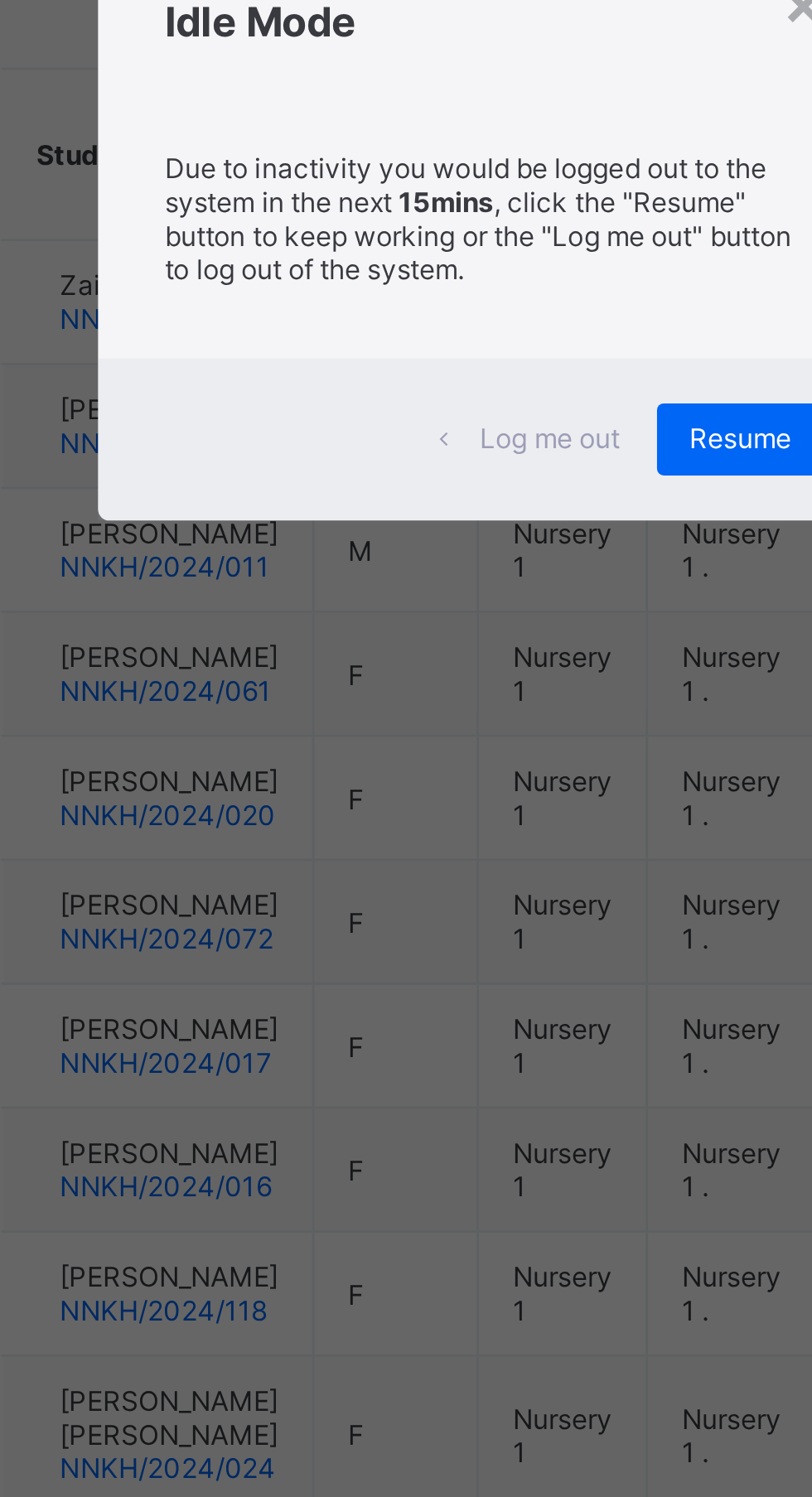
click at [349, 559] on div "× Idle Mode Due to inactivity you would be logged out to the system in the next…" at bounding box center [406, 748] width 812 height 1497
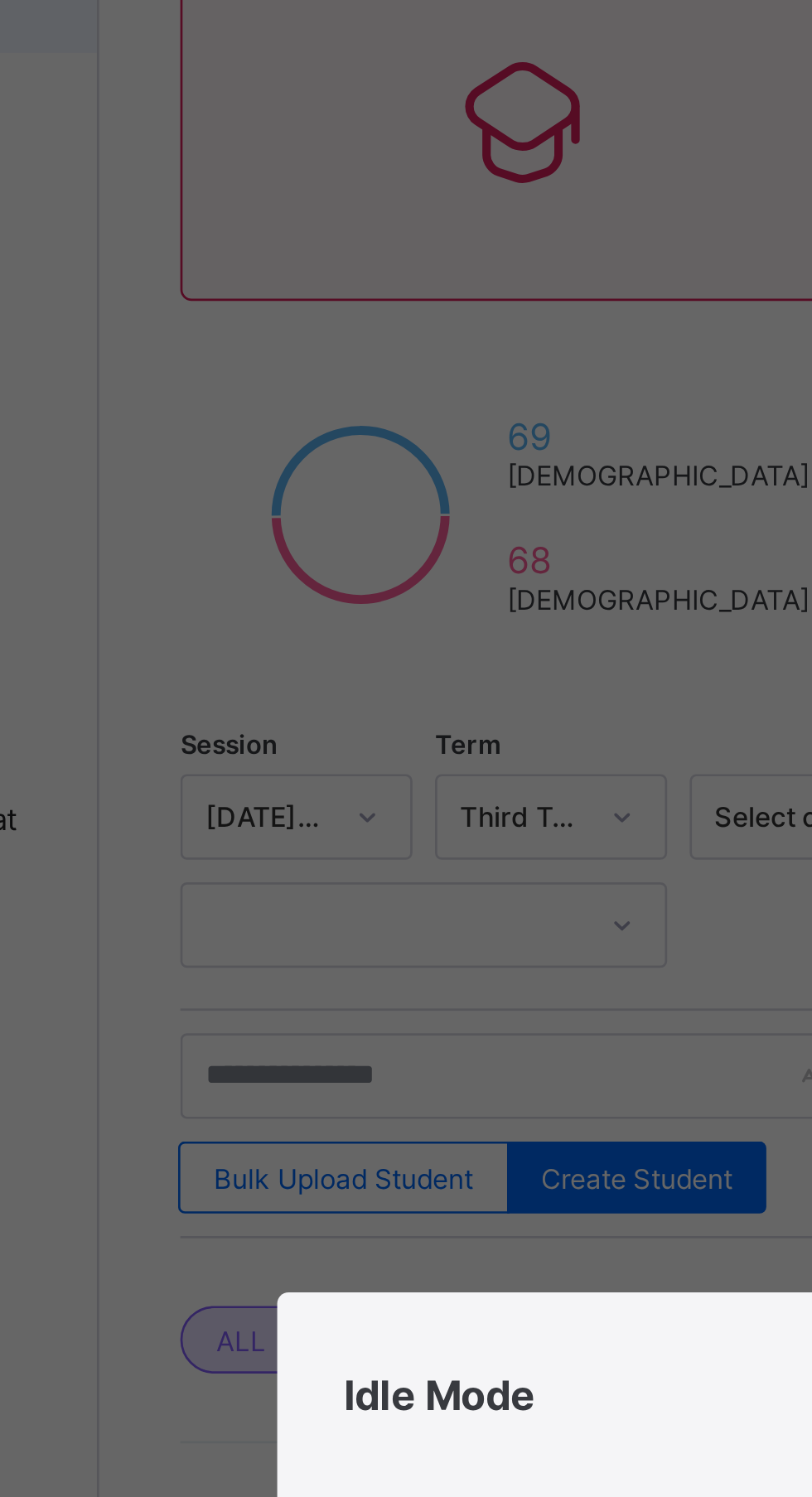
click at [353, 555] on div "× Idle Mode Due to inactivity you would be logged out to the system in the next…" at bounding box center [406, 748] width 812 height 1497
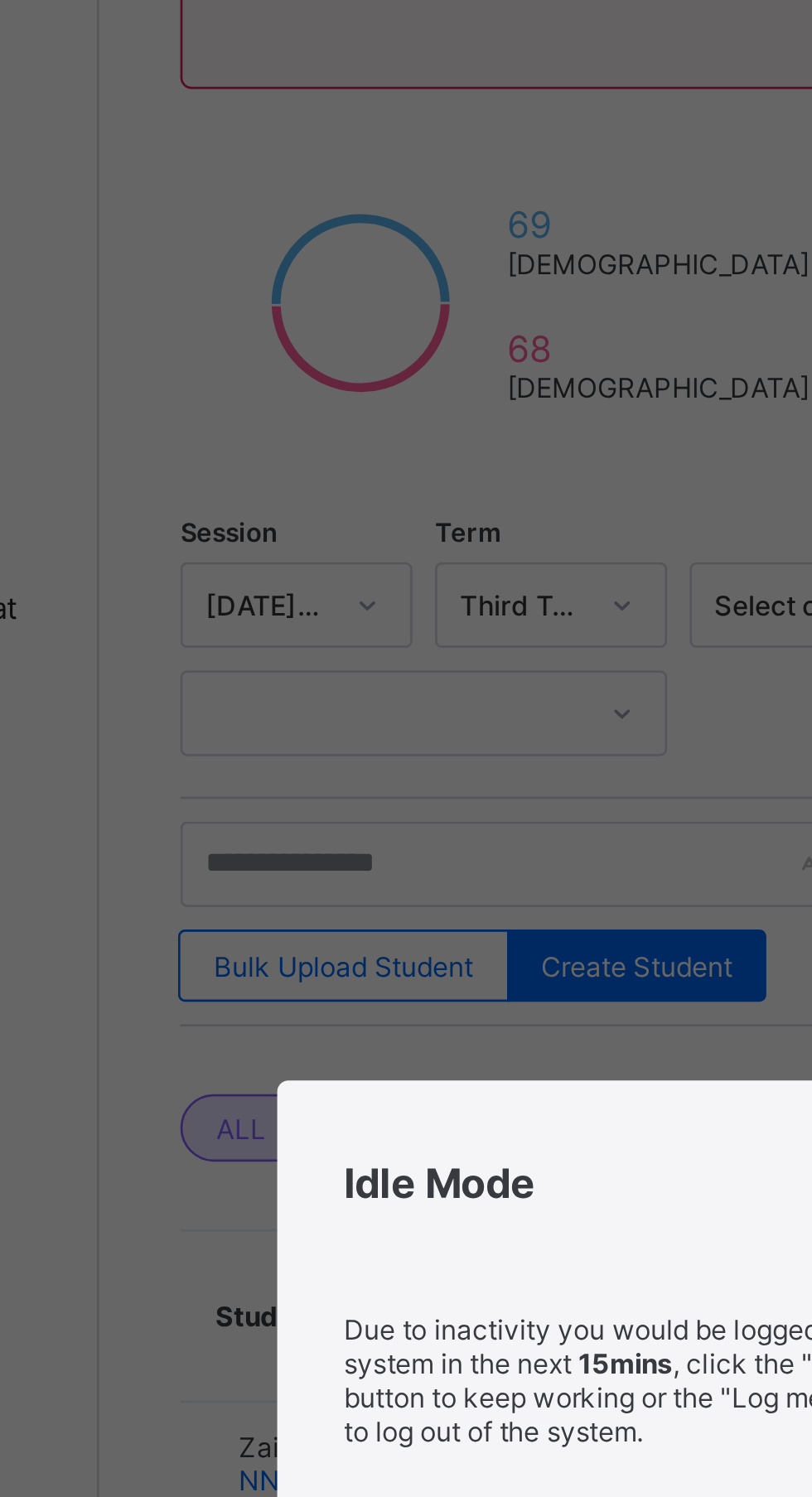
click at [351, 560] on div "× Idle Mode Due to inactivity you would be logged out to the system in the next…" at bounding box center [406, 748] width 812 height 1497
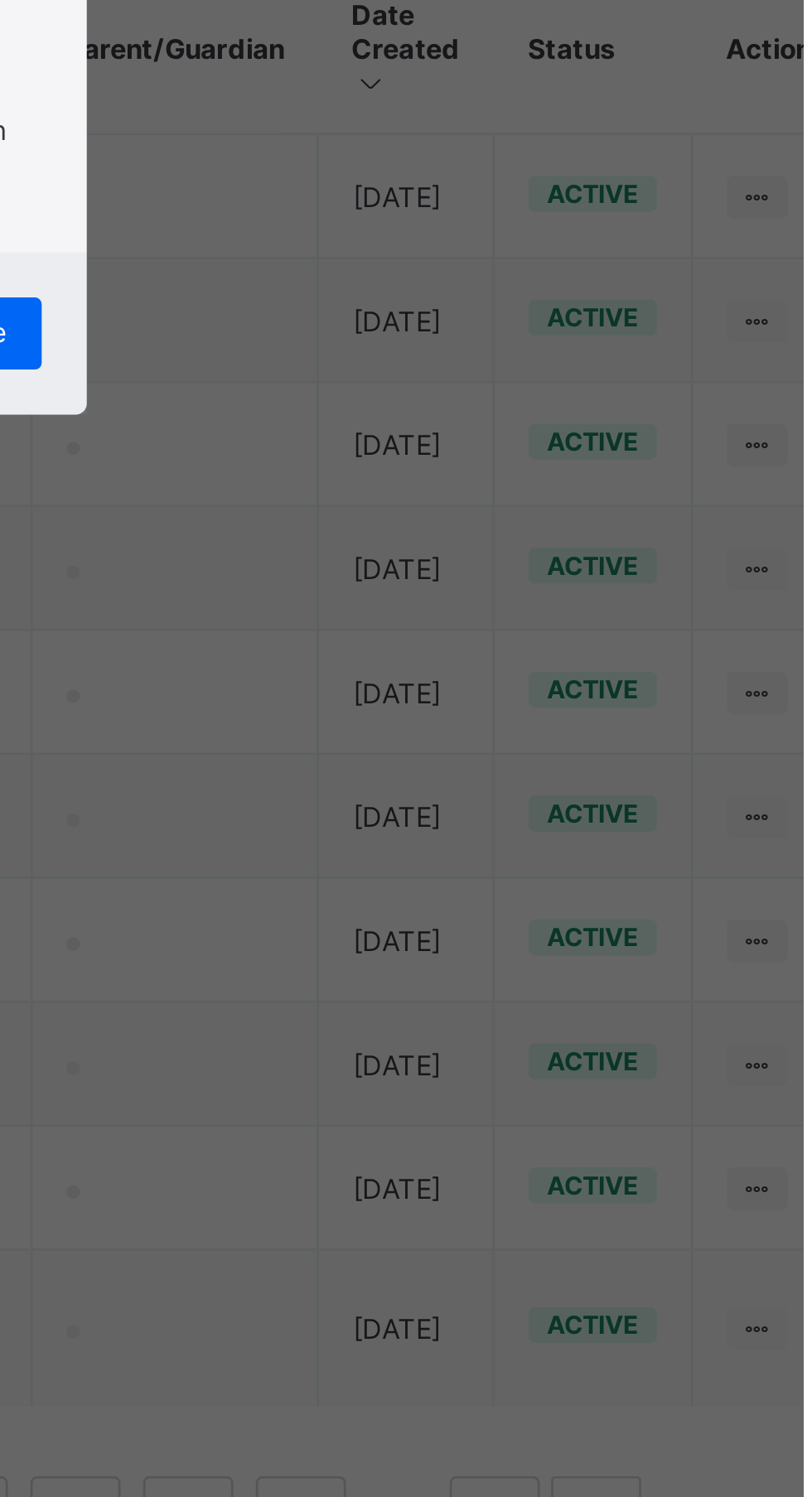
click at [532, 683] on div "×" at bounding box center [524, 668] width 16 height 28
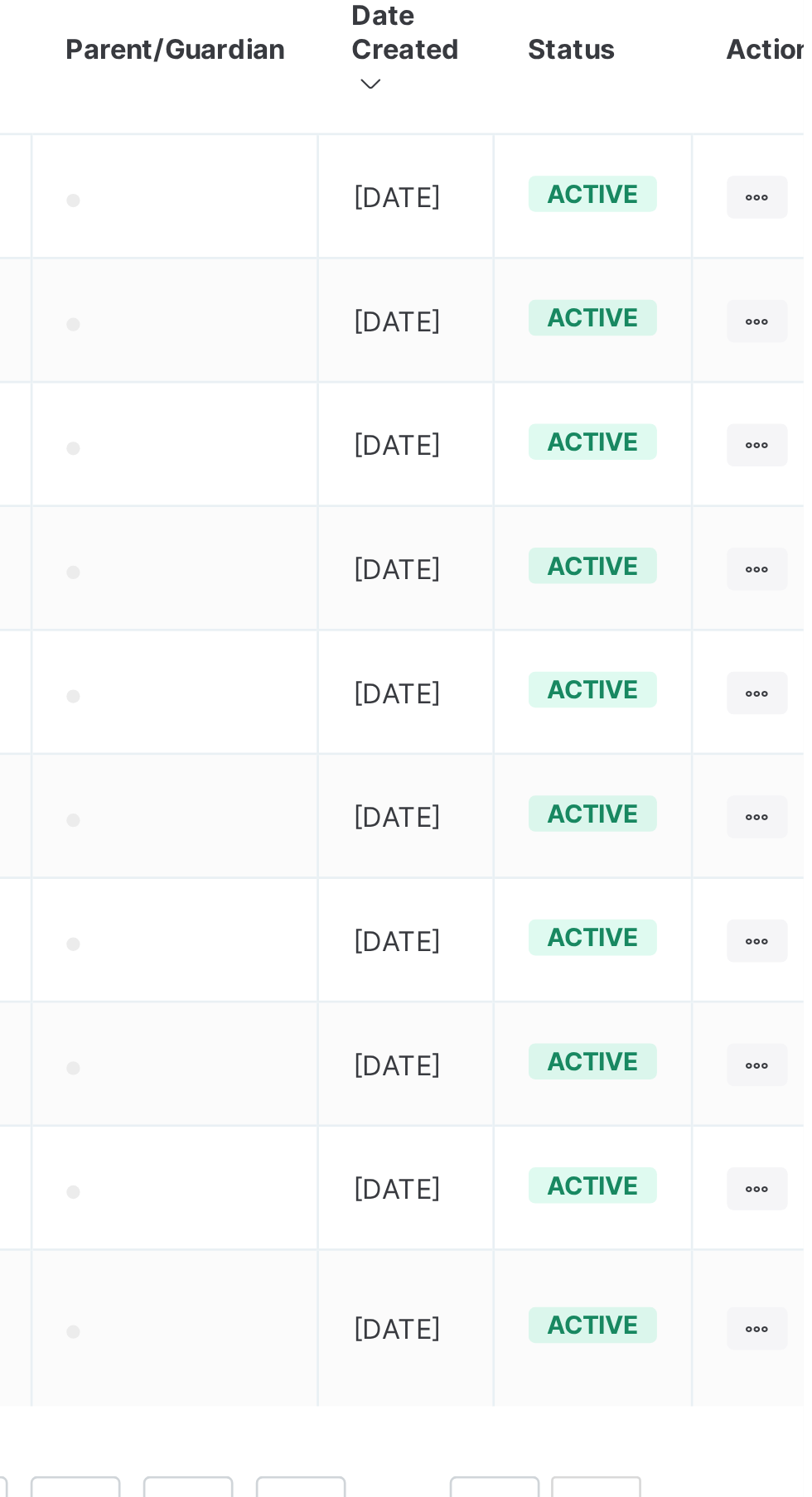
click at [362, 555] on input "text" at bounding box center [353, 558] width 249 height 31
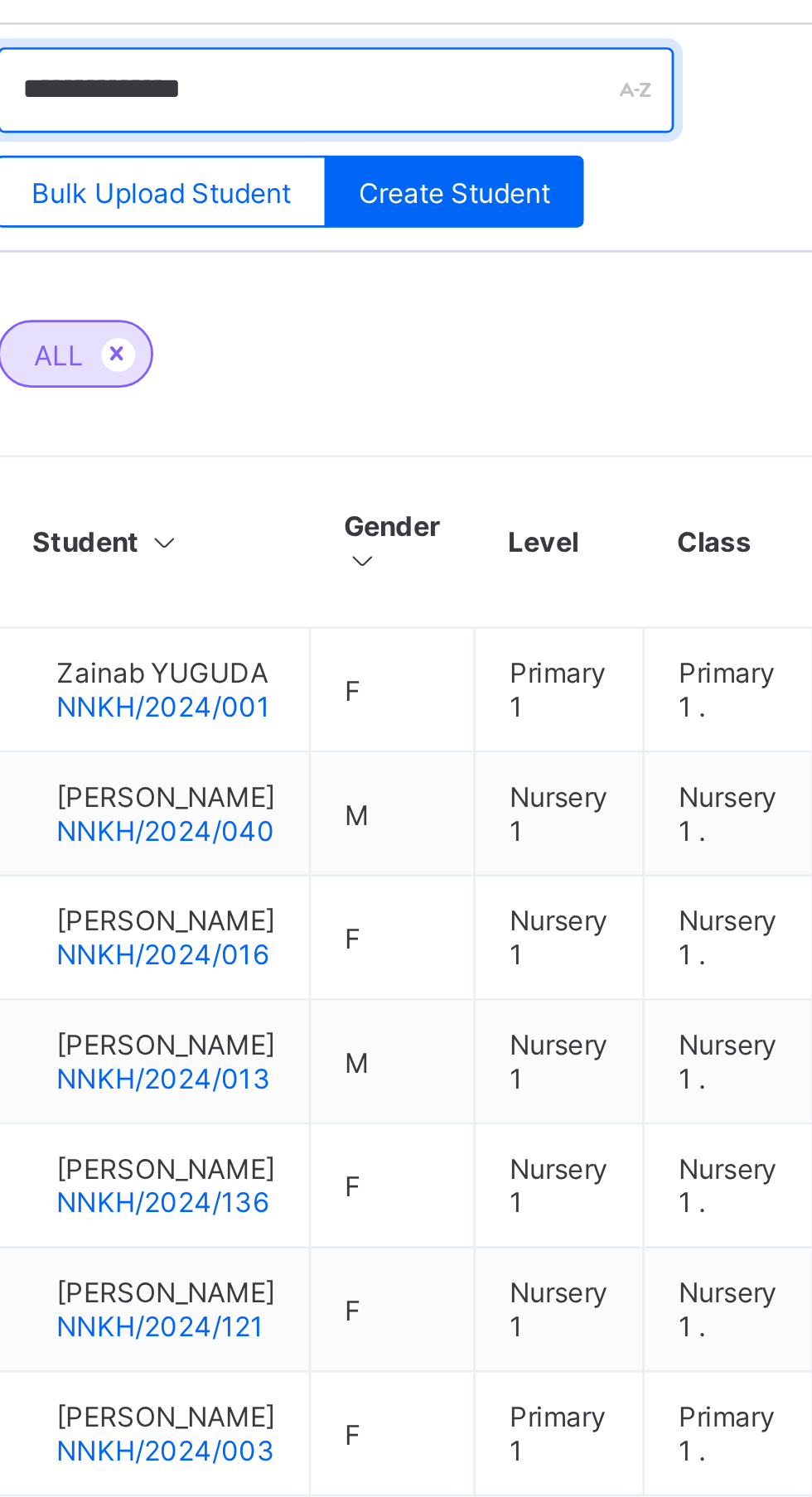
type input "**********"
